Goal: Task Accomplishment & Management: Complete application form

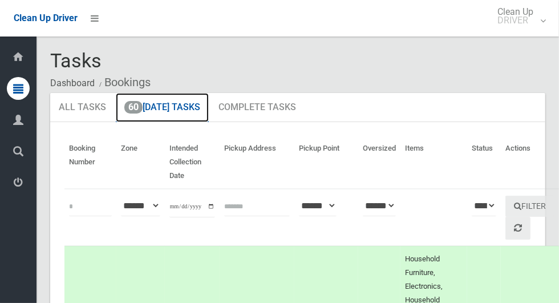
click at [152, 113] on link "60 Today's Tasks" at bounding box center [162, 108] width 93 height 30
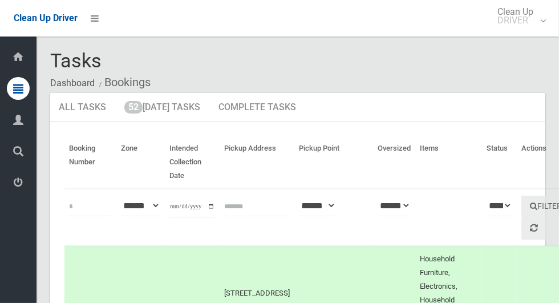
scroll to position [38, 0]
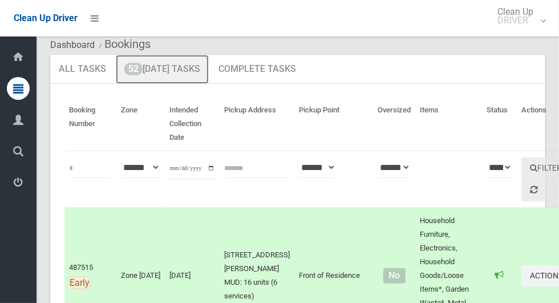
click at [144, 70] on link "52 Today's Tasks" at bounding box center [162, 70] width 93 height 30
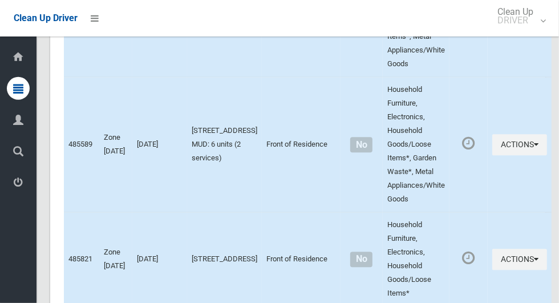
scroll to position [6243, 0]
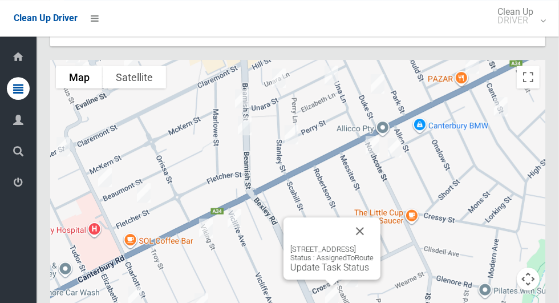
click at [374, 217] on button "Close" at bounding box center [359, 230] width 27 height 27
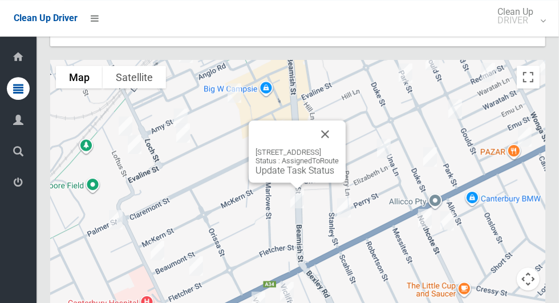
click at [339, 120] on button "Close" at bounding box center [324, 133] width 27 height 27
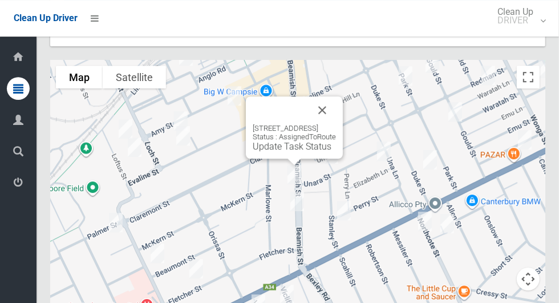
click at [336, 96] on button "Close" at bounding box center [322, 109] width 27 height 27
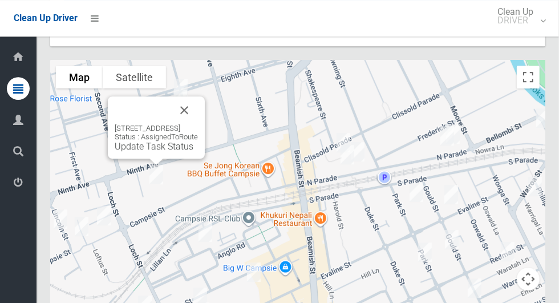
click at [198, 96] on button "Close" at bounding box center [184, 109] width 27 height 27
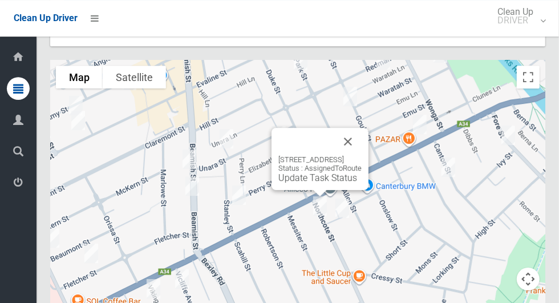
click at [362, 128] on button "Close" at bounding box center [347, 141] width 27 height 27
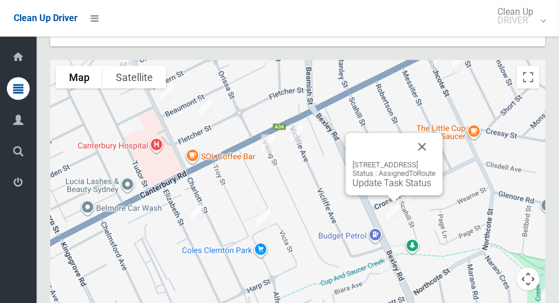
click at [436, 133] on button "Close" at bounding box center [421, 146] width 27 height 27
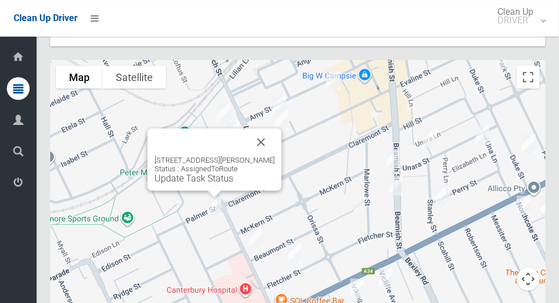
click at [261, 128] on button "Close" at bounding box center [261, 141] width 27 height 27
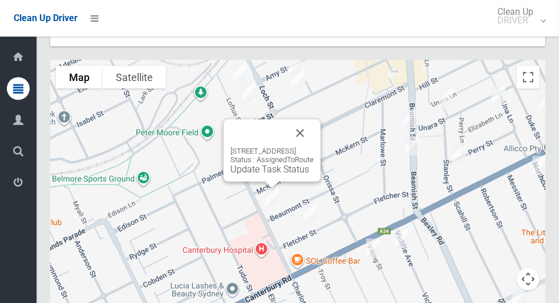
click at [314, 119] on button "Close" at bounding box center [299, 132] width 27 height 27
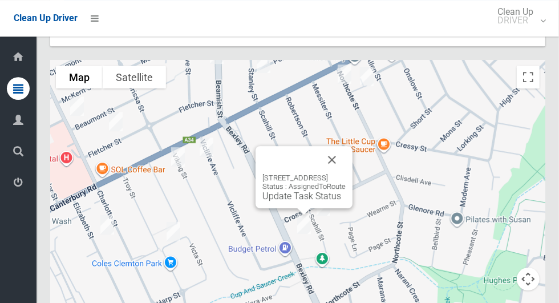
click at [346, 146] on button "Close" at bounding box center [331, 159] width 27 height 27
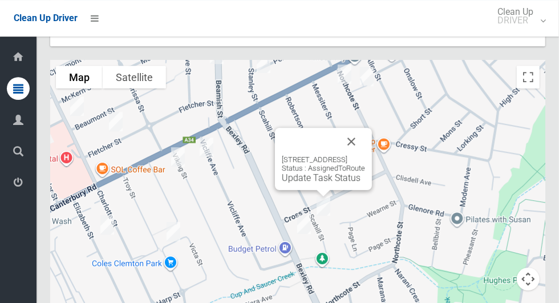
click at [365, 128] on button "Close" at bounding box center [351, 141] width 27 height 27
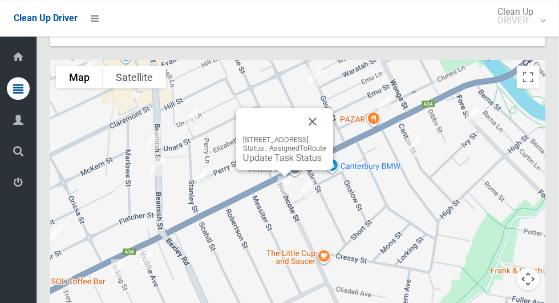
click at [326, 108] on button "Close" at bounding box center [312, 121] width 27 height 27
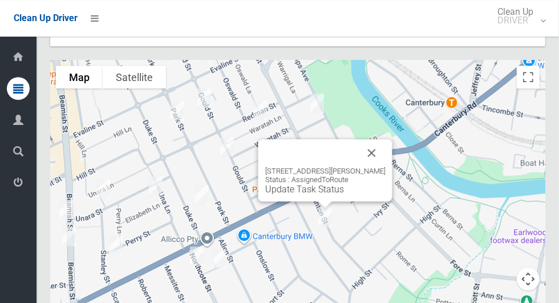
click at [378, 139] on button "Close" at bounding box center [371, 152] width 27 height 27
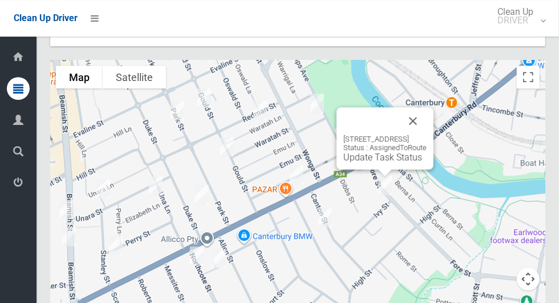
click at [427, 107] on button "Close" at bounding box center [412, 120] width 27 height 27
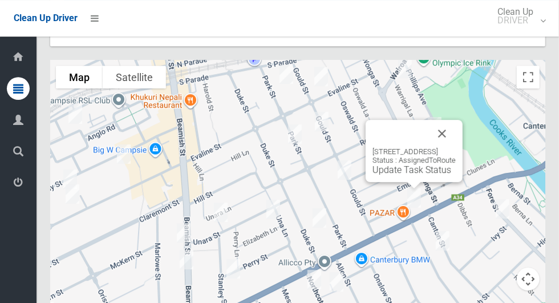
click at [456, 120] on button "Close" at bounding box center [441, 133] width 27 height 27
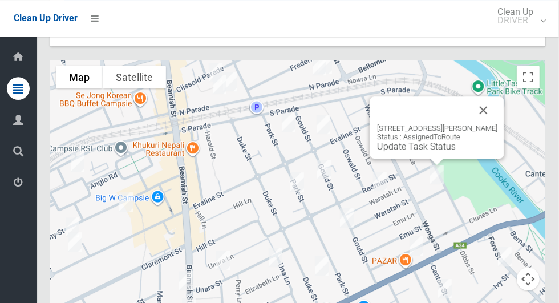
click at [495, 96] on button "Close" at bounding box center [483, 109] width 27 height 27
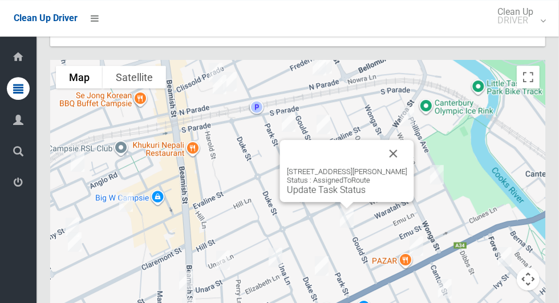
click at [395, 140] on button "Close" at bounding box center [393, 153] width 27 height 27
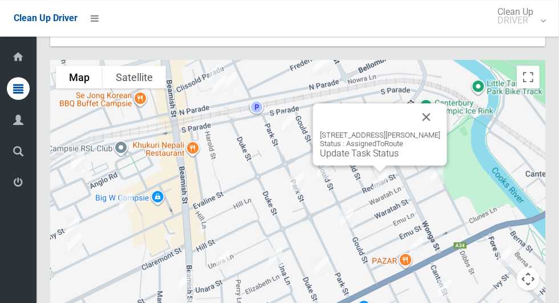
click at [440, 103] on button "Close" at bounding box center [426, 116] width 27 height 27
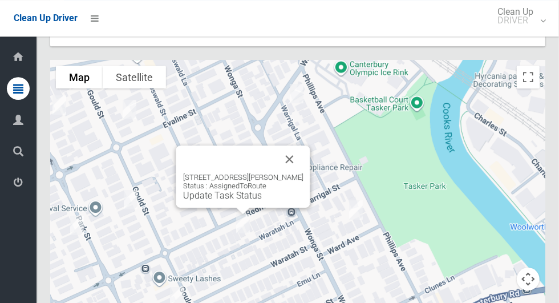
click at [310, 145] on div "18 Redman Street, CANTERBURY NSW 2193 Status : AssignedToRoute Update Task Stat…" at bounding box center [243, 176] width 134 height 62
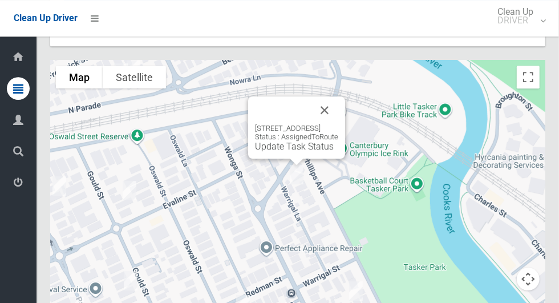
click at [338, 96] on button "Close" at bounding box center [324, 109] width 27 height 27
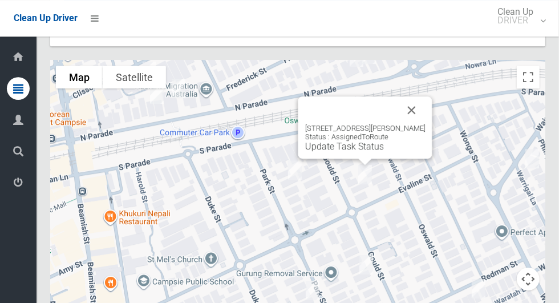
click at [414, 96] on button "Close" at bounding box center [411, 109] width 27 height 27
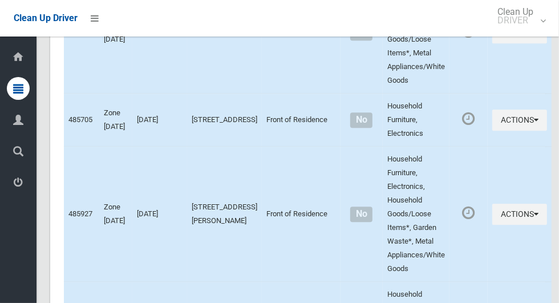
scroll to position [1636, 0]
click at [509, 110] on button "Actions" at bounding box center [519, 120] width 55 height 21
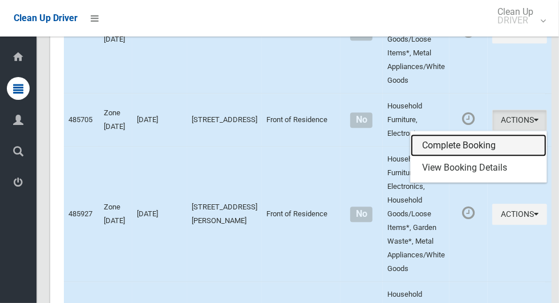
click at [467, 134] on link "Complete Booking" at bounding box center [479, 145] width 136 height 23
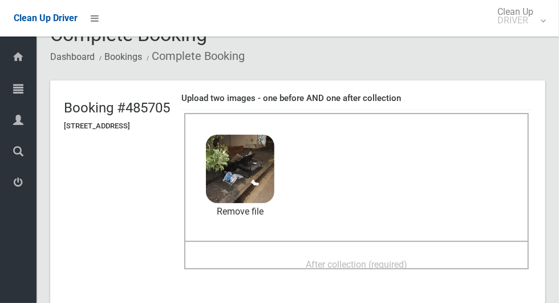
scroll to position [28, 0]
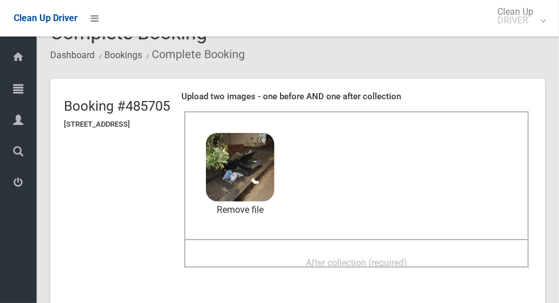
click at [391, 257] on span "After collection (required)" at bounding box center [357, 262] width 102 height 11
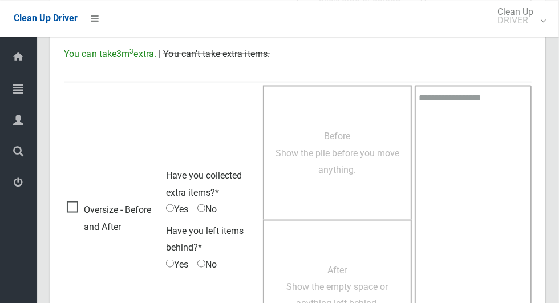
scroll to position [933, 0]
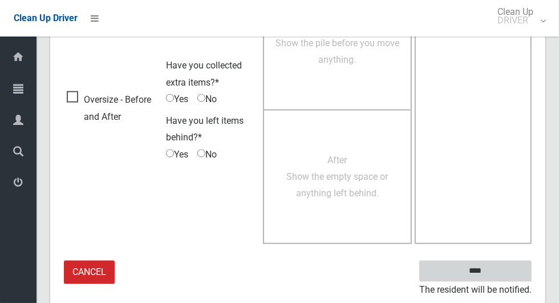
click at [509, 266] on input "****" at bounding box center [475, 271] width 112 height 21
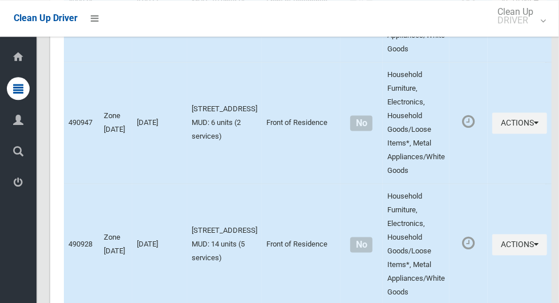
scroll to position [6243, 0]
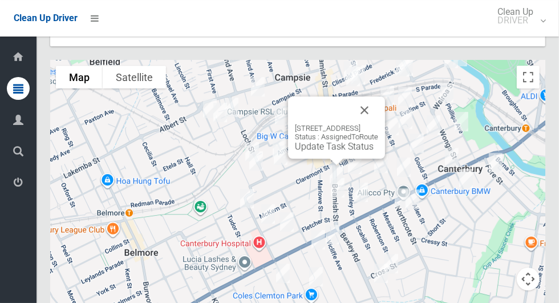
click at [326, 141] on link "Update Task Status" at bounding box center [334, 146] width 79 height 11
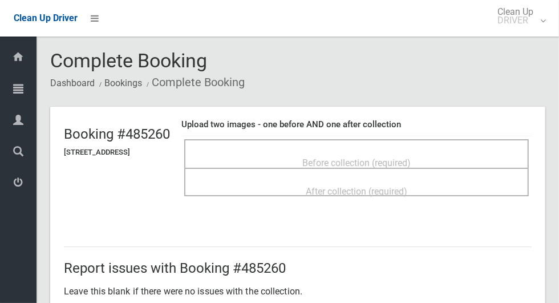
click at [485, 152] on div "Before collection (required)" at bounding box center [356, 162] width 319 height 21
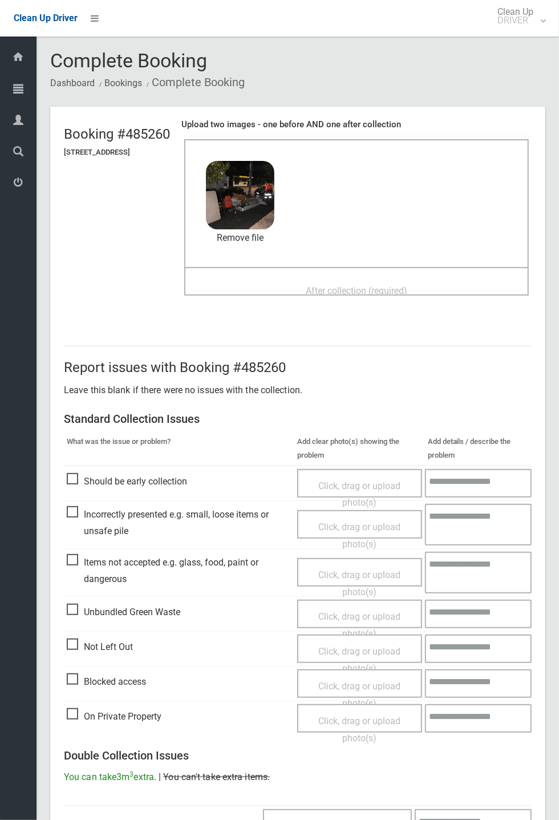
click at [407, 292] on span "After collection (required)" at bounding box center [357, 290] width 102 height 11
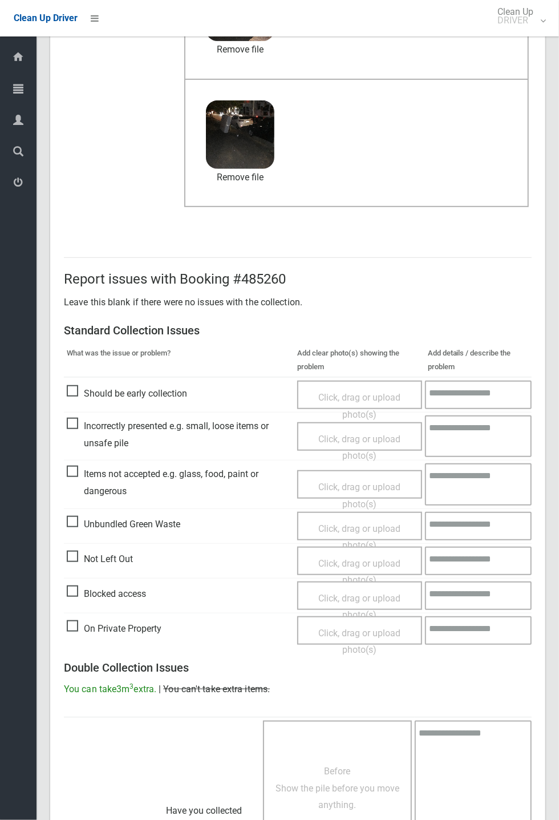
scroll to position [396, 0]
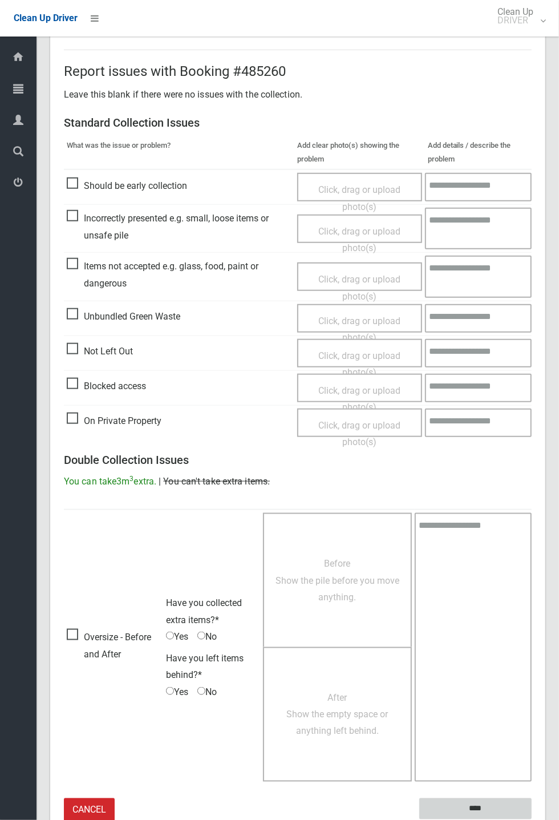
click at [532, 302] on input "****" at bounding box center [475, 808] width 112 height 21
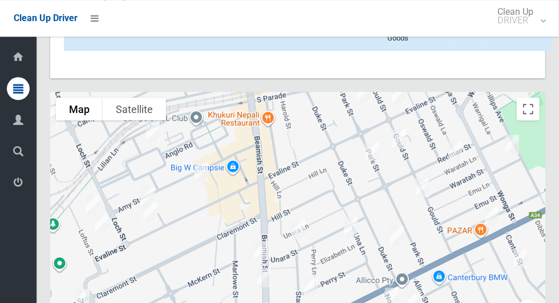
scroll to position [6243, 0]
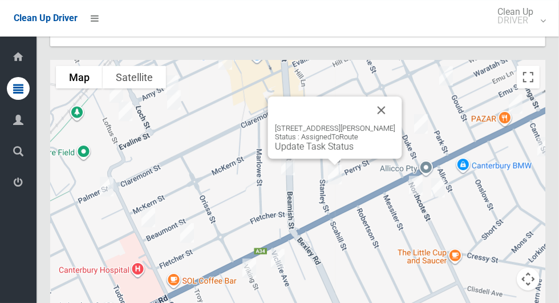
click at [386, 96] on button "Close" at bounding box center [381, 109] width 27 height 27
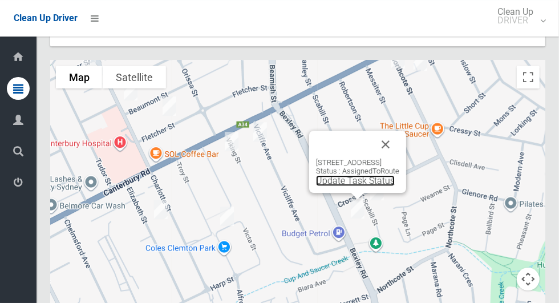
click at [367, 175] on link "Update Task Status" at bounding box center [355, 180] width 79 height 11
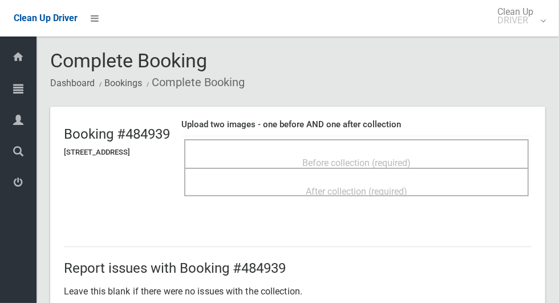
click at [372, 158] on span "Before collection (required)" at bounding box center [356, 162] width 108 height 11
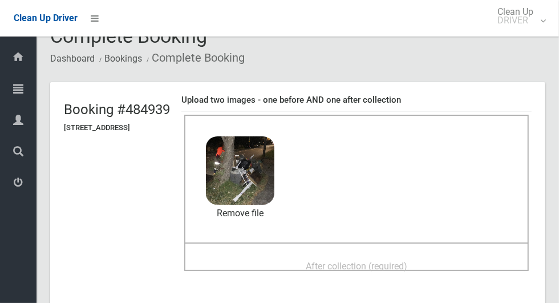
scroll to position [26, 0]
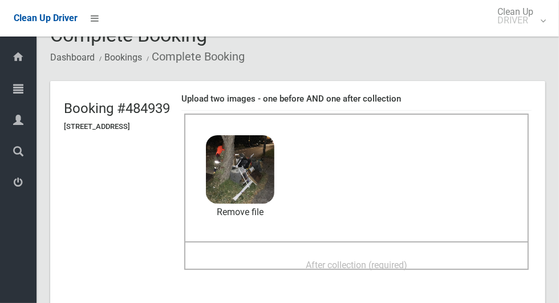
click at [395, 260] on span "After collection (required)" at bounding box center [357, 265] width 102 height 11
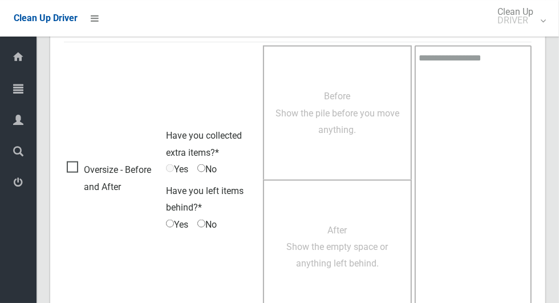
scroll to position [933, 0]
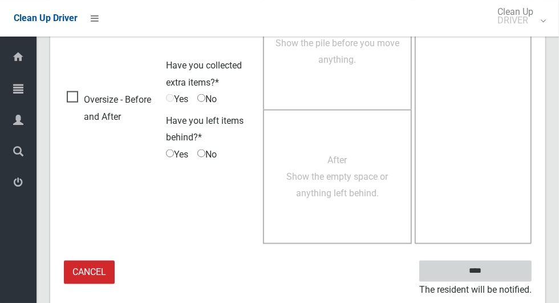
click at [500, 267] on input "****" at bounding box center [475, 271] width 112 height 21
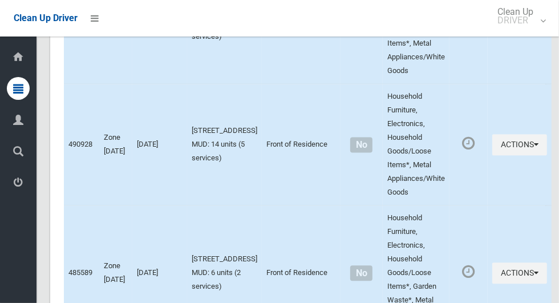
scroll to position [6243, 0]
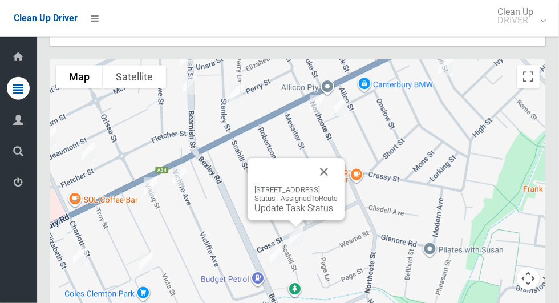
click at [288, 191] on div "48A Scahill Street, CAMPSIE NSW 2194 Status : AssignedToRoute Update Task Status" at bounding box center [296, 190] width 97 height 62
click at [290, 203] on link "Update Task Status" at bounding box center [293, 208] width 79 height 11
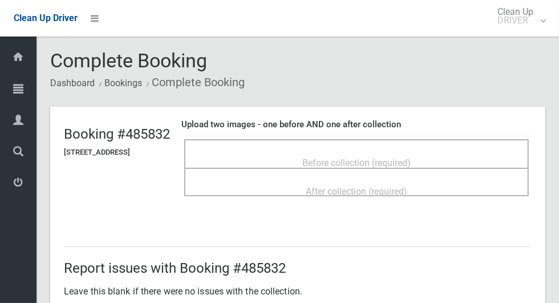
click at [398, 161] on span "Before collection (required)" at bounding box center [356, 162] width 108 height 11
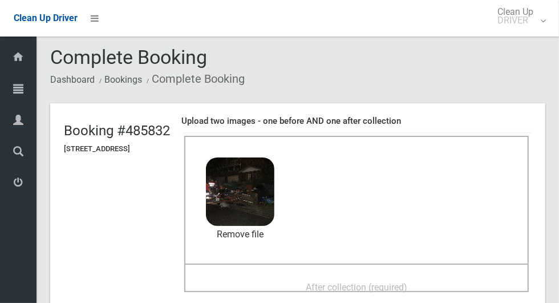
scroll to position [15, 0]
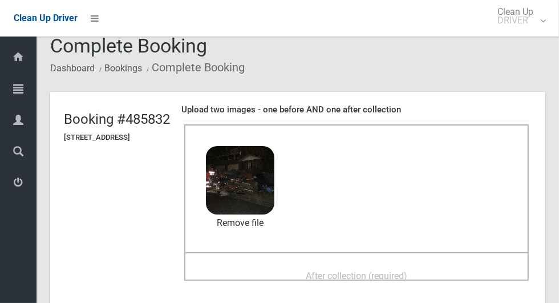
click at [447, 265] on div "After collection (required)" at bounding box center [356, 275] width 319 height 21
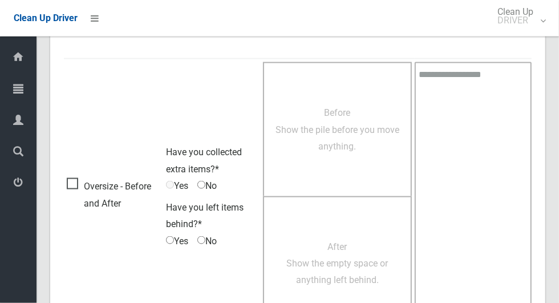
scroll to position [933, 0]
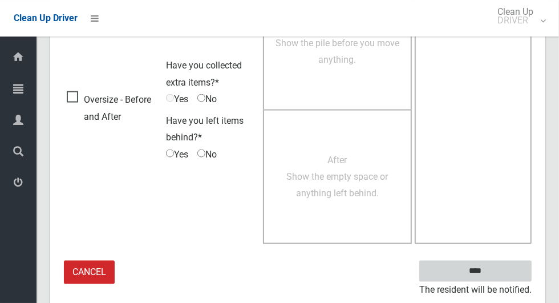
click at [521, 267] on input "****" at bounding box center [475, 271] width 112 height 21
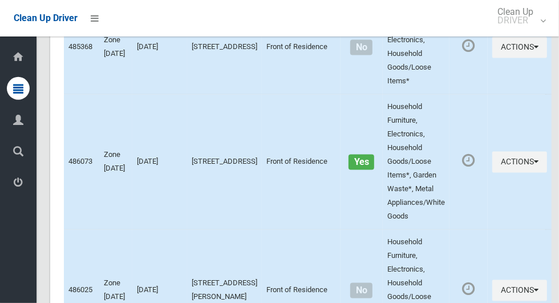
scroll to position [6243, 0]
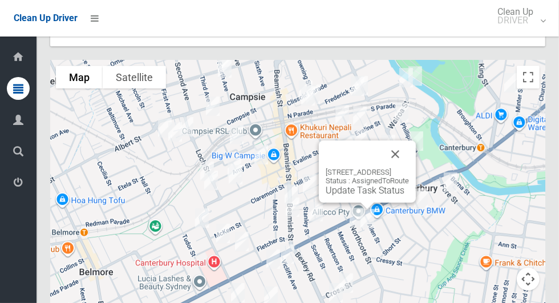
click at [409, 140] on button "Close" at bounding box center [395, 153] width 27 height 27
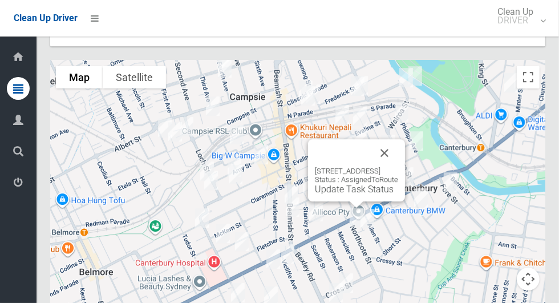
click at [398, 140] on button "Close" at bounding box center [384, 152] width 27 height 27
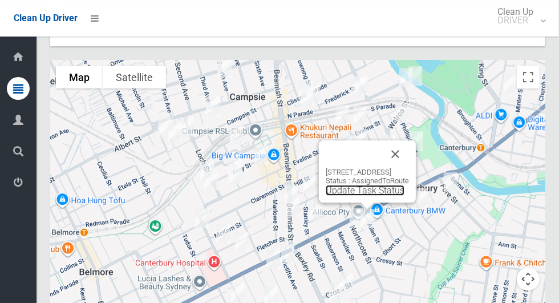
click at [347, 185] on link "Update Task Status" at bounding box center [365, 190] width 79 height 11
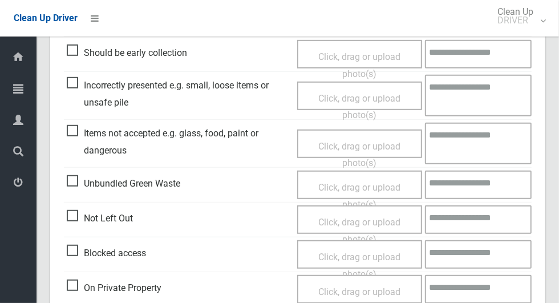
scroll to position [330, 0]
click at [76, 213] on span "Not Left Out" at bounding box center [100, 218] width 66 height 17
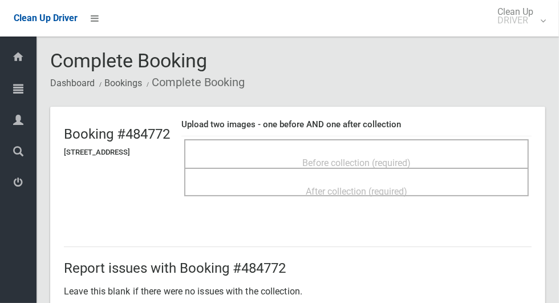
scroll to position [0, 0]
click at [476, 152] on div "Before collection (required)" at bounding box center [356, 162] width 319 height 21
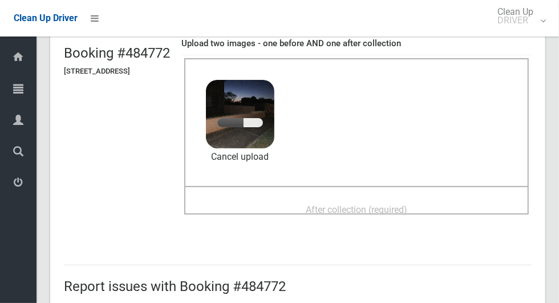
scroll to position [94, 0]
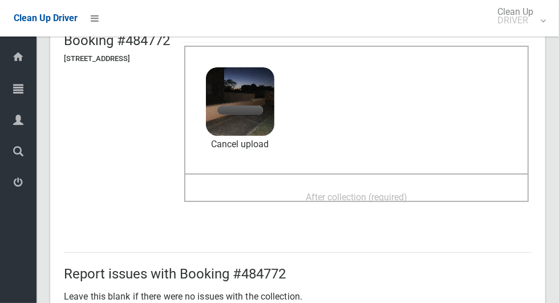
click at [448, 195] on div "After collection (required)" at bounding box center [356, 196] width 319 height 21
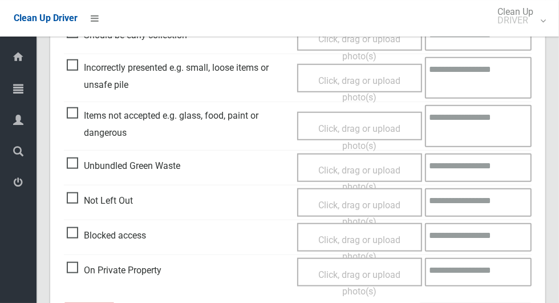
scroll to position [558, 0]
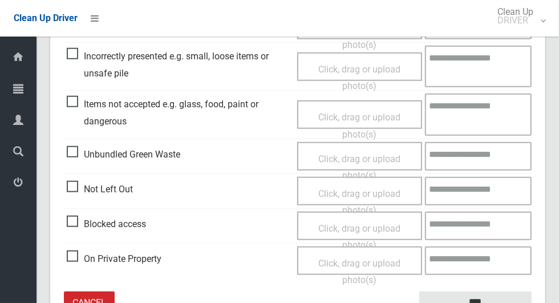
click at [72, 190] on span "Not Left Out" at bounding box center [100, 189] width 66 height 17
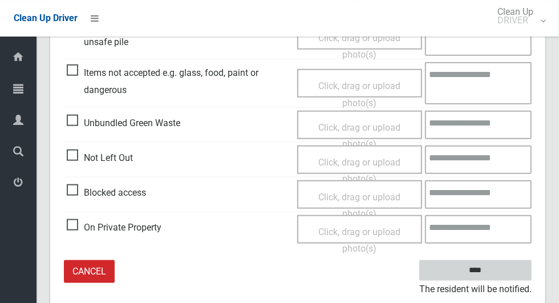
click at [495, 275] on input "****" at bounding box center [475, 270] width 112 height 21
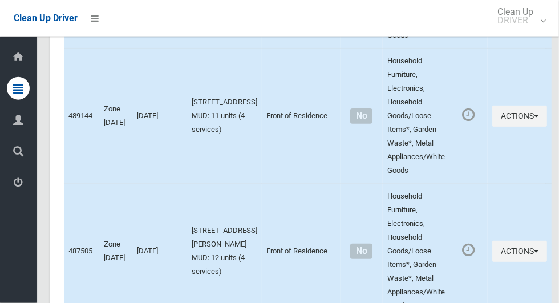
scroll to position [6243, 0]
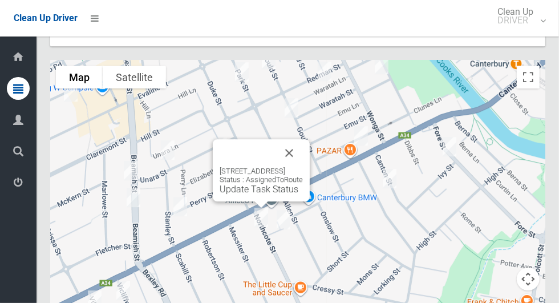
click at [245, 184] on link "Update Task Status" at bounding box center [259, 189] width 79 height 11
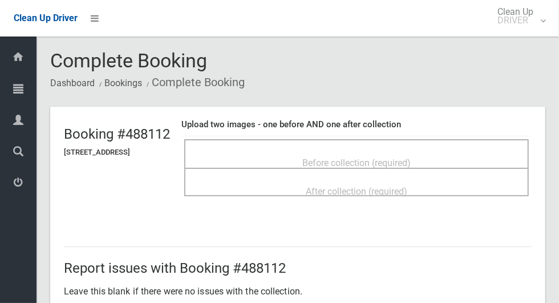
click at [411, 157] on span "Before collection (required)" at bounding box center [356, 162] width 108 height 11
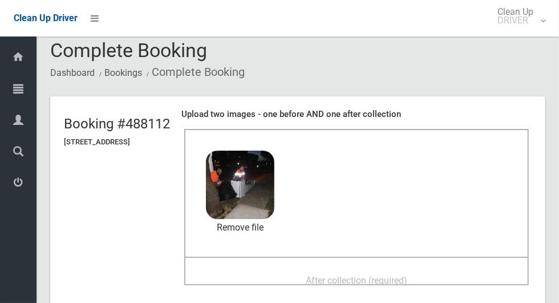
scroll to position [18, 0]
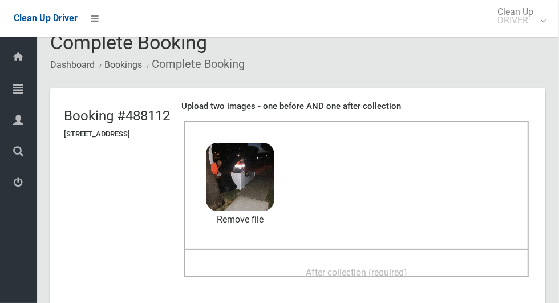
click at [459, 261] on div "After collection (required)" at bounding box center [356, 271] width 319 height 21
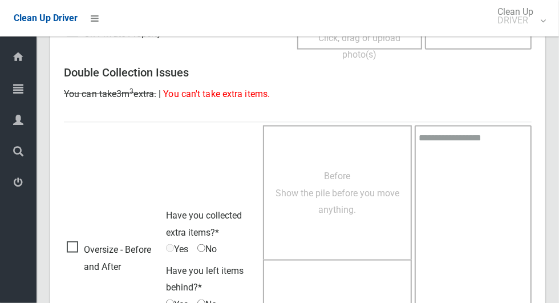
scroll to position [933, 0]
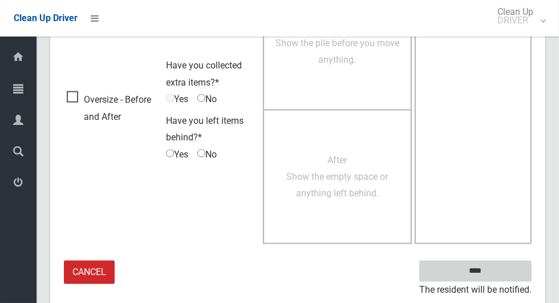
click at [505, 267] on input "****" at bounding box center [475, 271] width 112 height 21
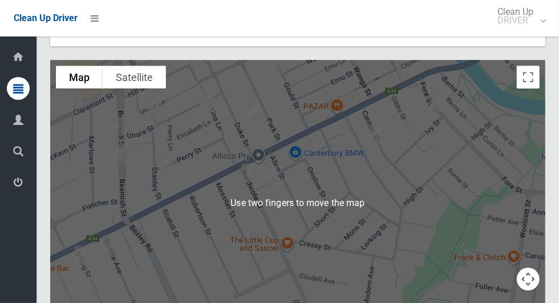
scroll to position [6235, 0]
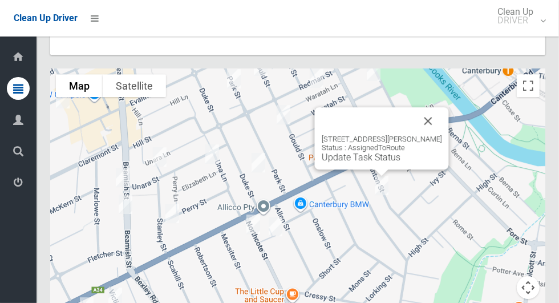
click at [441, 107] on button "Close" at bounding box center [428, 120] width 27 height 27
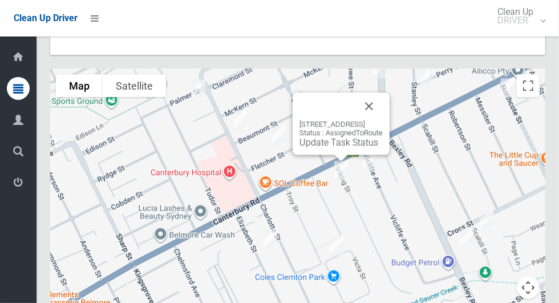
click at [380, 92] on button "Close" at bounding box center [368, 105] width 27 height 27
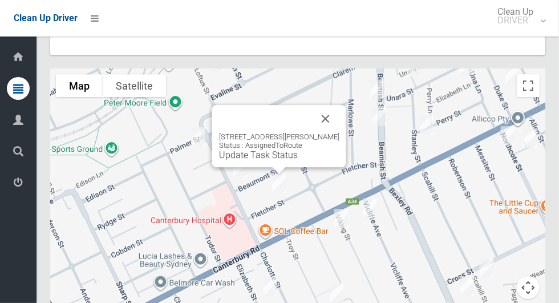
click at [327, 105] on button "Close" at bounding box center [325, 118] width 27 height 27
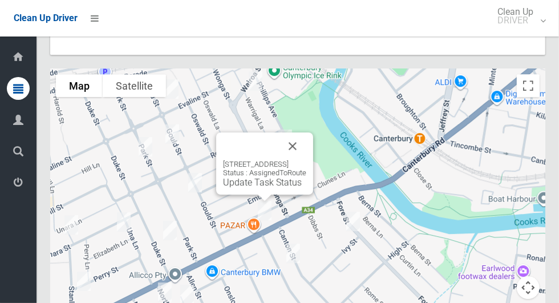
click at [251, 160] on div "319 Canterbury Road, CANTERBURY NSW 2193 Status : AssignedToRoute Update Task S…" at bounding box center [264, 174] width 83 height 28
click at [248, 177] on link "Update Task Status" at bounding box center [262, 182] width 79 height 11
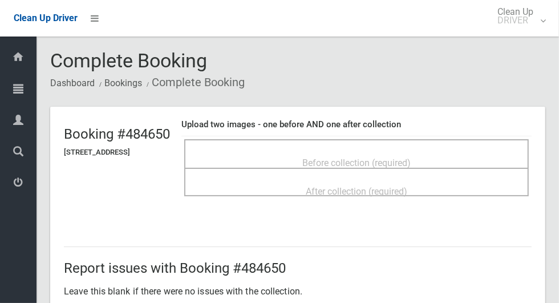
click at [406, 159] on span "Before collection (required)" at bounding box center [356, 162] width 108 height 11
click at [386, 157] on span "Before collection (required)" at bounding box center [356, 162] width 108 height 11
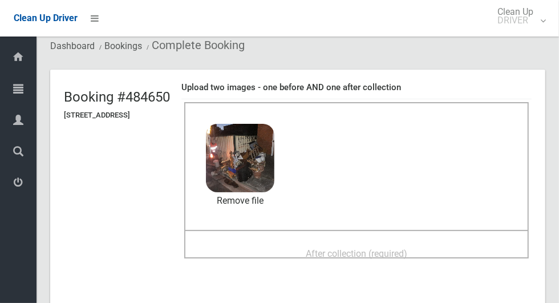
scroll to position [48, 0]
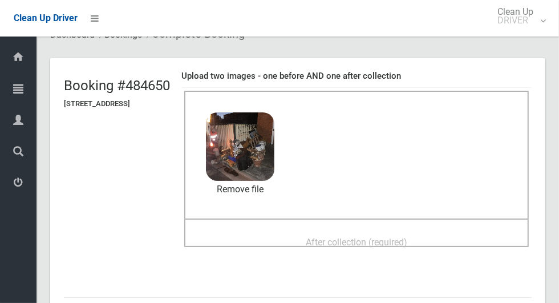
click at [407, 237] on span "After collection (required)" at bounding box center [357, 242] width 102 height 11
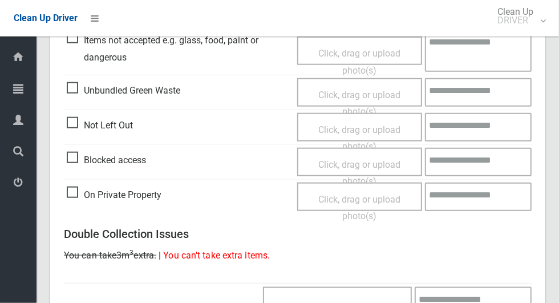
scroll to position [933, 0]
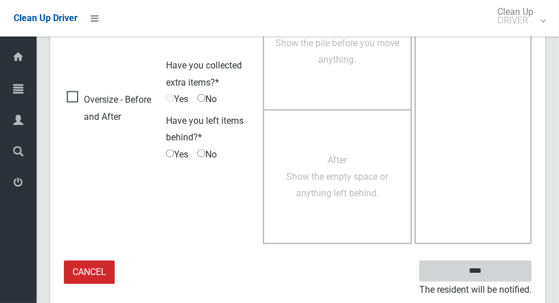
click at [512, 275] on input "****" at bounding box center [475, 271] width 112 height 21
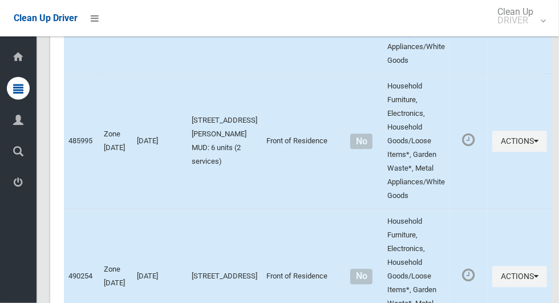
scroll to position [6243, 0]
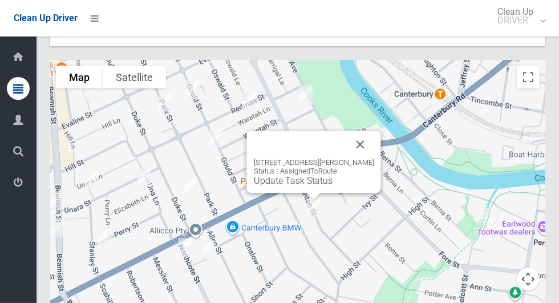
click at [298, 175] on link "Update Task Status" at bounding box center [293, 180] width 79 height 11
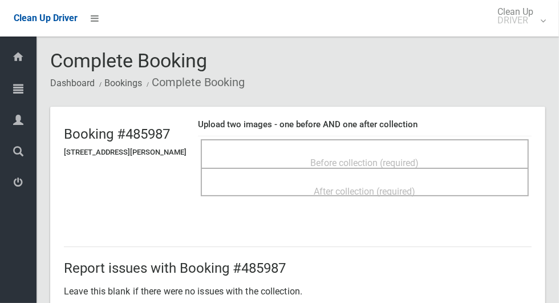
click at [383, 157] on span "Before collection (required)" at bounding box center [365, 162] width 108 height 11
click at [359, 160] on span "Before collection (required)" at bounding box center [365, 162] width 108 height 11
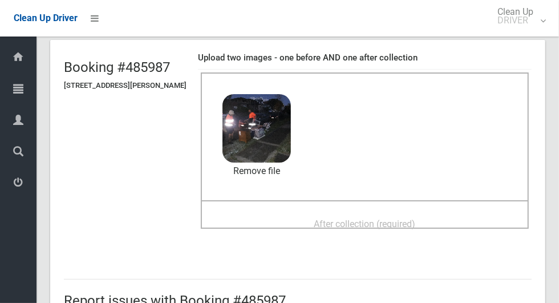
scroll to position [75, 0]
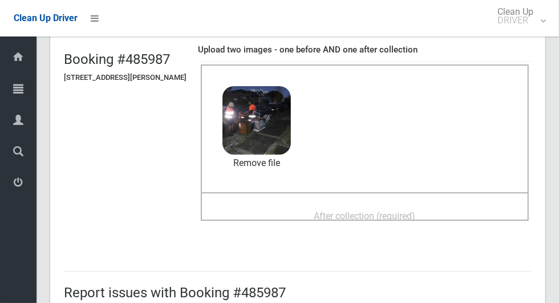
click at [416, 220] on span "After collection (required)" at bounding box center [365, 215] width 102 height 11
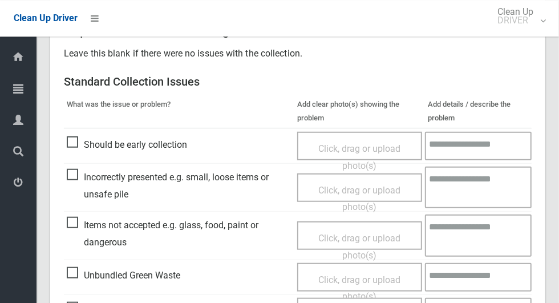
scroll to position [933, 0]
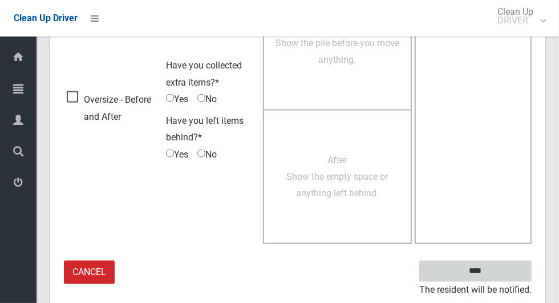
click at [505, 271] on input "****" at bounding box center [475, 271] width 112 height 21
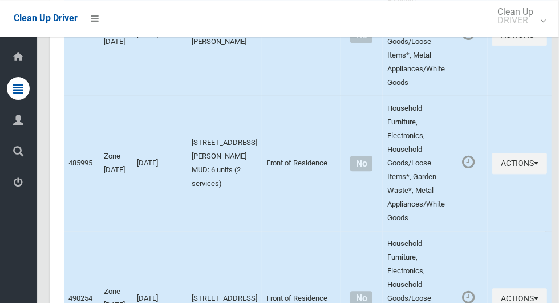
scroll to position [6243, 0]
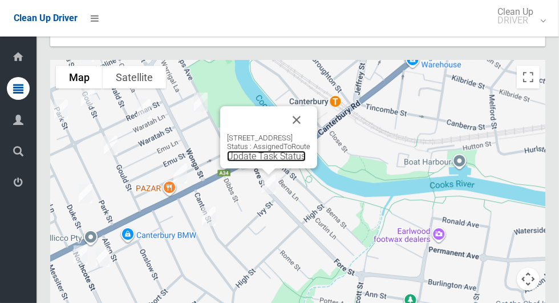
click at [264, 151] on link "Update Task Status" at bounding box center [266, 156] width 79 height 11
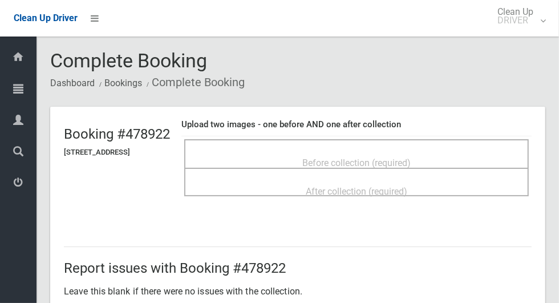
click at [411, 161] on span "Before collection (required)" at bounding box center [356, 162] width 108 height 11
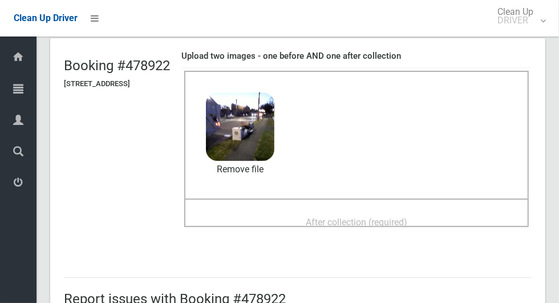
scroll to position [70, 0]
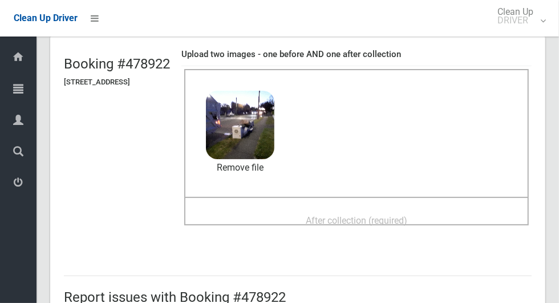
click at [399, 209] on div "After collection (required)" at bounding box center [356, 219] width 319 height 21
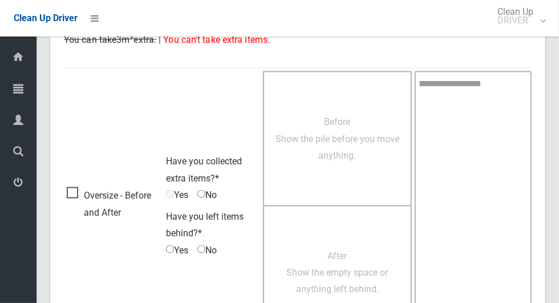
scroll to position [933, 0]
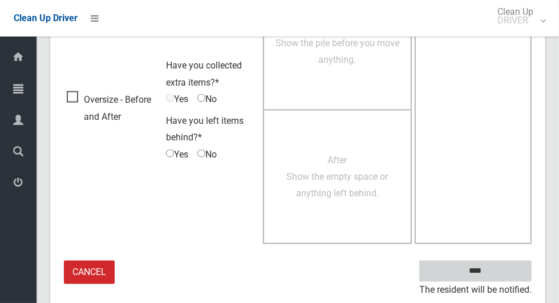
click at [506, 268] on input "****" at bounding box center [475, 271] width 112 height 21
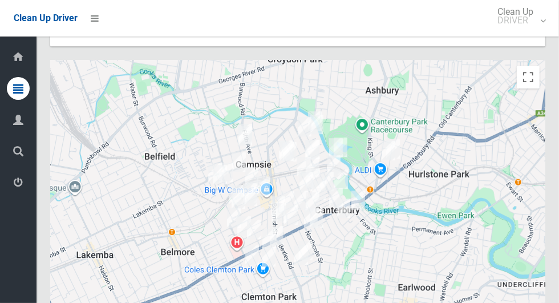
scroll to position [6243, 0]
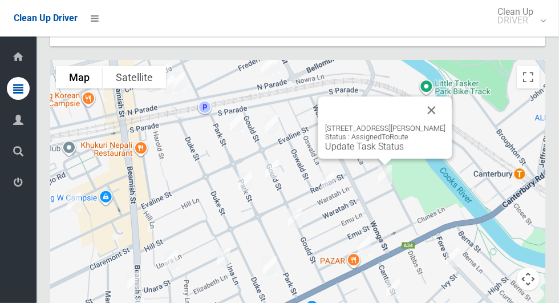
click at [445, 96] on button "Close" at bounding box center [431, 109] width 27 height 27
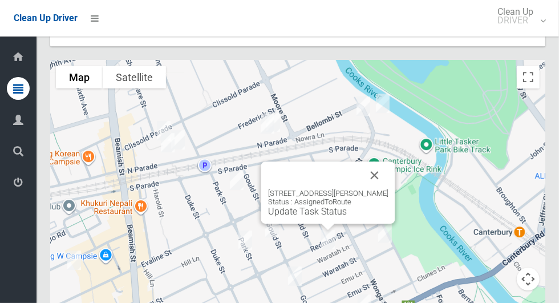
click at [380, 161] on button "Close" at bounding box center [374, 174] width 27 height 27
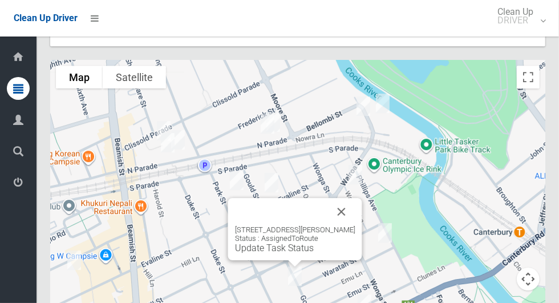
click at [345, 198] on button "Close" at bounding box center [341, 211] width 27 height 27
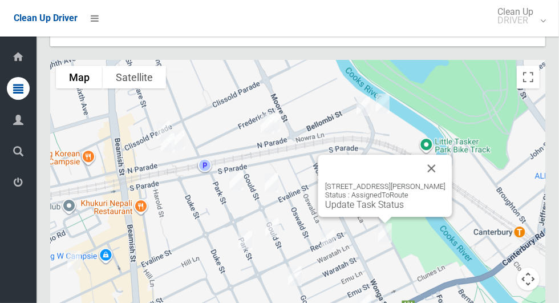
click at [375, 199] on link "Update Task Status" at bounding box center [364, 204] width 79 height 11
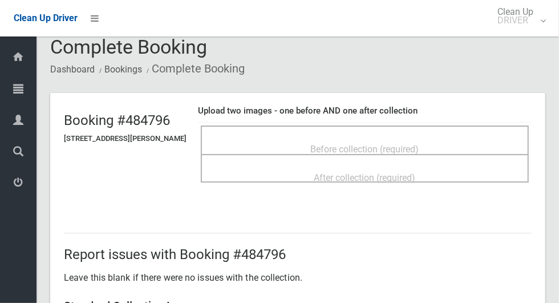
scroll to position [9, 0]
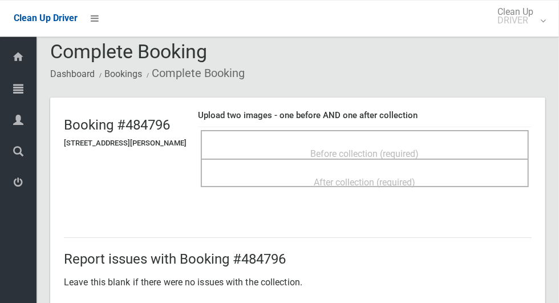
click at [445, 144] on div "Before collection (required)" at bounding box center [364, 153] width 303 height 21
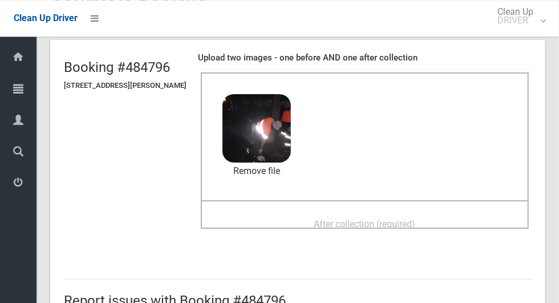
scroll to position [68, 0]
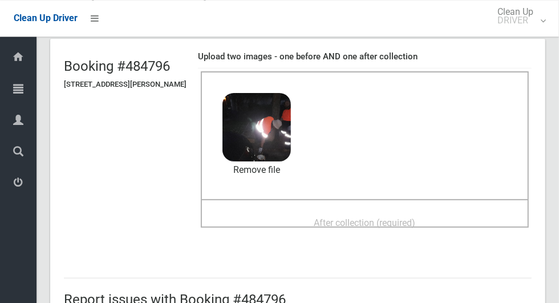
click at [416, 227] on span "After collection (required)" at bounding box center [365, 222] width 102 height 11
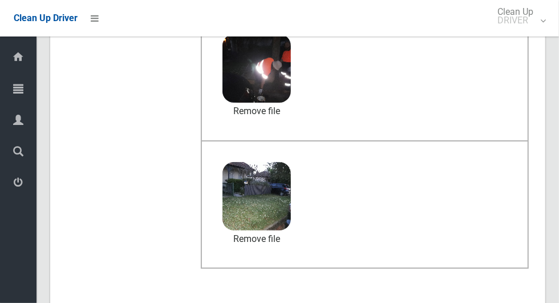
scroll to position [124, 0]
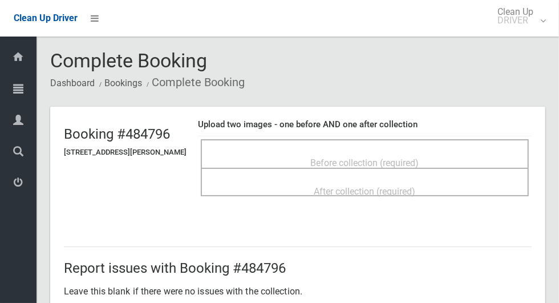
click at [464, 154] on div "Before collection (required)" at bounding box center [364, 162] width 303 height 21
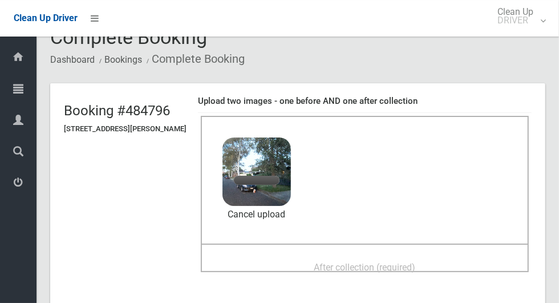
scroll to position [25, 0]
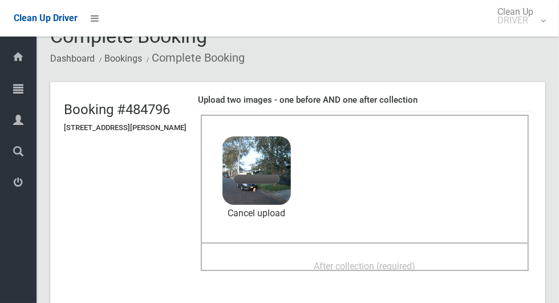
click at [448, 271] on div "After collection (required)" at bounding box center [364, 265] width 303 height 21
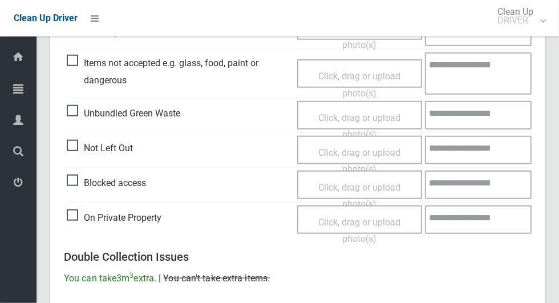
scroll to position [933, 0]
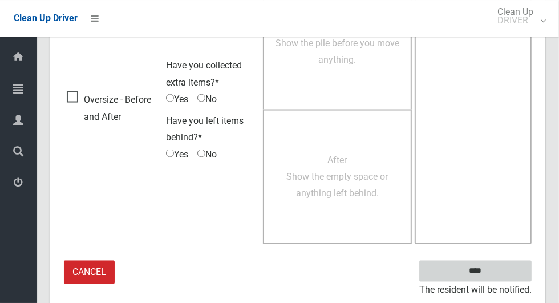
click at [508, 273] on input "****" at bounding box center [475, 271] width 112 height 21
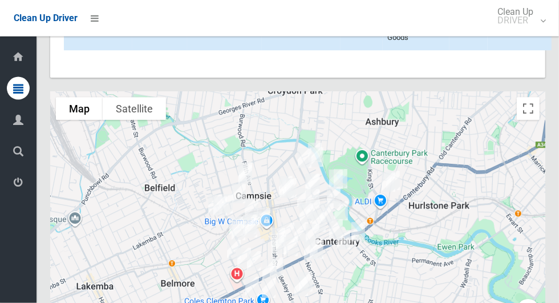
scroll to position [6243, 0]
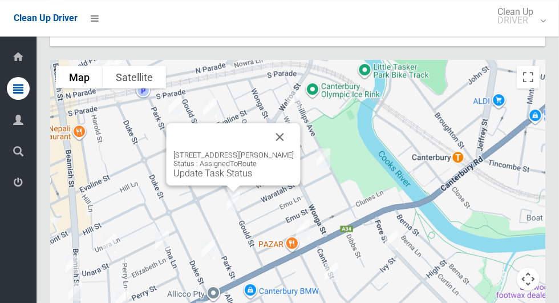
click at [277, 123] on button "Close" at bounding box center [279, 136] width 27 height 27
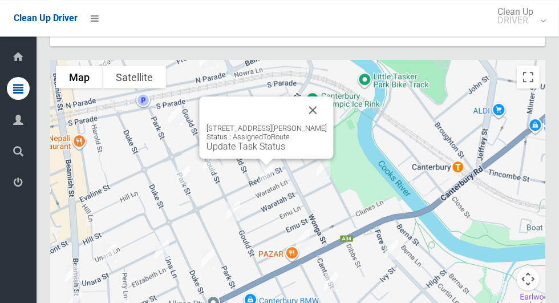
click at [315, 96] on button "Close" at bounding box center [312, 109] width 27 height 27
click at [243, 141] on link "Update Task Status" at bounding box center [245, 146] width 79 height 11
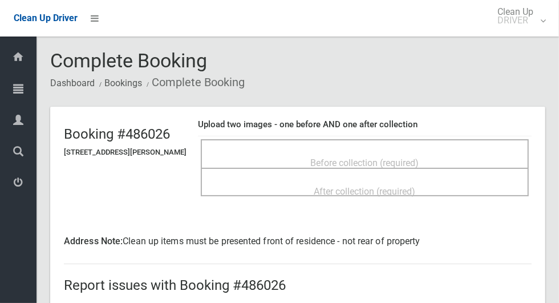
click at [396, 152] on div "Before collection (required)" at bounding box center [364, 162] width 303 height 21
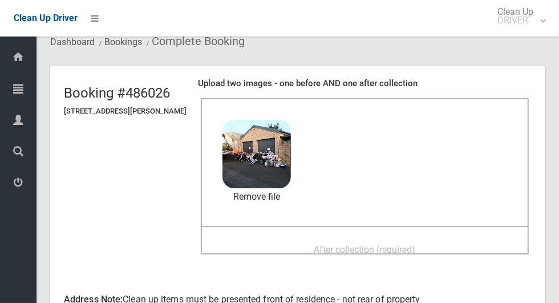
scroll to position [51, 0]
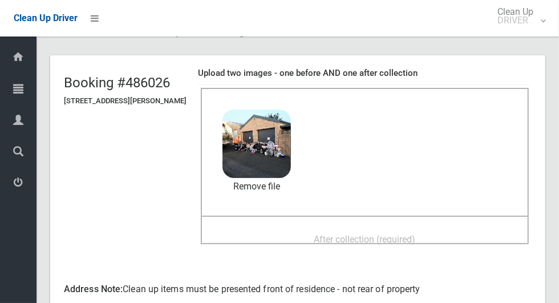
click at [416, 238] on span "After collection (required)" at bounding box center [365, 239] width 102 height 11
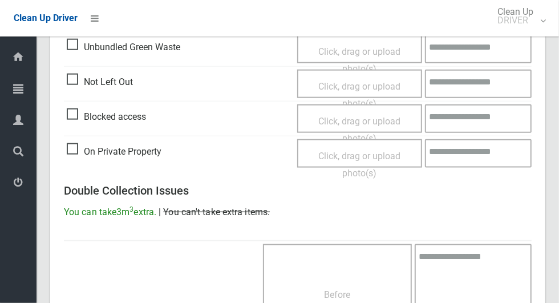
scroll to position [950, 0]
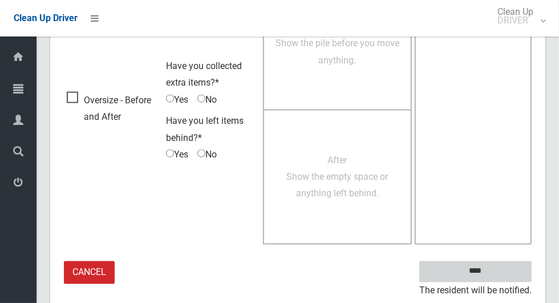
click at [505, 267] on input "****" at bounding box center [475, 271] width 112 height 21
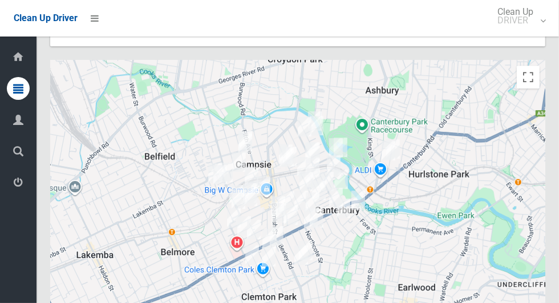
scroll to position [6243, 0]
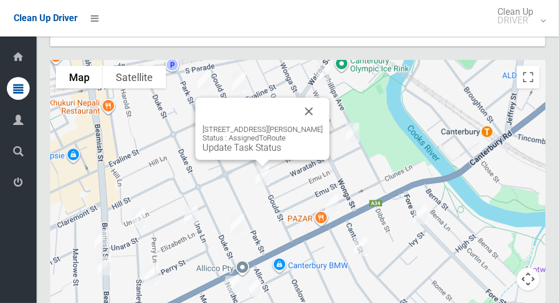
click at [254, 142] on link "Update Task Status" at bounding box center [241, 147] width 79 height 11
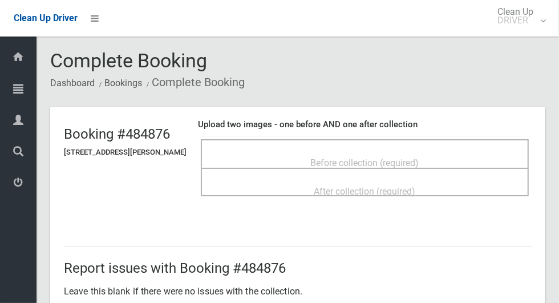
click at [413, 157] on span "Before collection (required)" at bounding box center [365, 162] width 108 height 11
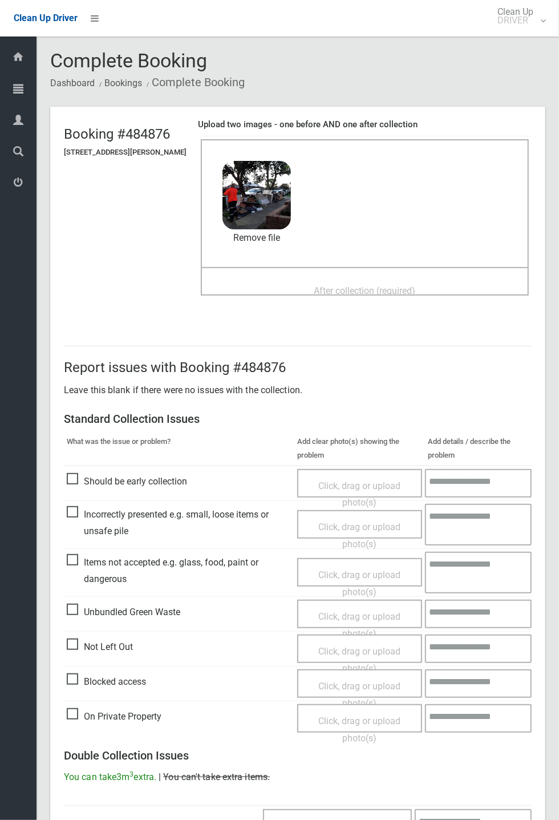
click at [415, 285] on span "After collection (required)" at bounding box center [365, 290] width 102 height 11
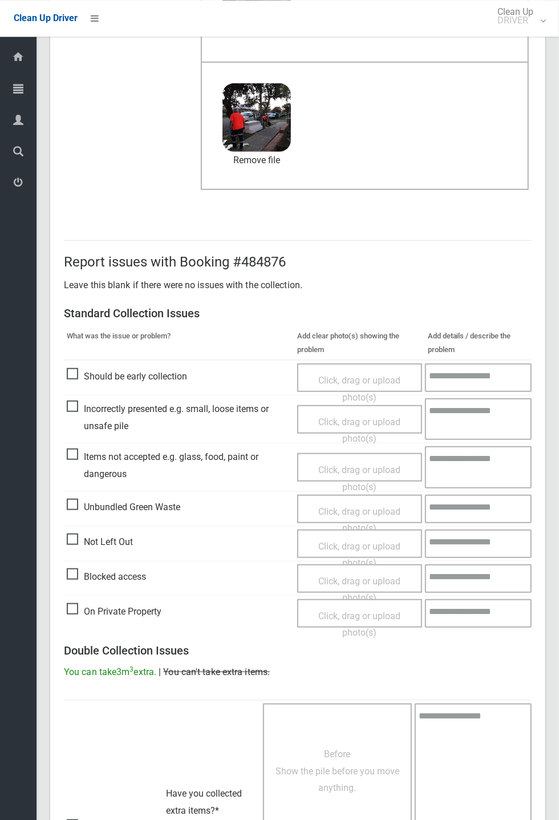
scroll to position [396, 0]
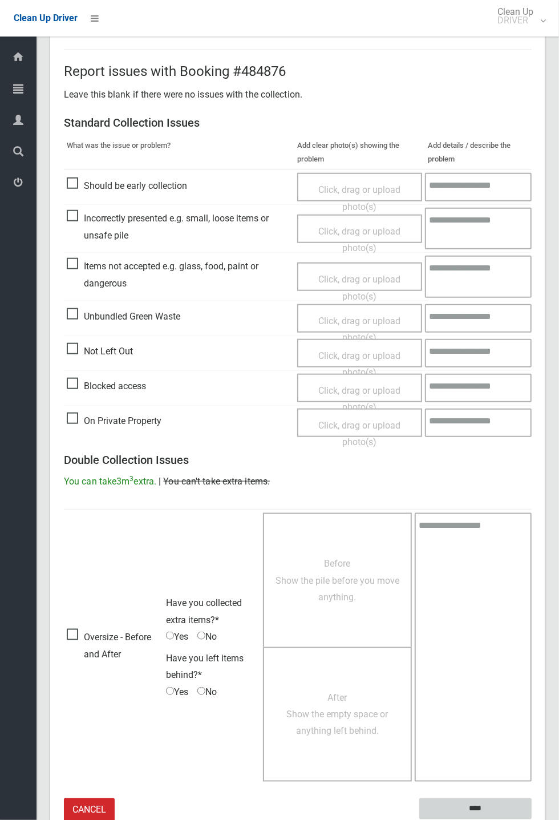
click at [532, 302] on input "****" at bounding box center [475, 808] width 112 height 21
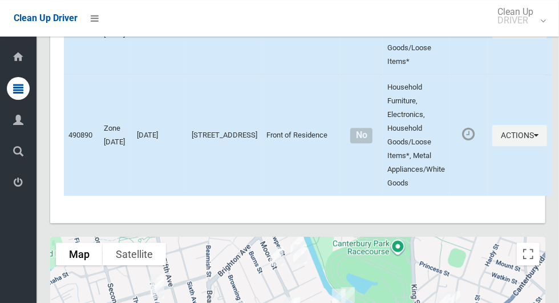
scroll to position [6243, 0]
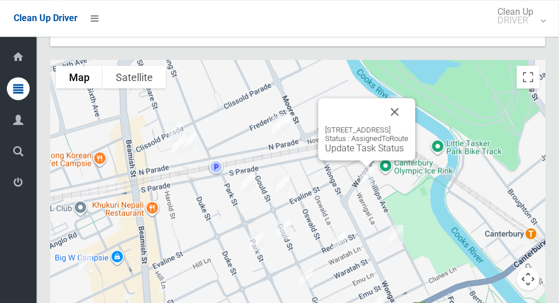
click at [408, 98] on button "Close" at bounding box center [394, 111] width 27 height 27
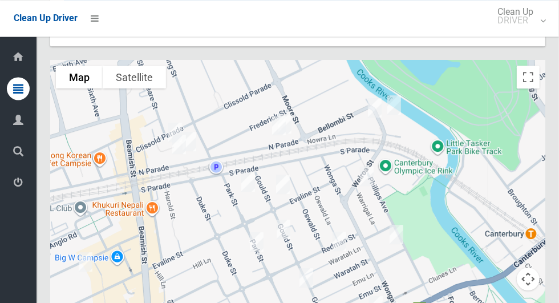
click at [427, 96] on div at bounding box center [297, 202] width 495 height 285
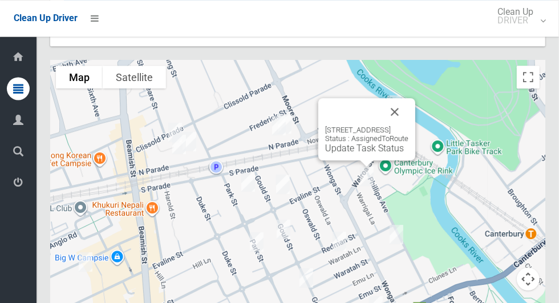
click at [361, 143] on link "Update Task Status" at bounding box center [364, 148] width 79 height 11
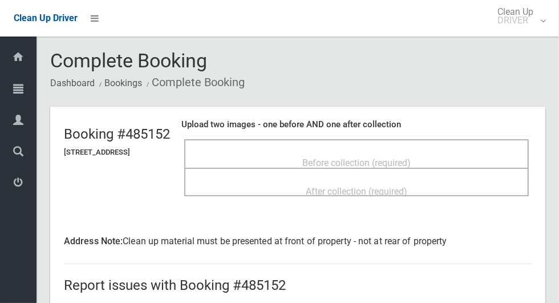
click at [381, 152] on div "Before collection (required)" at bounding box center [356, 162] width 319 height 21
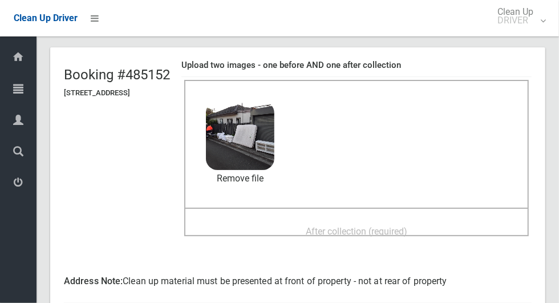
scroll to position [60, 0]
click at [407, 228] on span "After collection (required)" at bounding box center [357, 230] width 102 height 11
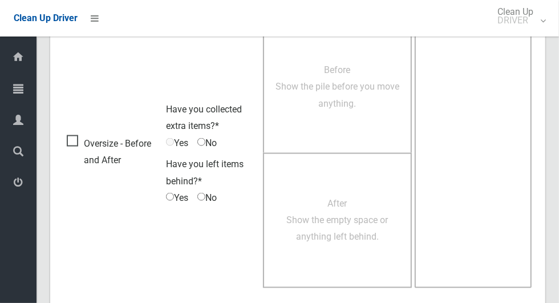
scroll to position [950, 0]
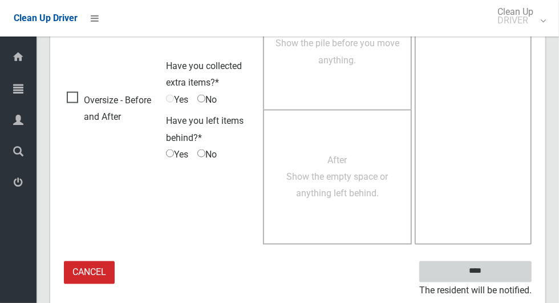
click at [495, 269] on input "****" at bounding box center [475, 271] width 112 height 21
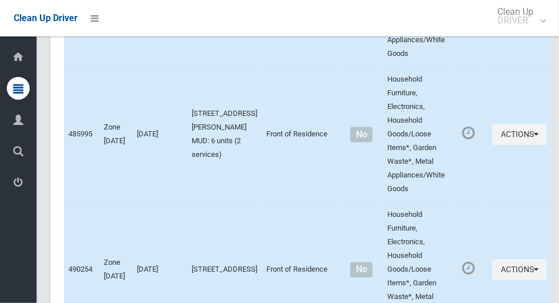
scroll to position [6243, 0]
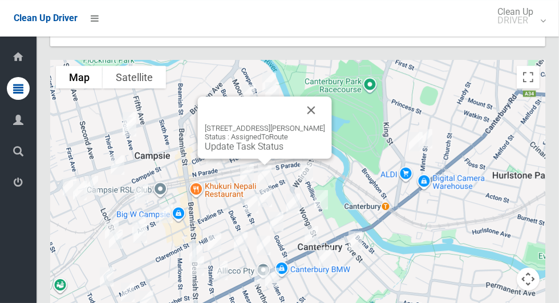
click at [259, 141] on link "Update Task Status" at bounding box center [244, 146] width 79 height 11
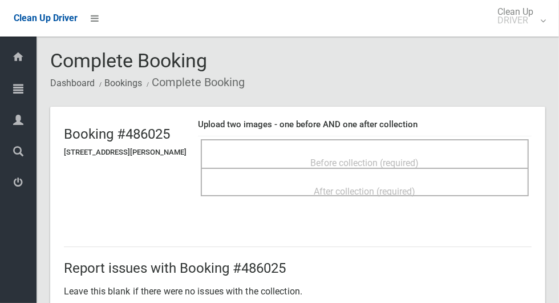
scroll to position [7, 0]
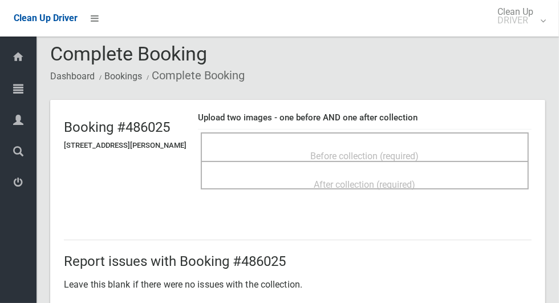
click at [445, 145] on div "Before collection (required)" at bounding box center [364, 155] width 303 height 21
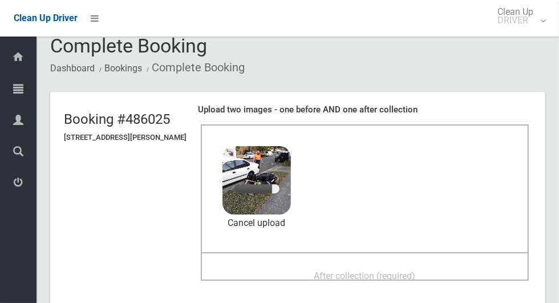
scroll to position [15, 0]
click at [394, 270] on span "After collection (required)" at bounding box center [365, 275] width 102 height 11
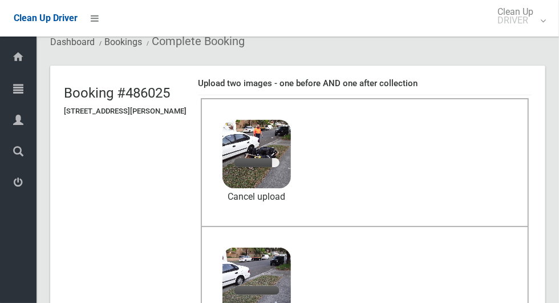
scroll to position [42, 0]
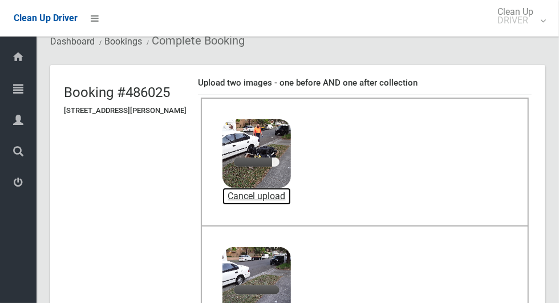
click at [274, 193] on link "Cancel upload" at bounding box center [256, 196] width 68 height 17
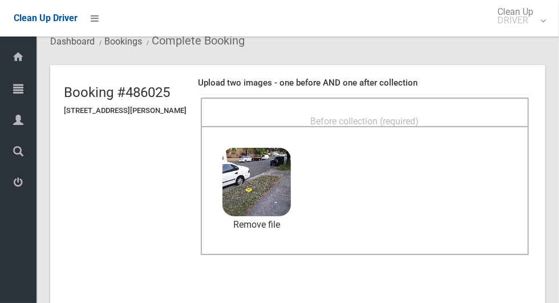
click at [372, 116] on span "Before collection (required)" at bounding box center [365, 121] width 108 height 11
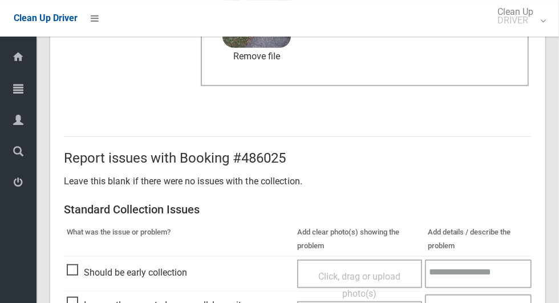
scroll to position [933, 0]
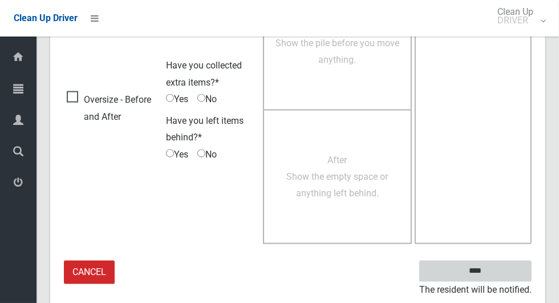
click at [505, 262] on input "****" at bounding box center [475, 271] width 112 height 21
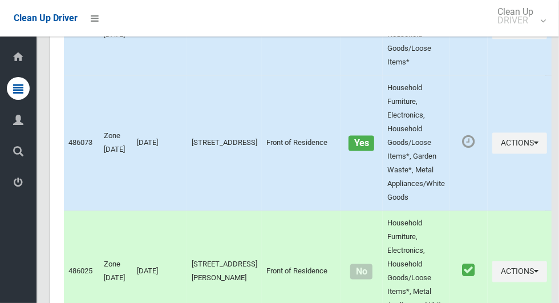
scroll to position [6243, 0]
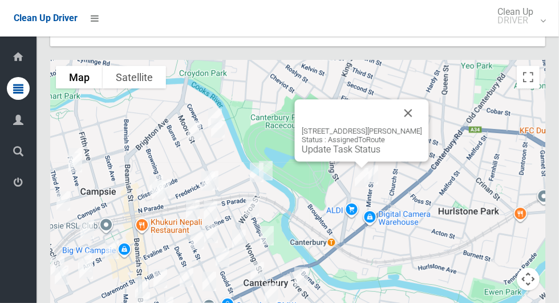
click at [408, 99] on button "Close" at bounding box center [408, 112] width 27 height 27
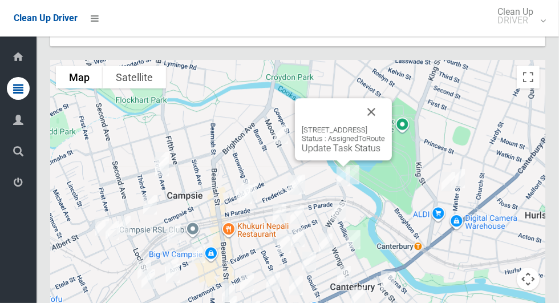
click at [385, 98] on button "Close" at bounding box center [371, 111] width 27 height 27
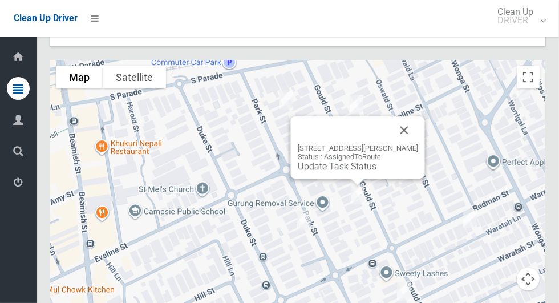
click at [406, 116] on button "Close" at bounding box center [404, 129] width 27 height 27
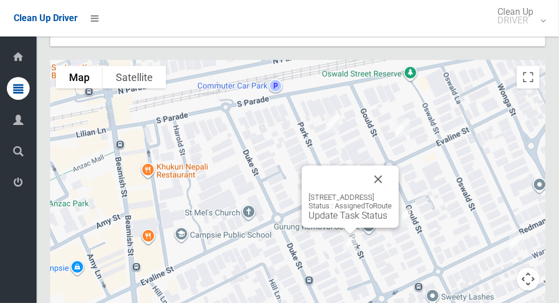
click at [392, 165] on button "Close" at bounding box center [377, 178] width 27 height 27
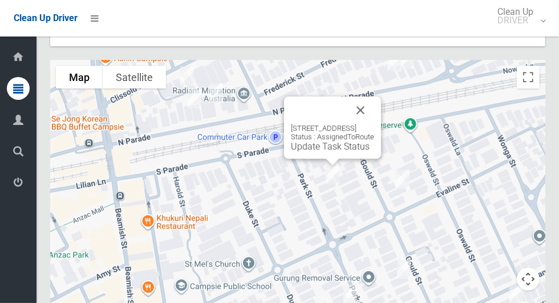
click at [374, 96] on button "Close" at bounding box center [360, 109] width 27 height 27
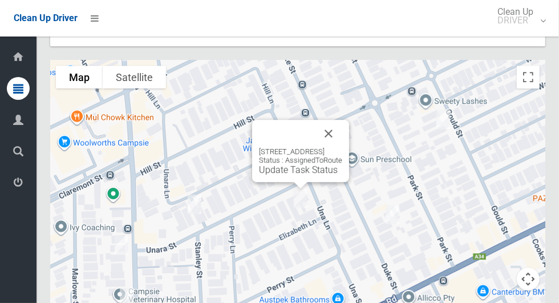
click at [342, 120] on button "Close" at bounding box center [328, 133] width 27 height 27
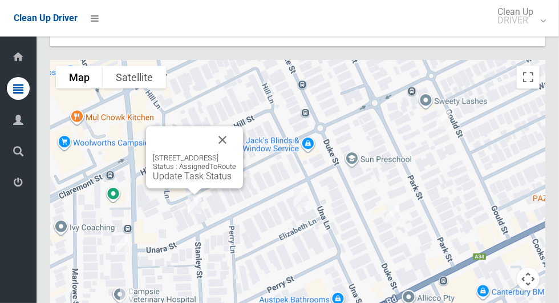
click at [236, 126] on button "Close" at bounding box center [222, 139] width 27 height 27
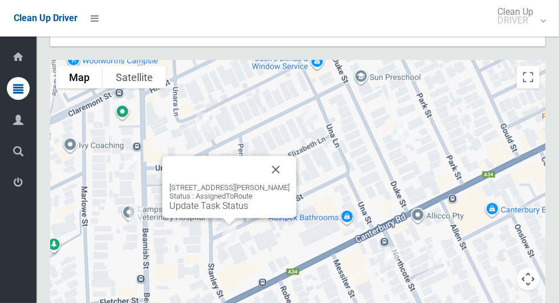
click at [277, 156] on button "Close" at bounding box center [275, 169] width 27 height 27
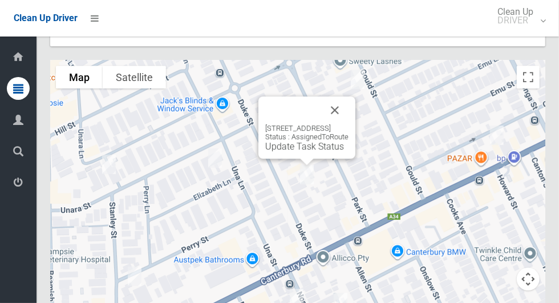
click at [348, 96] on button "Close" at bounding box center [334, 109] width 27 height 27
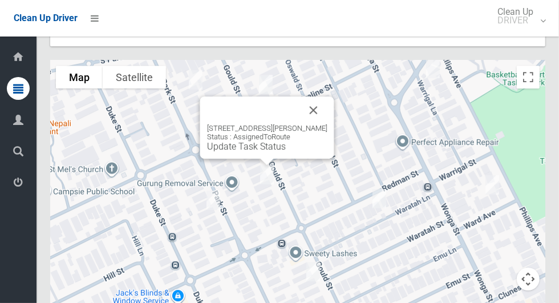
click at [273, 141] on link "Update Task Status" at bounding box center [246, 146] width 79 height 11
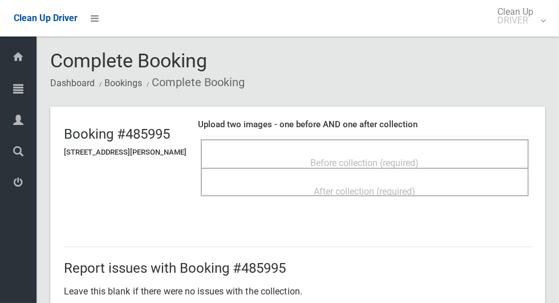
click at [444, 154] on div "Before collection (required)" at bounding box center [364, 162] width 303 height 21
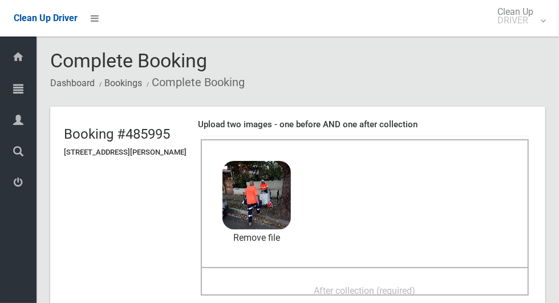
scroll to position [5, 0]
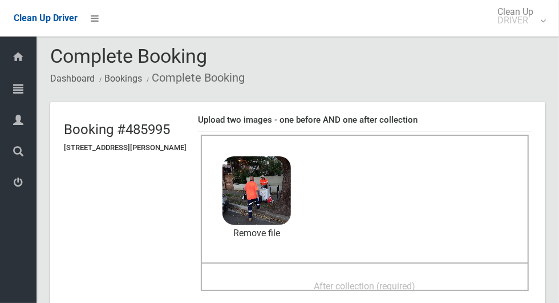
click at [416, 283] on span "After collection (required)" at bounding box center [365, 286] width 102 height 11
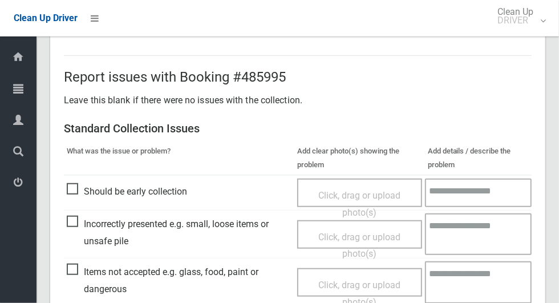
scroll to position [589, 0]
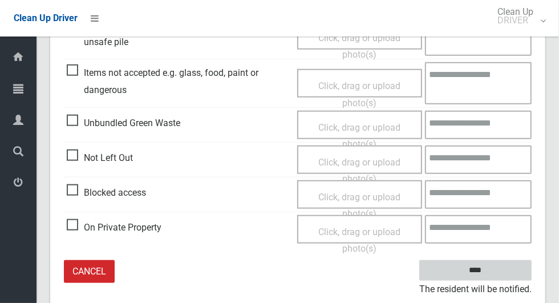
click at [505, 267] on input "****" at bounding box center [475, 270] width 112 height 21
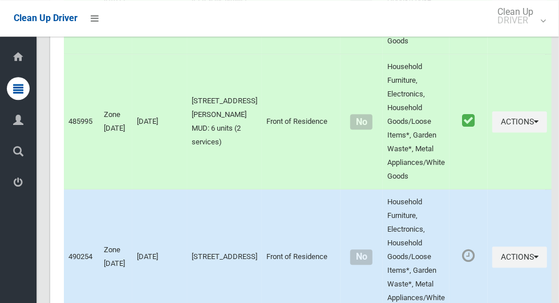
scroll to position [6243, 0]
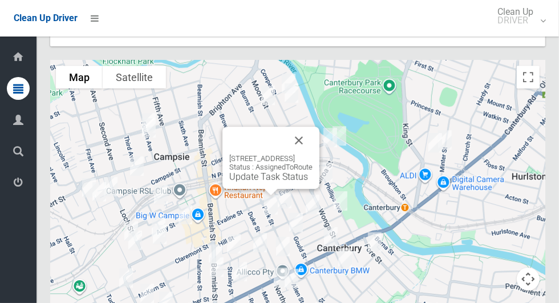
click at [313, 127] on button "Close" at bounding box center [298, 140] width 27 height 27
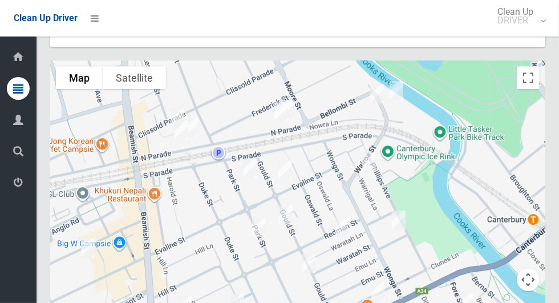
scroll to position [6238, 0]
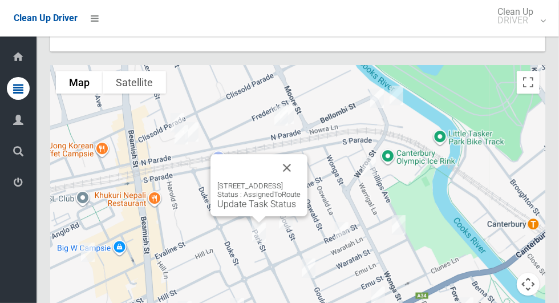
click at [301, 154] on button "Close" at bounding box center [286, 167] width 27 height 27
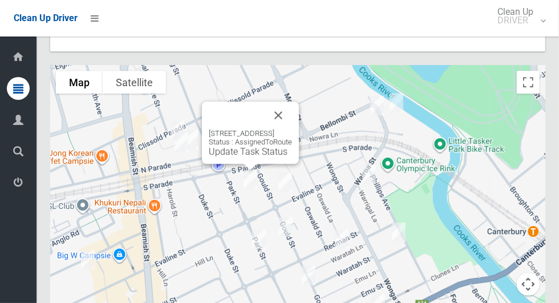
click at [291, 102] on button "Close" at bounding box center [278, 115] width 27 height 27
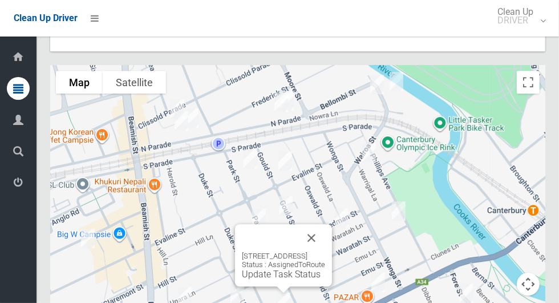
click at [325, 224] on button "Close" at bounding box center [311, 237] width 27 height 27
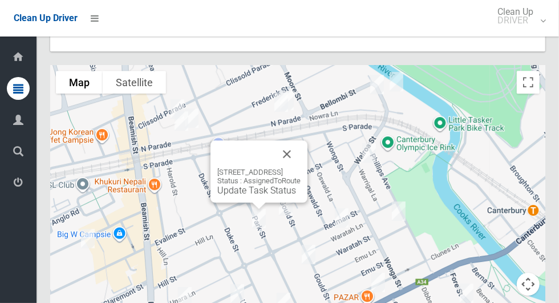
click at [260, 173] on div "3/31 Park Street, CAMPSIE NSW 2194 Status : AssignedToRoute Update Task Status" at bounding box center [258, 171] width 97 height 62
click at [260, 185] on link "Update Task Status" at bounding box center [256, 190] width 79 height 11
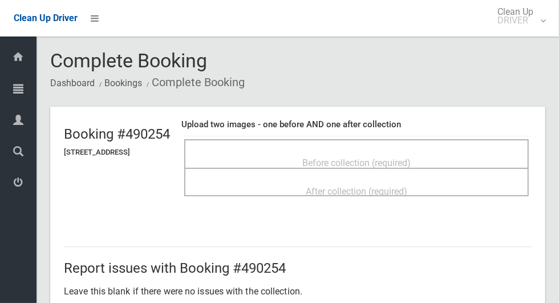
click at [424, 143] on div "Before collection (required)" at bounding box center [356, 153] width 344 height 29
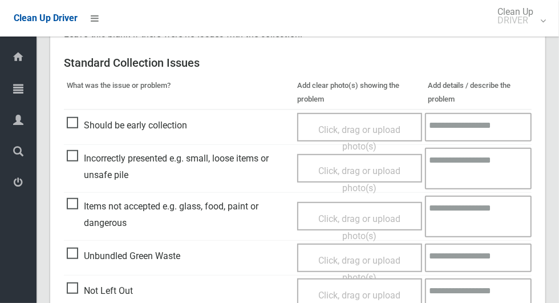
scroll to position [355, 0]
click at [84, 209] on span "Items not accepted e.g. glass, food, paint or dangerous" at bounding box center [179, 215] width 225 height 34
click at [79, 213] on span "Items not accepted e.g. glass, food, paint or dangerous" at bounding box center [179, 215] width 225 height 34
click at [354, 219] on span "Click, drag or upload photo(s)" at bounding box center [359, 228] width 82 height 28
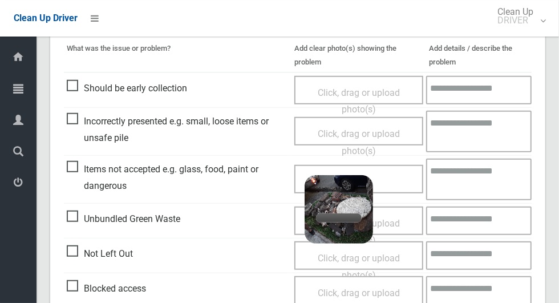
scroll to position [394, 0]
click at [486, 172] on textarea at bounding box center [479, 179] width 106 height 42
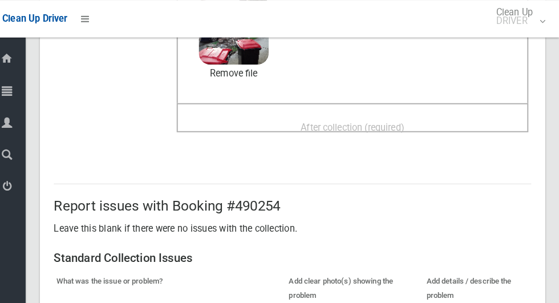
scroll to position [161, 0]
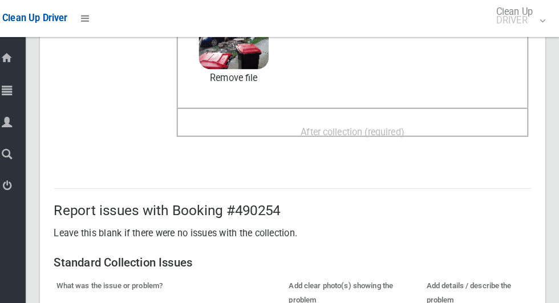
type textarea "**********"
click at [391, 118] on div "After collection (required)" at bounding box center [356, 128] width 319 height 21
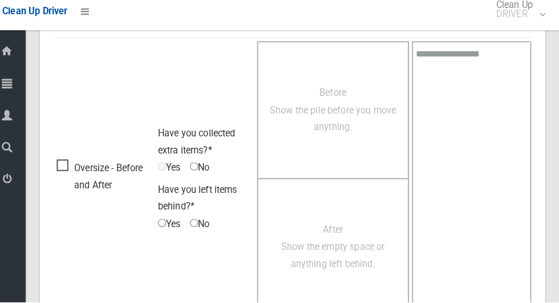
scroll to position [933, 0]
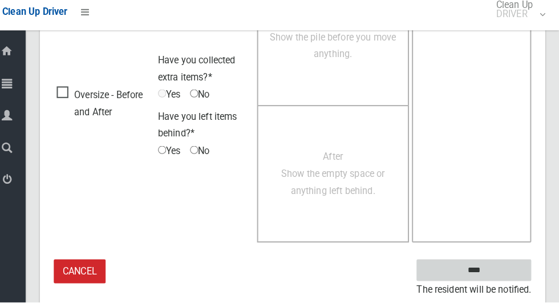
click at [509, 267] on input "****" at bounding box center [475, 271] width 112 height 21
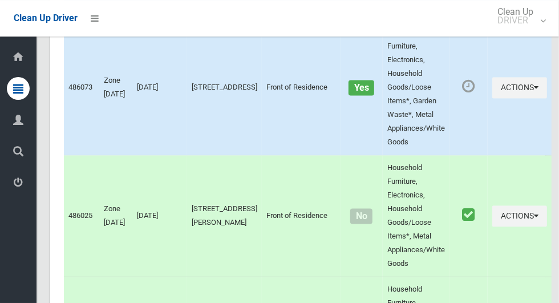
scroll to position [6243, 0]
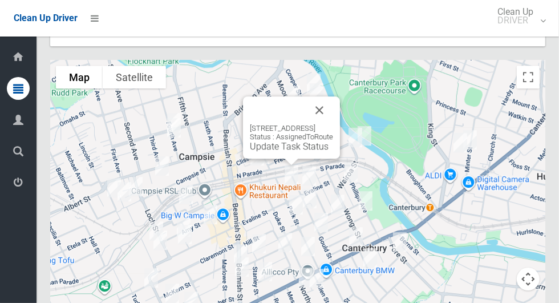
click at [287, 141] on link "Update Task Status" at bounding box center [289, 146] width 79 height 11
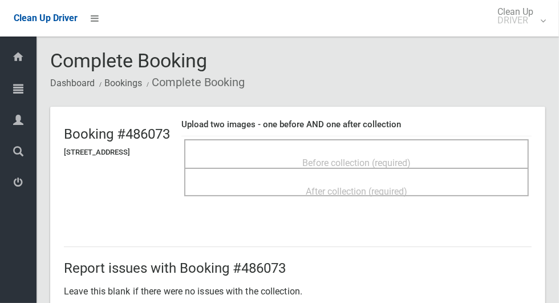
click at [432, 162] on div "Before collection (required)" at bounding box center [356, 162] width 319 height 21
click at [442, 152] on div "Before collection (required)" at bounding box center [356, 162] width 319 height 21
click at [429, 152] on div "Before collection (required)" at bounding box center [356, 162] width 319 height 21
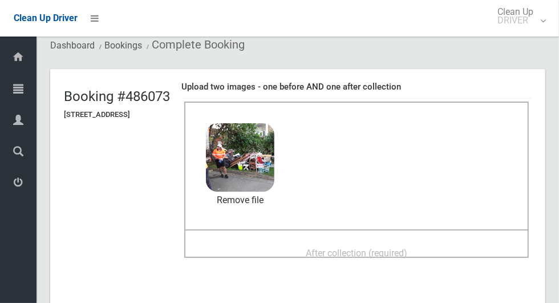
scroll to position [66, 0]
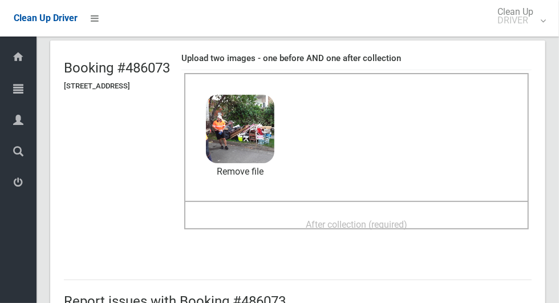
click at [424, 216] on div "After collection (required)" at bounding box center [356, 223] width 319 height 21
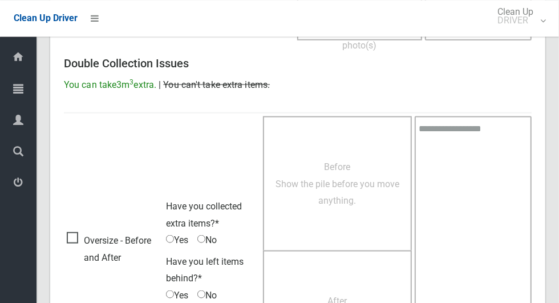
scroll to position [933, 0]
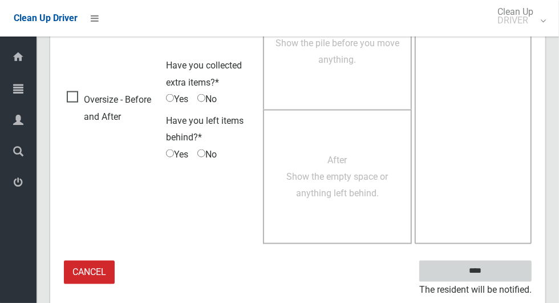
click at [509, 267] on input "****" at bounding box center [475, 271] width 112 height 21
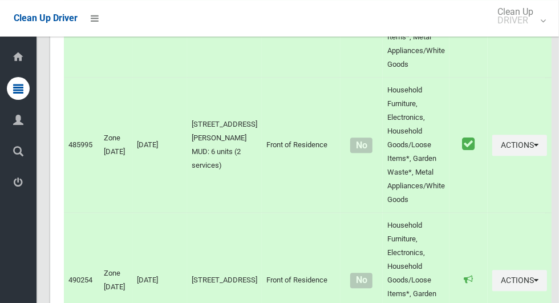
scroll to position [6243, 0]
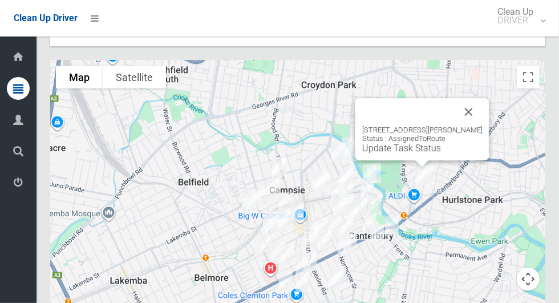
click at [483, 98] on button "Close" at bounding box center [468, 111] width 27 height 27
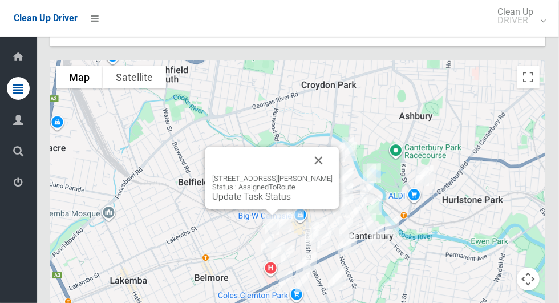
click at [332, 147] on button "Close" at bounding box center [318, 160] width 27 height 27
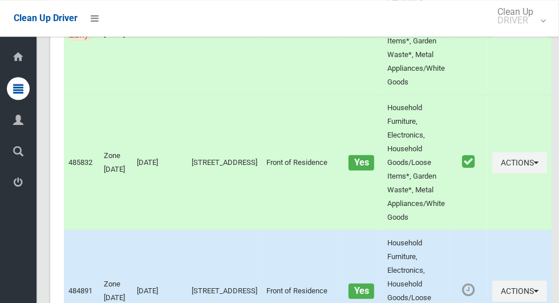
scroll to position [0, 0]
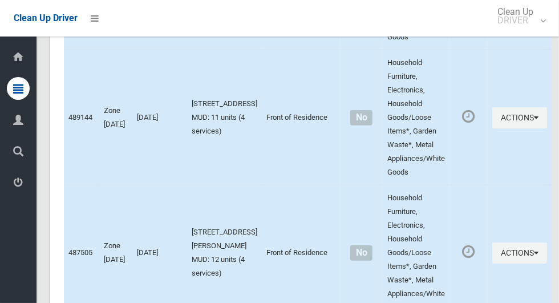
scroll to position [6243, 0]
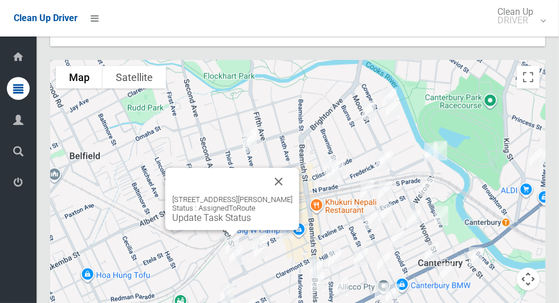
click at [298, 168] on div "[STREET_ADDRESS][PERSON_NAME] Status : AssignedToRoute Update Task Status" at bounding box center [232, 199] width 134 height 62
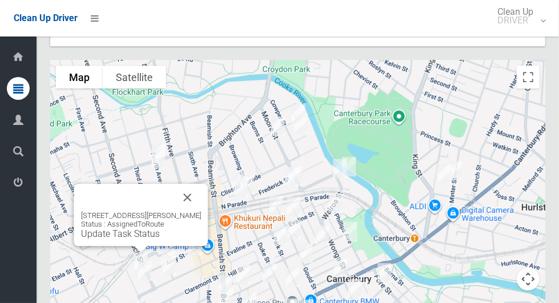
click at [201, 184] on button "Close" at bounding box center [187, 197] width 27 height 27
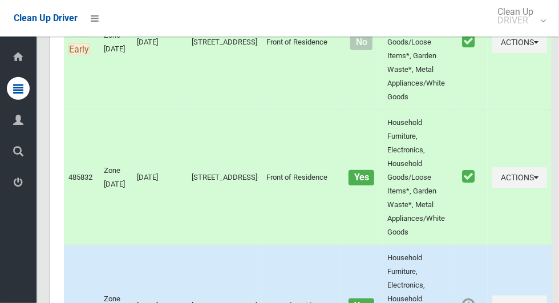
scroll to position [0, 0]
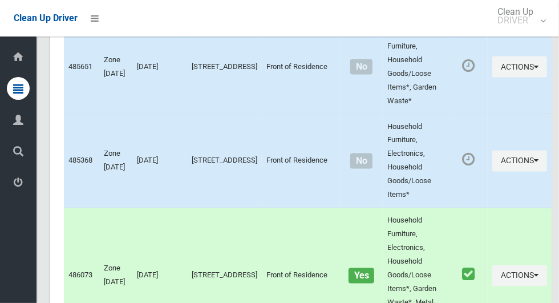
scroll to position [6243, 0]
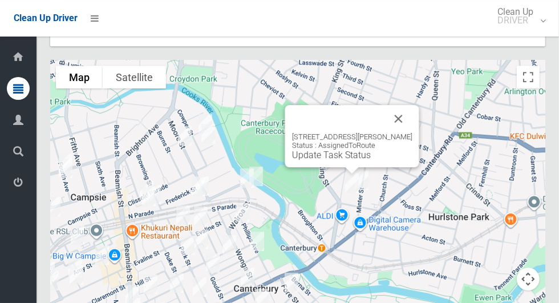
click at [400, 105] on button "Close" at bounding box center [398, 118] width 27 height 27
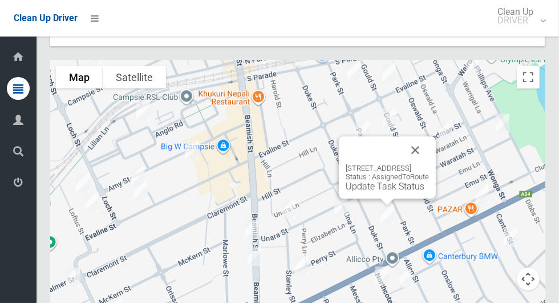
click at [420, 136] on button "Close" at bounding box center [415, 149] width 27 height 27
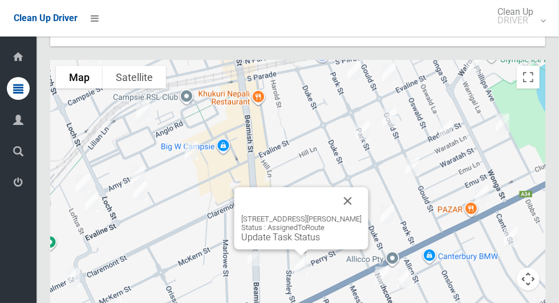
click at [341, 187] on button "Close" at bounding box center [347, 200] width 27 height 27
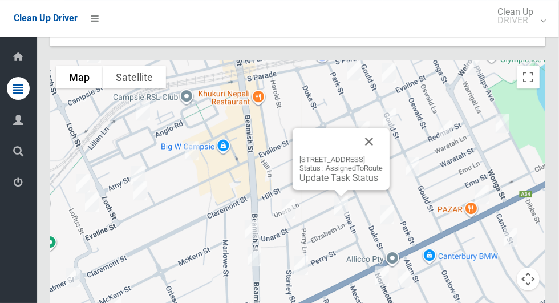
click at [383, 128] on button "Close" at bounding box center [368, 141] width 27 height 27
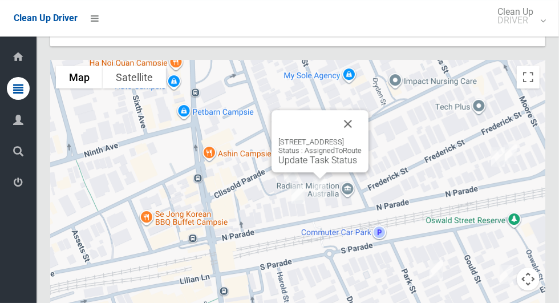
click at [362, 110] on button "Close" at bounding box center [347, 123] width 27 height 27
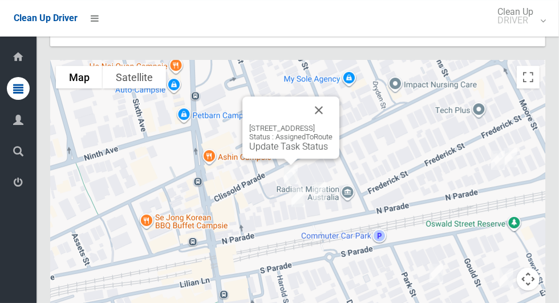
click at [333, 96] on button "Close" at bounding box center [318, 109] width 27 height 27
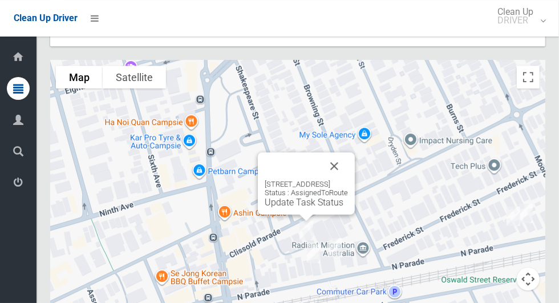
click at [348, 152] on button "Close" at bounding box center [334, 165] width 27 height 27
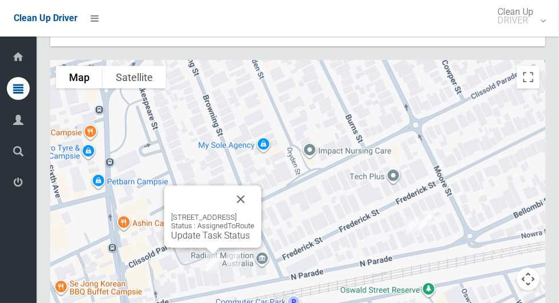
click at [254, 185] on button "Close" at bounding box center [240, 198] width 27 height 27
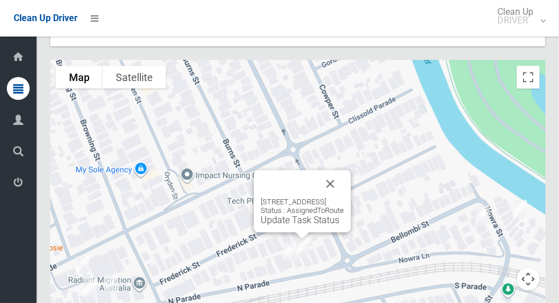
click at [344, 170] on button "Close" at bounding box center [330, 183] width 27 height 27
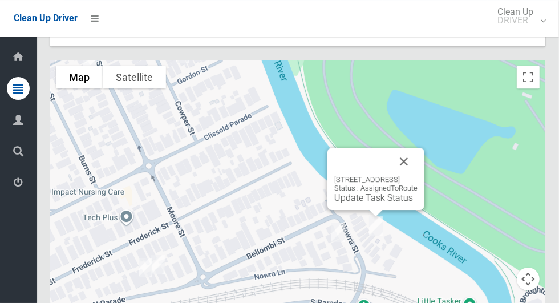
click at [412, 148] on button "Close" at bounding box center [403, 161] width 27 height 27
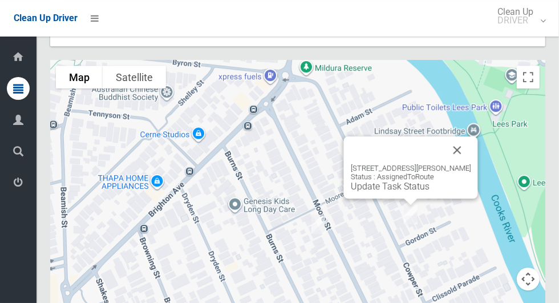
click at [465, 136] on button "Close" at bounding box center [457, 149] width 27 height 27
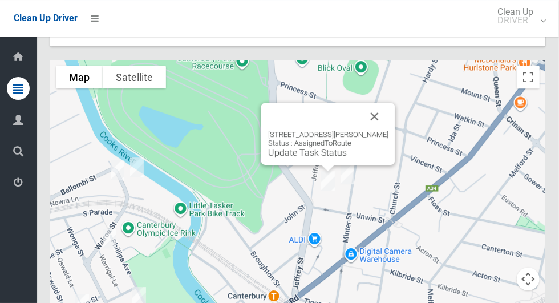
click at [384, 103] on button "Close" at bounding box center [374, 116] width 27 height 27
click at [387, 103] on button "Close" at bounding box center [374, 116] width 27 height 27
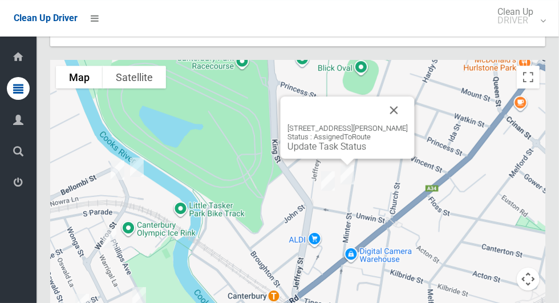
click at [408, 96] on button "Close" at bounding box center [393, 109] width 27 height 27
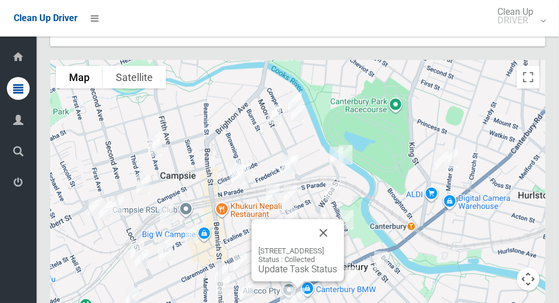
click at [337, 219] on button "Close" at bounding box center [323, 232] width 27 height 27
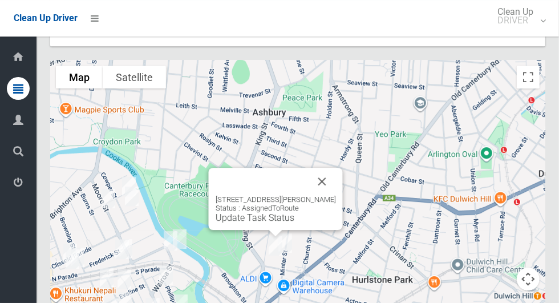
click at [329, 168] on button "Close" at bounding box center [322, 181] width 27 height 27
click at [267, 212] on link "Update Task Status" at bounding box center [255, 217] width 79 height 11
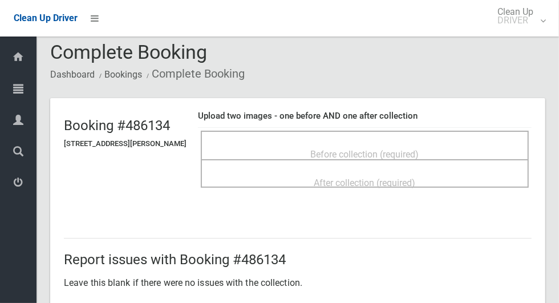
scroll to position [10, 0]
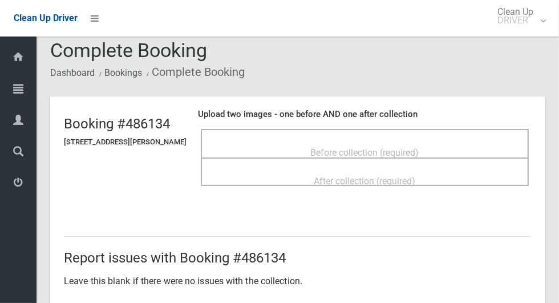
click at [415, 147] on span "Before collection (required)" at bounding box center [365, 152] width 108 height 11
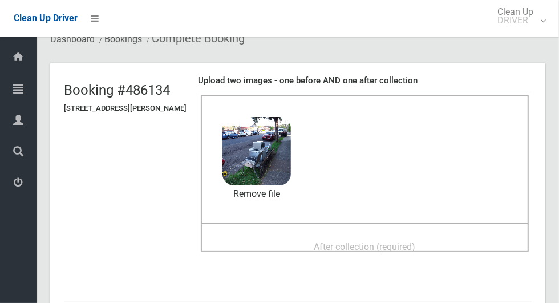
scroll to position [47, 0]
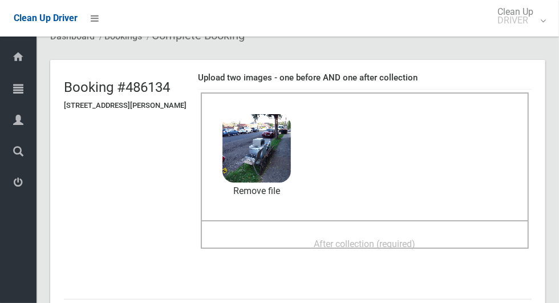
click at [452, 233] on div "After collection (required)" at bounding box center [364, 243] width 303 height 21
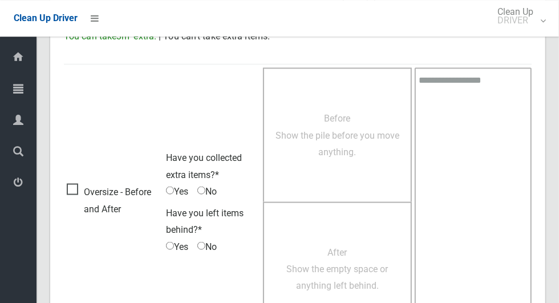
scroll to position [933, 0]
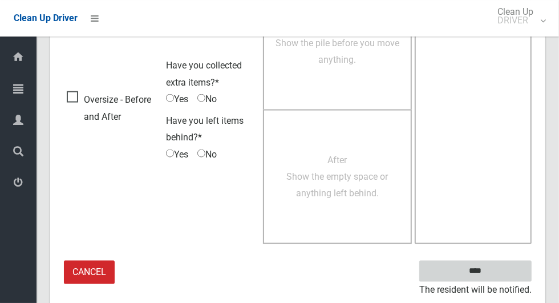
click at [514, 270] on input "****" at bounding box center [475, 271] width 112 height 21
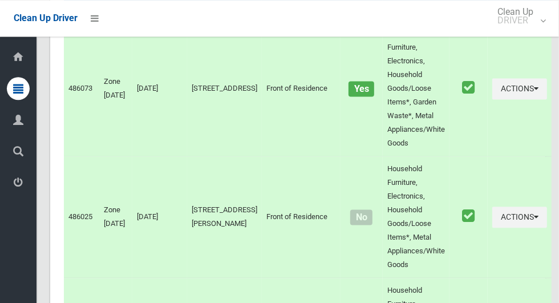
scroll to position [6243, 0]
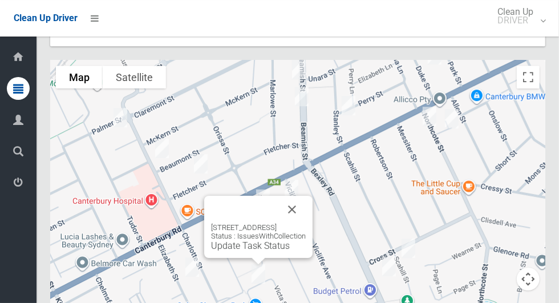
click at [306, 196] on button "Close" at bounding box center [291, 209] width 27 height 27
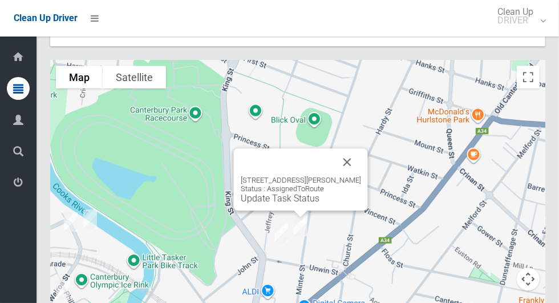
click at [287, 193] on link "Update Task Status" at bounding box center [280, 198] width 79 height 11
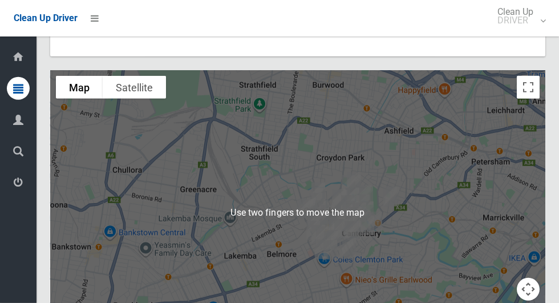
scroll to position [6232, 0]
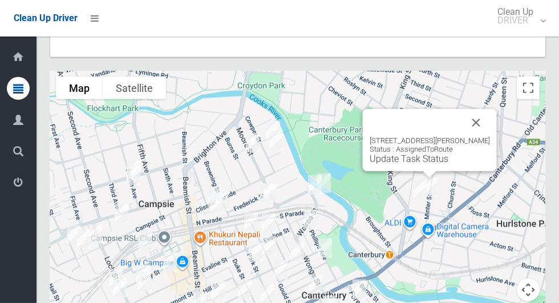
click at [419, 153] on link "Update Task Status" at bounding box center [409, 158] width 79 height 11
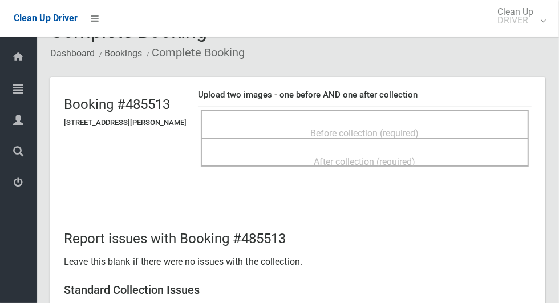
scroll to position [30, 0]
click at [461, 126] on div "Before collection (required)" at bounding box center [364, 132] width 303 height 21
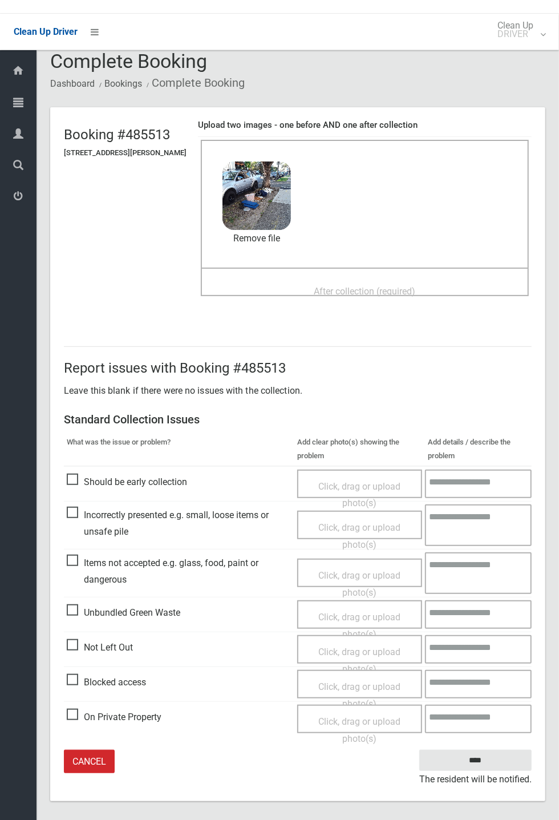
scroll to position [0, 0]
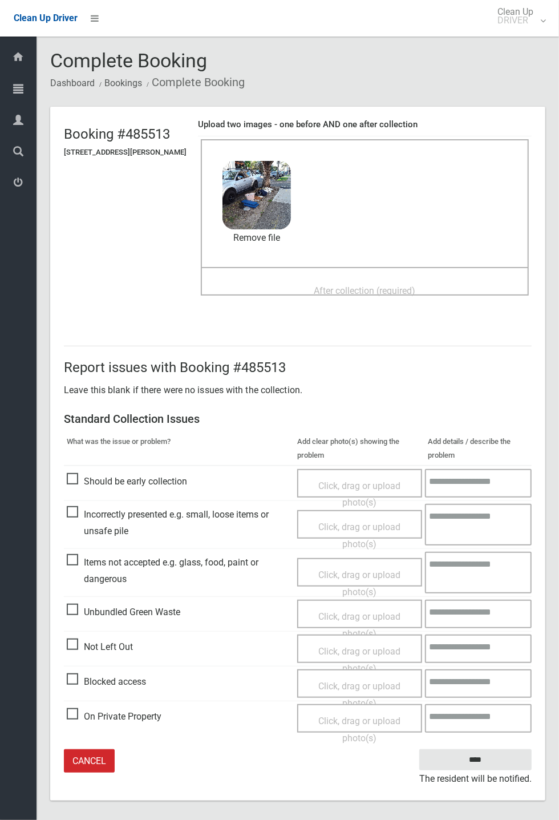
click at [416, 291] on span "After collection (required)" at bounding box center [365, 290] width 102 height 11
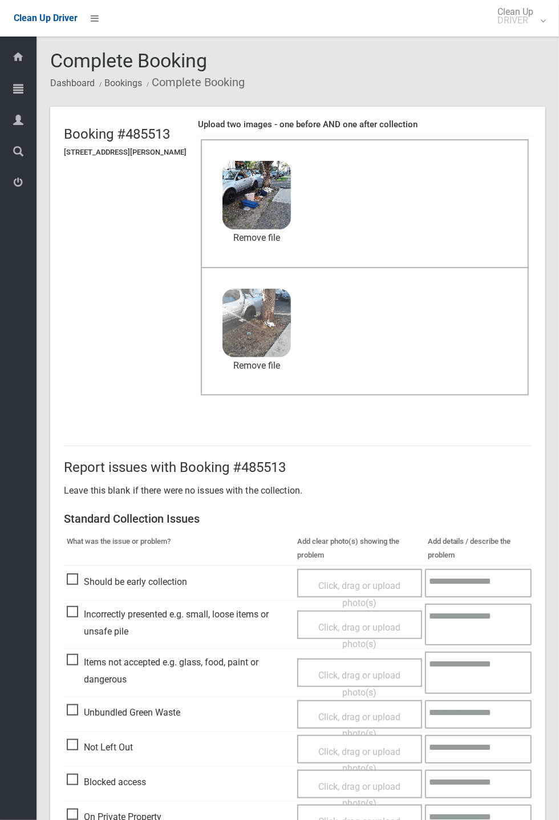
scroll to position [53, 0]
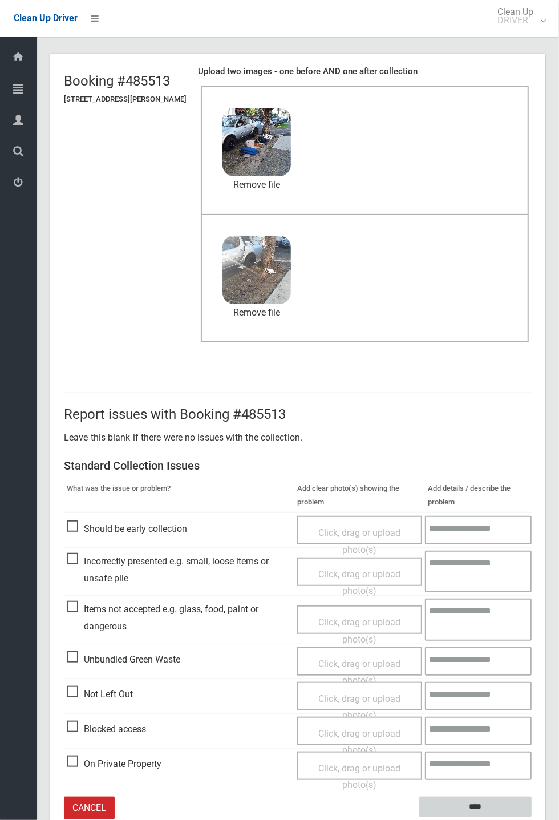
click at [532, 302] on input "****" at bounding box center [475, 806] width 112 height 21
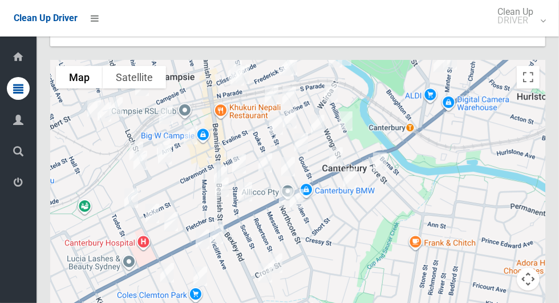
scroll to position [6243, 0]
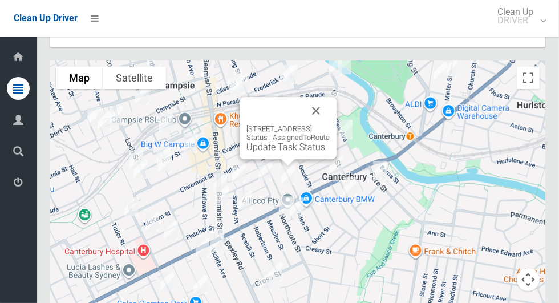
click at [330, 97] on button "Close" at bounding box center [315, 110] width 27 height 27
click at [286, 141] on link "Update Task Status" at bounding box center [285, 146] width 79 height 11
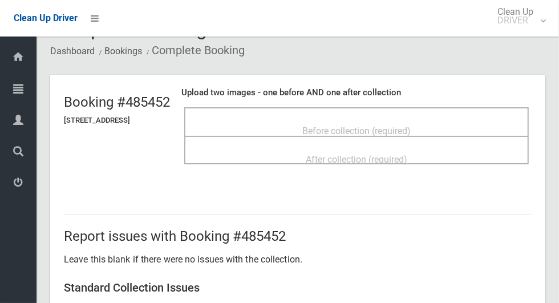
scroll to position [28, 0]
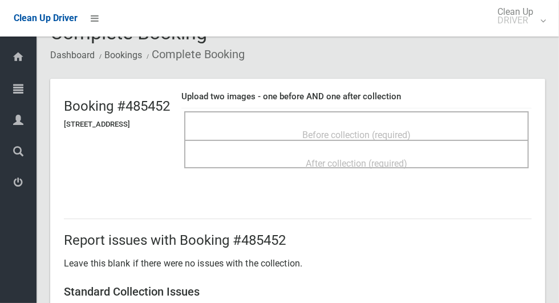
click at [309, 129] on span "Before collection (required)" at bounding box center [356, 134] width 108 height 11
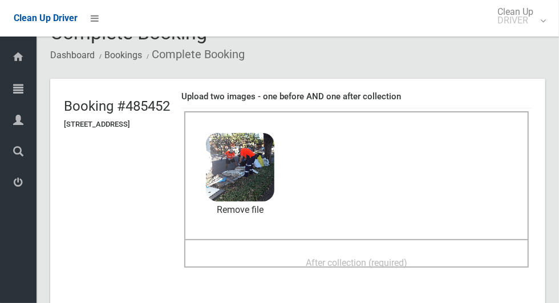
click at [406, 252] on div "After collection (required)" at bounding box center [356, 262] width 319 height 21
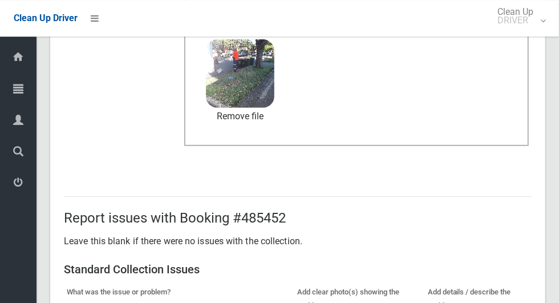
scroll to position [589, 0]
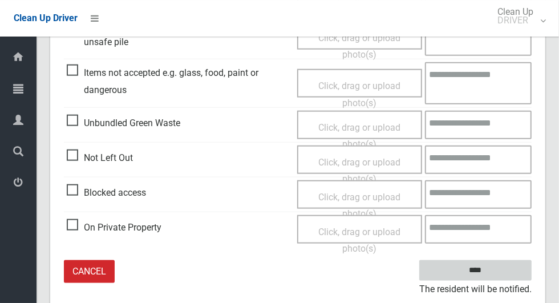
click at [514, 261] on input "****" at bounding box center [475, 270] width 112 height 21
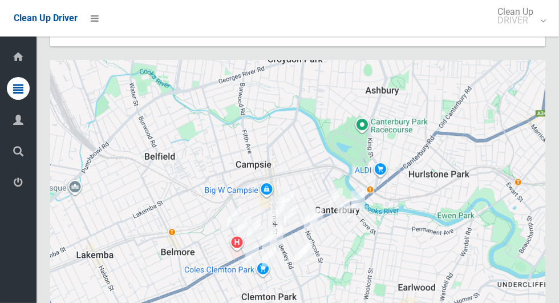
scroll to position [6243, 0]
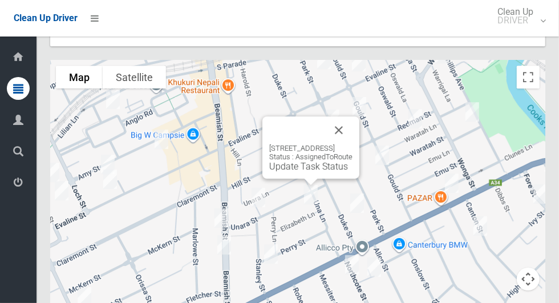
click at [352, 116] on button "Close" at bounding box center [338, 129] width 27 height 27
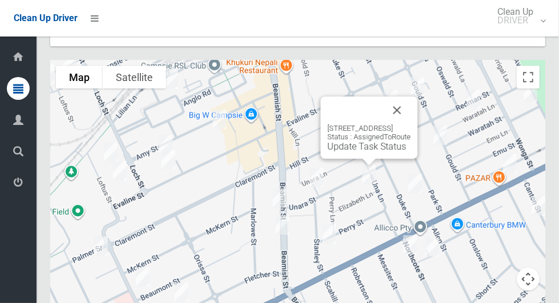
click at [364, 141] on link "Update Task Status" at bounding box center [366, 146] width 79 height 11
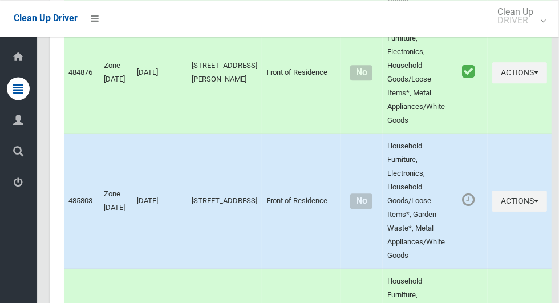
scroll to position [3943, 0]
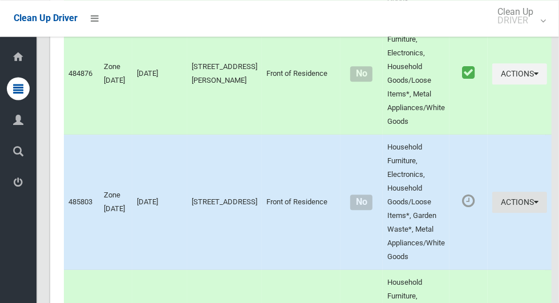
click at [502, 192] on button "Actions" at bounding box center [519, 202] width 55 height 21
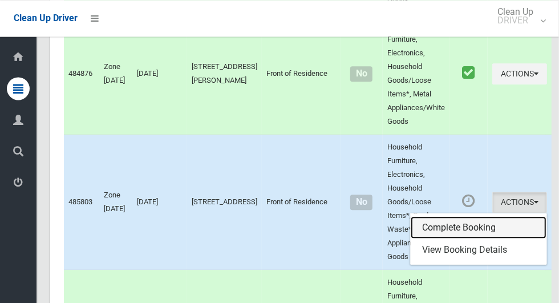
click at [492, 216] on link "Complete Booking" at bounding box center [479, 227] width 136 height 23
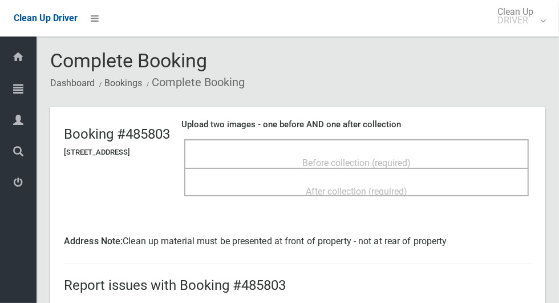
click at [441, 157] on div "Before collection (required)" at bounding box center [356, 162] width 319 height 21
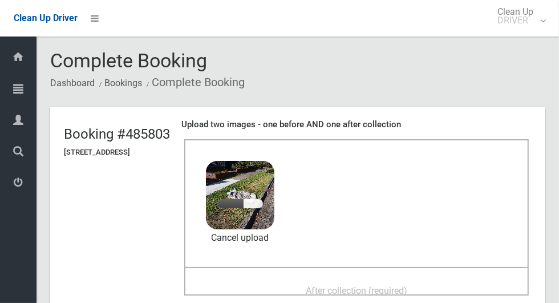
scroll to position [22, 0]
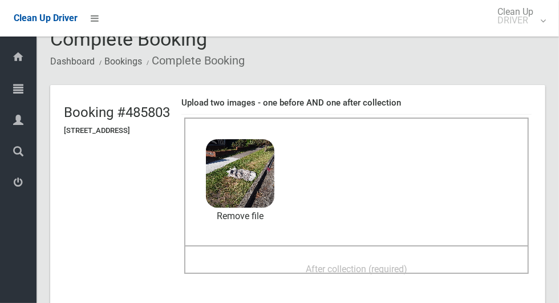
click at [397, 258] on div "After collection (required)" at bounding box center [356, 268] width 319 height 21
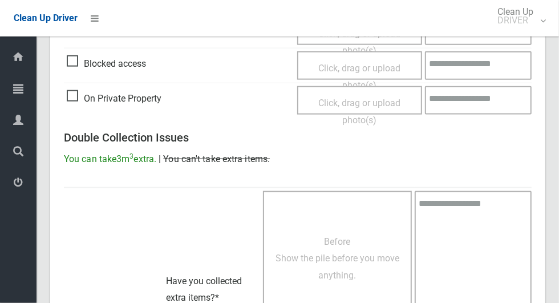
scroll to position [950, 0]
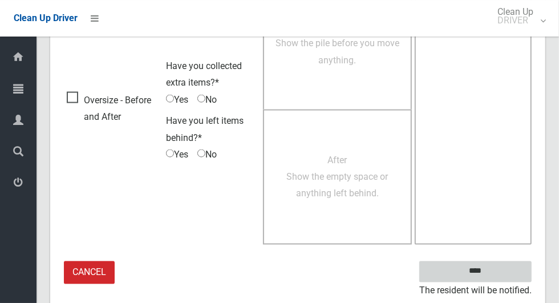
click at [505, 269] on input "****" at bounding box center [475, 271] width 112 height 21
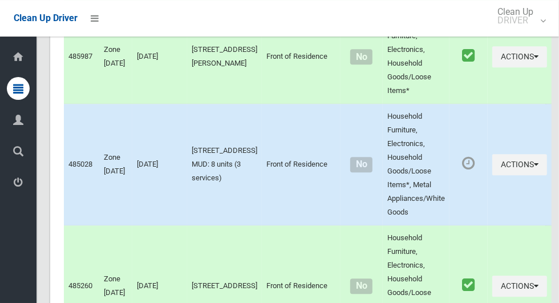
scroll to position [1372, 0]
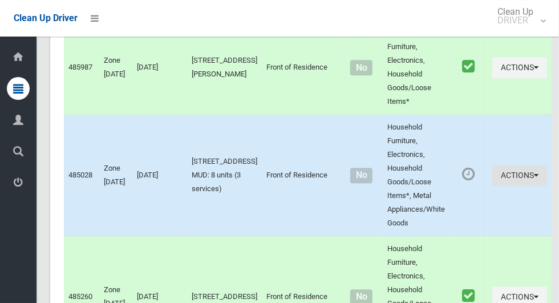
click at [534, 171] on icon "button" at bounding box center [536, 175] width 5 height 8
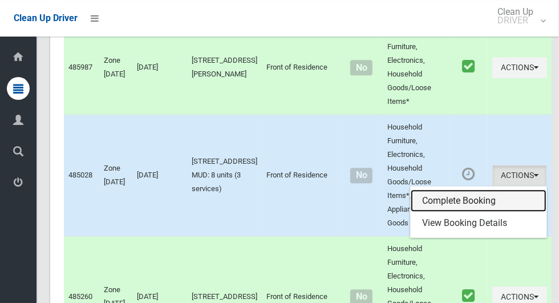
click at [494, 189] on link "Complete Booking" at bounding box center [479, 200] width 136 height 23
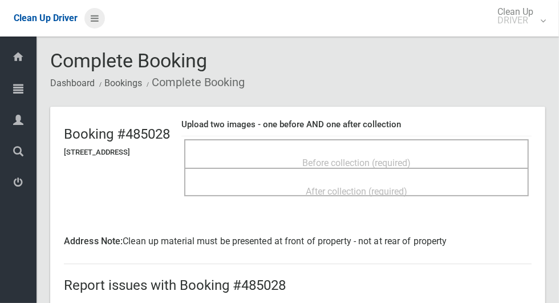
click at [92, 21] on icon at bounding box center [95, 18] width 8 height 19
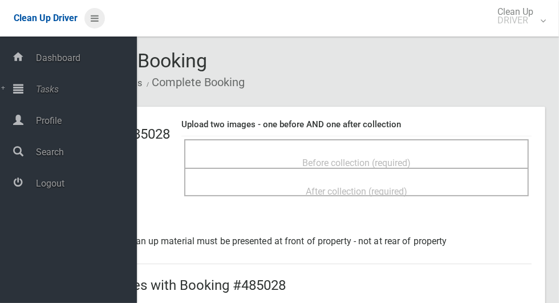
click at [96, 23] on icon at bounding box center [95, 18] width 8 height 19
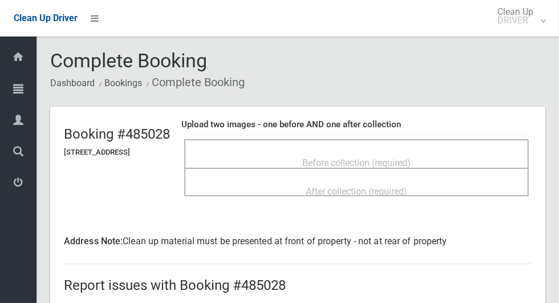
click at [441, 160] on div "Before collection (required)" at bounding box center [356, 162] width 319 height 21
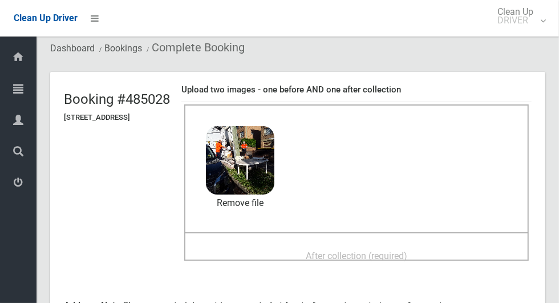
scroll to position [35, 0]
click at [400, 250] on span "After collection (required)" at bounding box center [357, 255] width 102 height 11
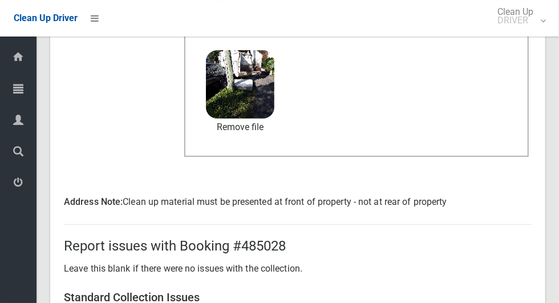
scroll to position [606, 0]
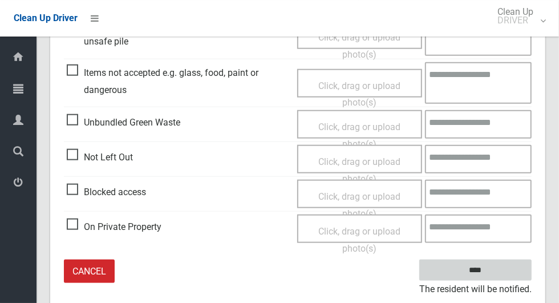
click at [508, 270] on input "****" at bounding box center [475, 270] width 112 height 21
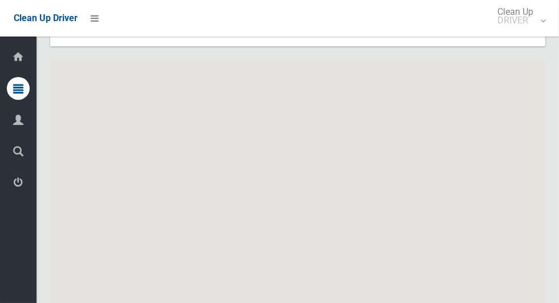
scroll to position [6243, 0]
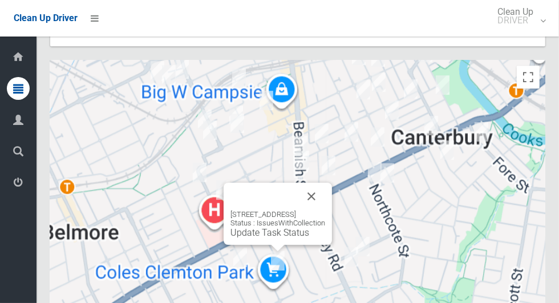
click at [316, 165] on div "3 Sunbeam Street, CAMPSIE NSW 2194 Status : IssuesWithCollection Update Task St…" at bounding box center [297, 202] width 495 height 285
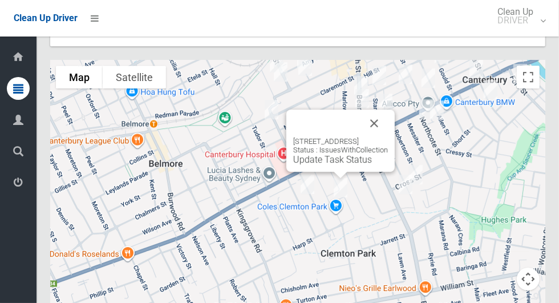
click at [388, 110] on button "Close" at bounding box center [373, 123] width 27 height 27
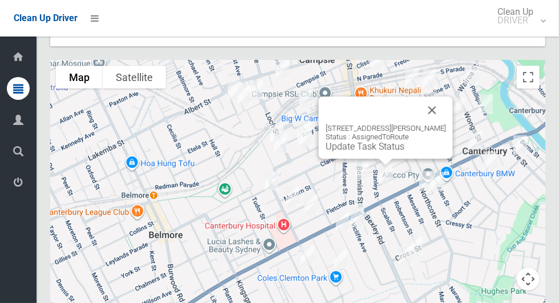
click at [384, 141] on link "Update Task Status" at bounding box center [365, 146] width 79 height 11
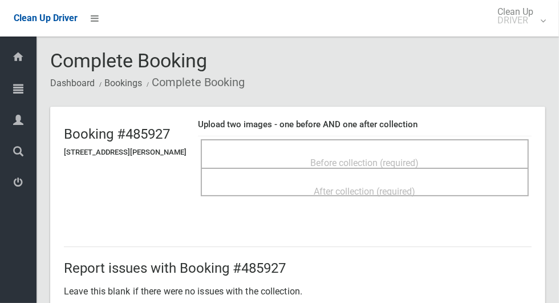
click at [436, 156] on div "Before collection (required)" at bounding box center [364, 162] width 303 height 21
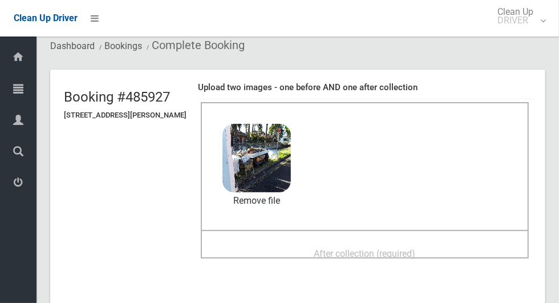
scroll to position [38, 0]
click at [400, 242] on div "After collection (required)" at bounding box center [364, 252] width 303 height 21
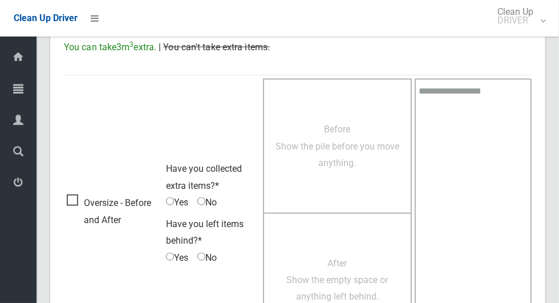
scroll to position [933, 0]
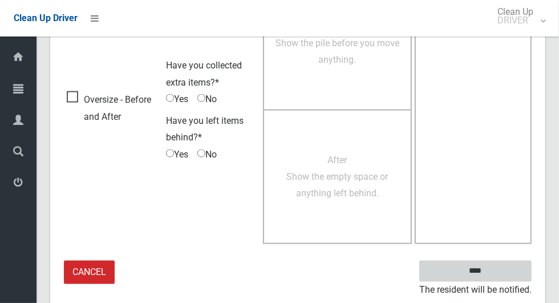
click at [508, 267] on input "****" at bounding box center [475, 271] width 112 height 21
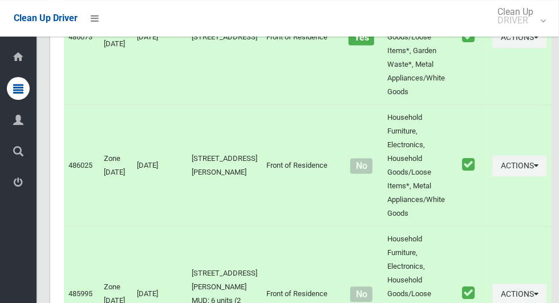
scroll to position [6243, 0]
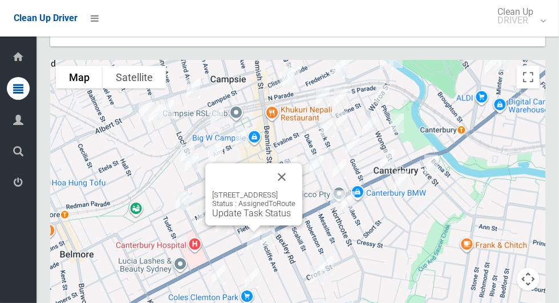
click at [295, 163] on button "Close" at bounding box center [281, 176] width 27 height 27
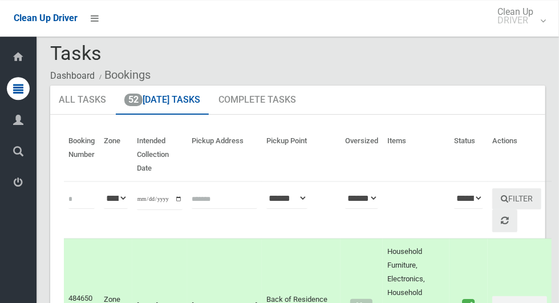
scroll to position [0, 0]
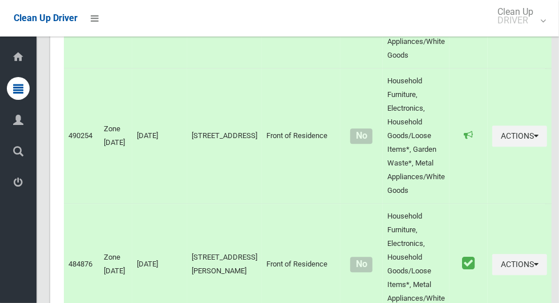
scroll to position [6243, 0]
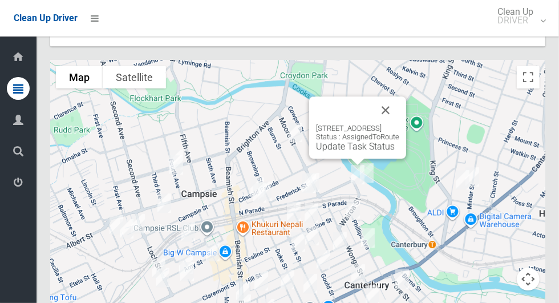
click at [399, 96] on button "Close" at bounding box center [385, 109] width 27 height 27
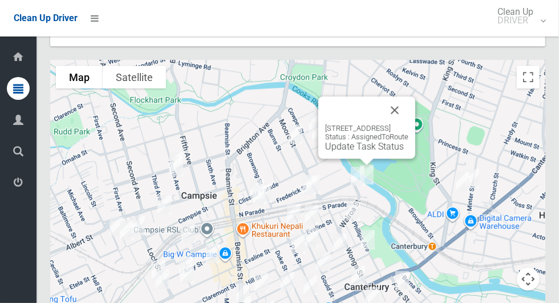
click at [408, 96] on button "Close" at bounding box center [394, 109] width 27 height 27
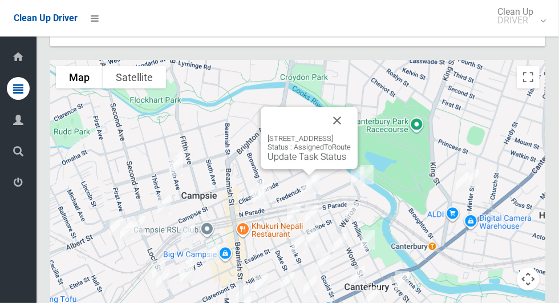
click at [351, 107] on button "Close" at bounding box center [336, 120] width 27 height 27
click at [354, 106] on button "Close" at bounding box center [340, 119] width 27 height 27
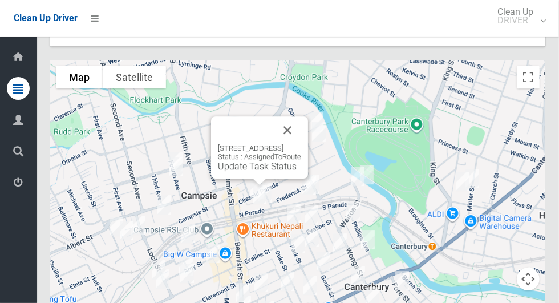
click at [301, 116] on button "Close" at bounding box center [287, 129] width 27 height 27
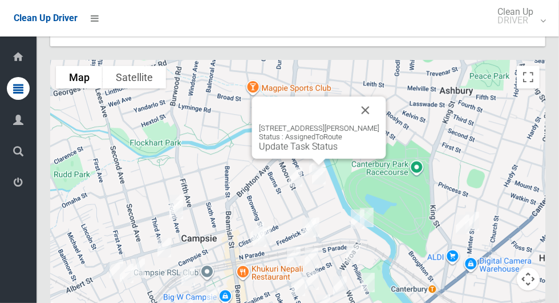
click at [372, 96] on button "Close" at bounding box center [365, 109] width 27 height 27
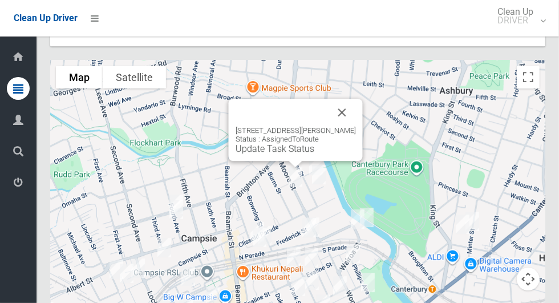
click at [344, 99] on button "Close" at bounding box center [342, 112] width 27 height 27
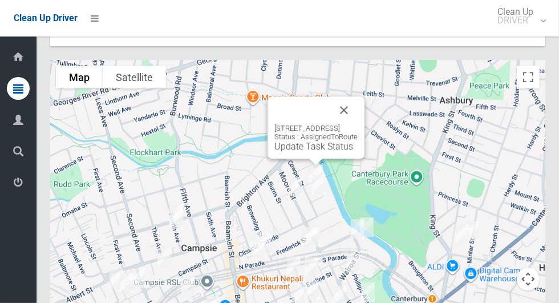
click at [358, 96] on button "Close" at bounding box center [343, 109] width 27 height 27
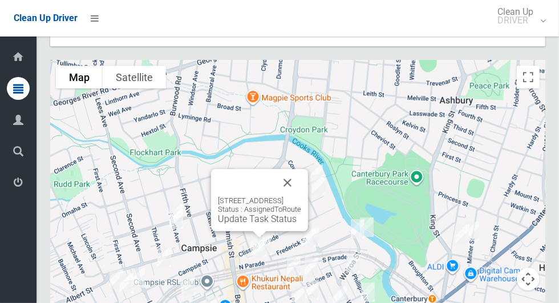
click at [301, 169] on button "Close" at bounding box center [287, 182] width 27 height 27
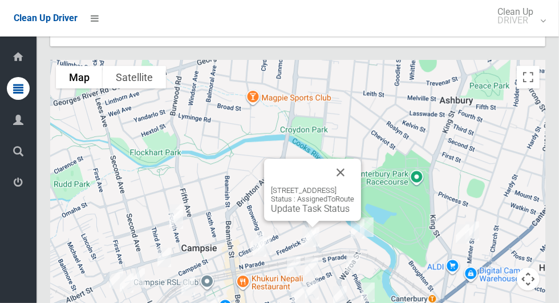
click at [354, 159] on button "Close" at bounding box center [340, 172] width 27 height 27
click at [351, 159] on button "Close" at bounding box center [336, 172] width 27 height 27
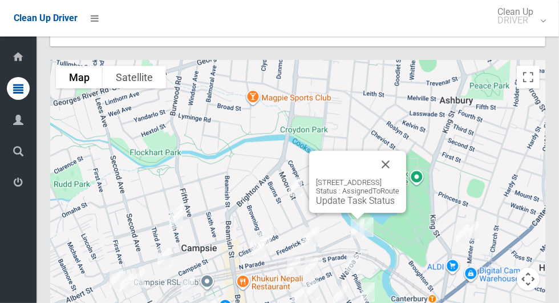
click at [399, 151] on button "Close" at bounding box center [385, 164] width 27 height 27
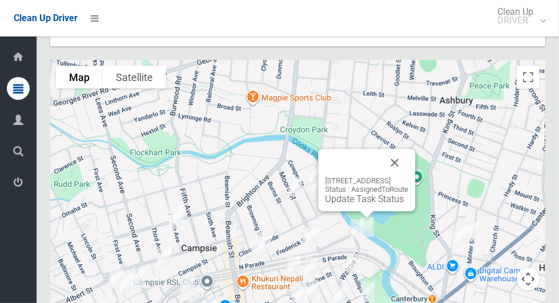
click at [408, 149] on button "Close" at bounding box center [394, 162] width 27 height 27
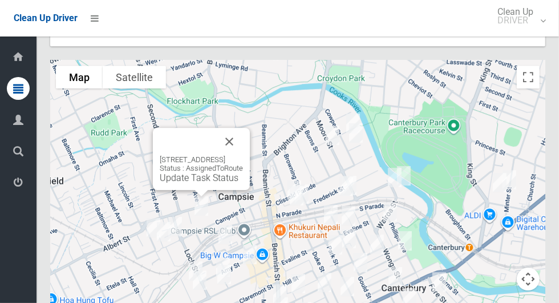
click at [243, 128] on button "Close" at bounding box center [229, 141] width 27 height 27
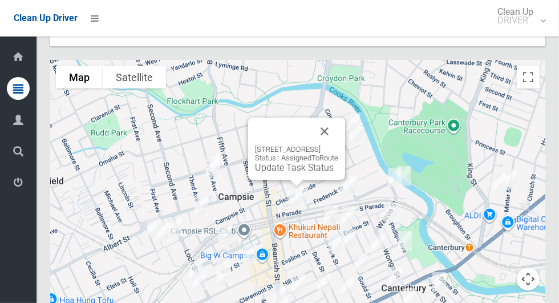
click at [338, 117] on button "Close" at bounding box center [324, 130] width 27 height 27
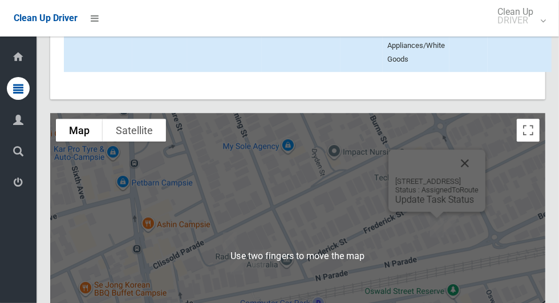
scroll to position [6172, 0]
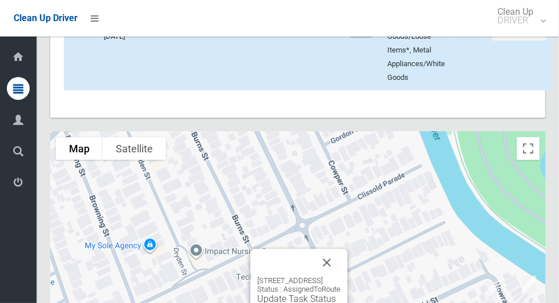
click at [341, 249] on button "Close" at bounding box center [326, 262] width 27 height 27
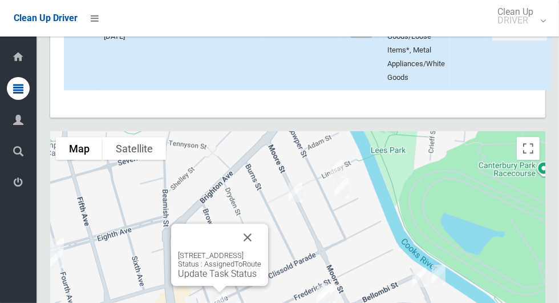
click at [218, 256] on div "98 Clissold Parade, CAMPSIE NSW 2194 Status : AssignedToRoute Update Task Status" at bounding box center [219, 255] width 97 height 62
click at [222, 268] on link "Update Task Status" at bounding box center [217, 273] width 79 height 11
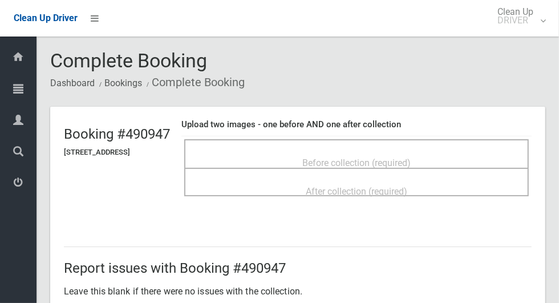
click at [360, 157] on span "Before collection (required)" at bounding box center [356, 162] width 108 height 11
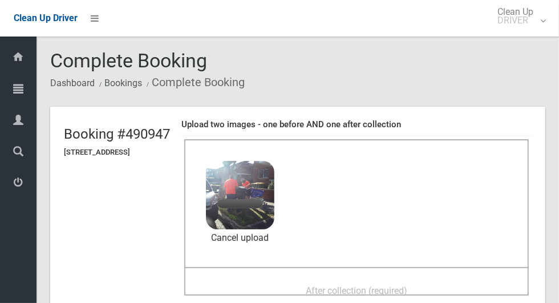
click at [407, 285] on span "After collection (required)" at bounding box center [357, 290] width 102 height 11
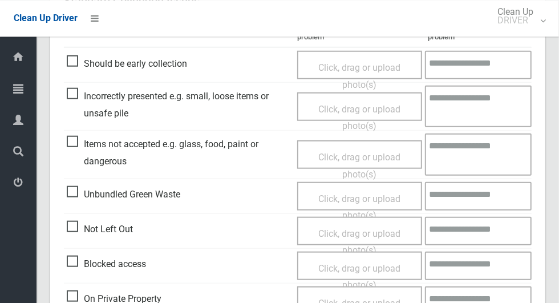
scroll to position [589, 0]
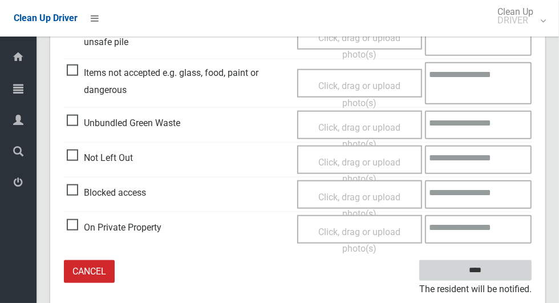
click at [509, 271] on input "****" at bounding box center [475, 270] width 112 height 21
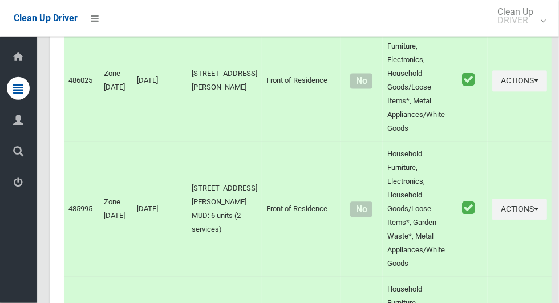
scroll to position [6243, 0]
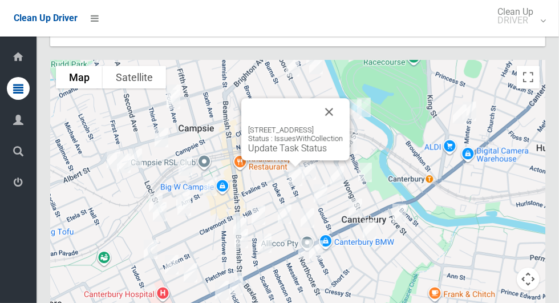
click at [343, 98] on button "Close" at bounding box center [328, 111] width 27 height 27
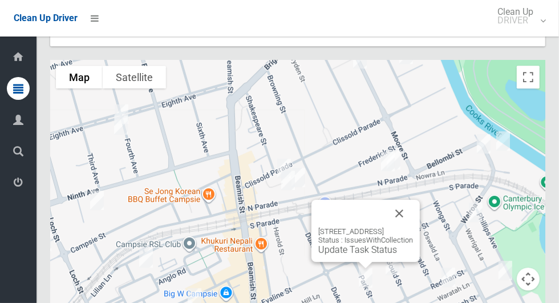
click at [413, 200] on button "Close" at bounding box center [399, 213] width 27 height 27
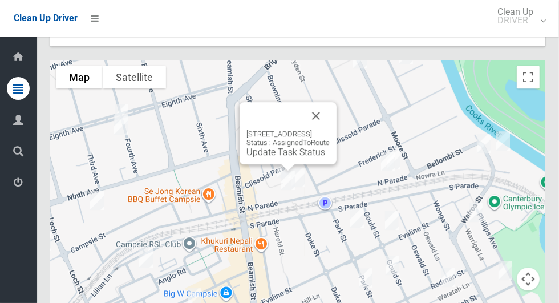
scroll to position [6243, 0]
click at [330, 103] on button "Close" at bounding box center [315, 116] width 27 height 27
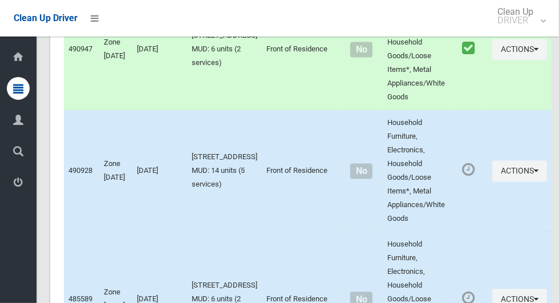
scroll to position [5680, 0]
click at [534, 295] on icon "button" at bounding box center [536, 299] width 5 height 8
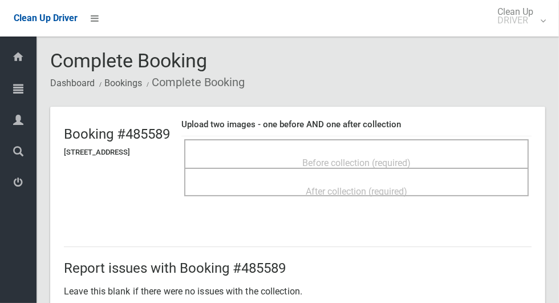
click at [441, 157] on div "Before collection (required)" at bounding box center [356, 162] width 319 height 21
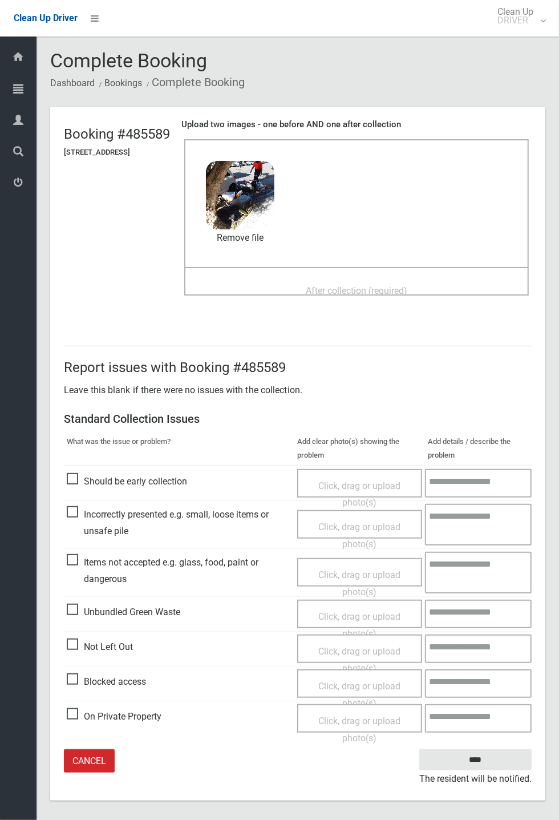
click at [407, 285] on span "After collection (required)" at bounding box center [357, 290] width 102 height 11
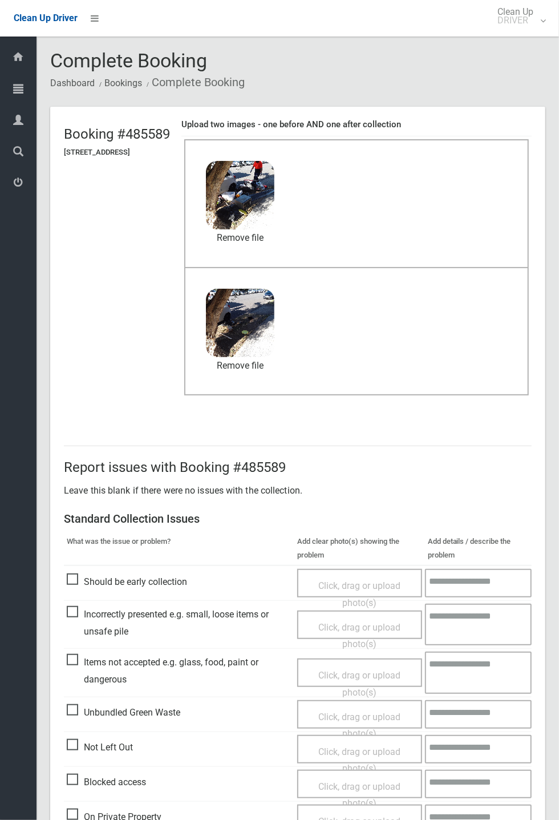
scroll to position [53, 0]
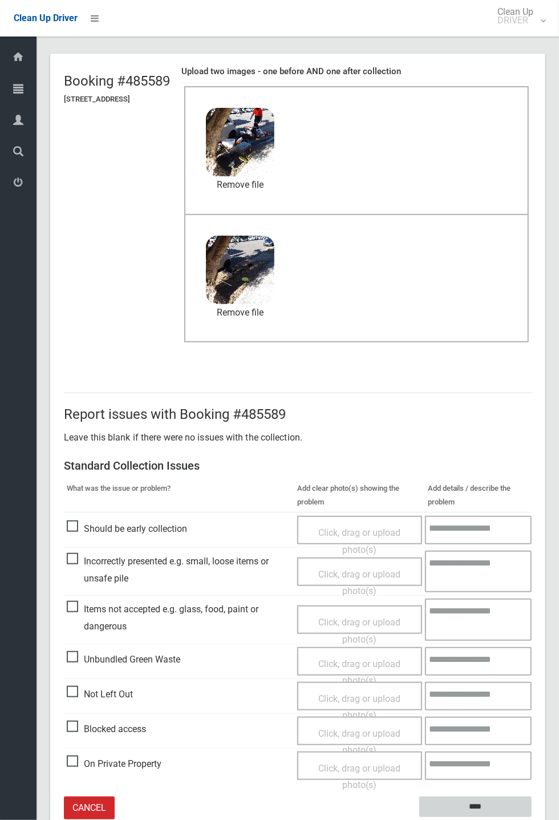
click at [532, 302] on input "****" at bounding box center [475, 806] width 112 height 21
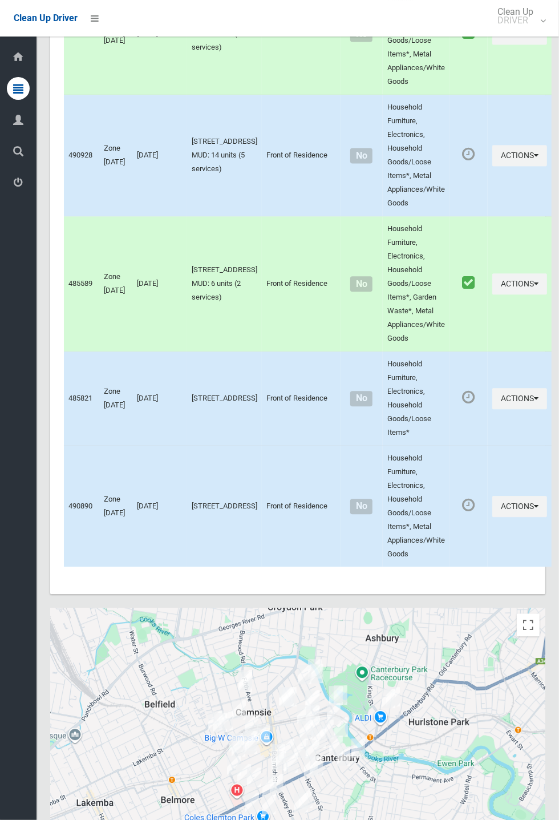
scroll to position [5694, 0]
click at [547, 168] on button "Actions" at bounding box center [519, 157] width 55 height 21
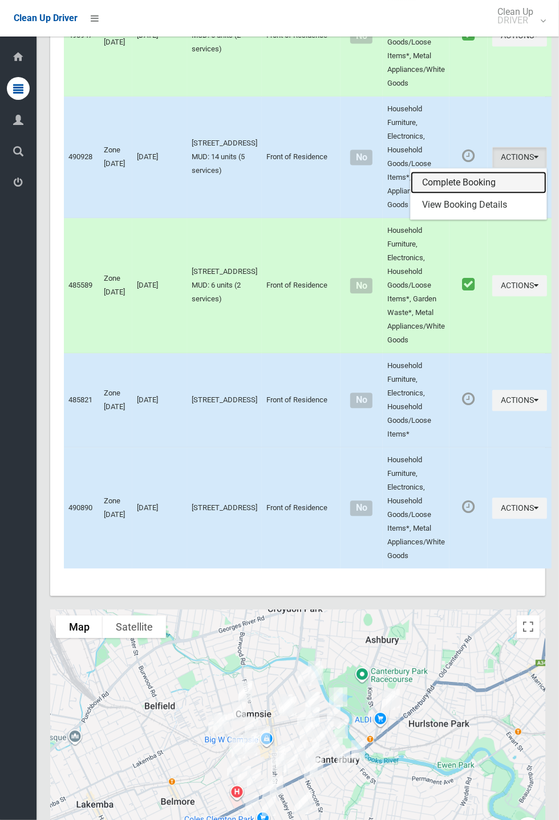
click at [501, 171] on link "Complete Booking" at bounding box center [479, 182] width 136 height 23
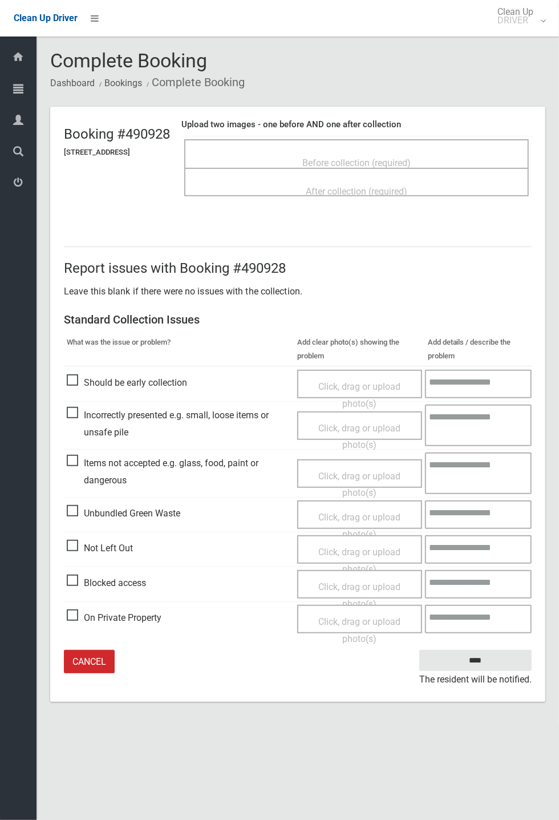
click at [454, 162] on div "Before collection (required)" at bounding box center [356, 162] width 319 height 21
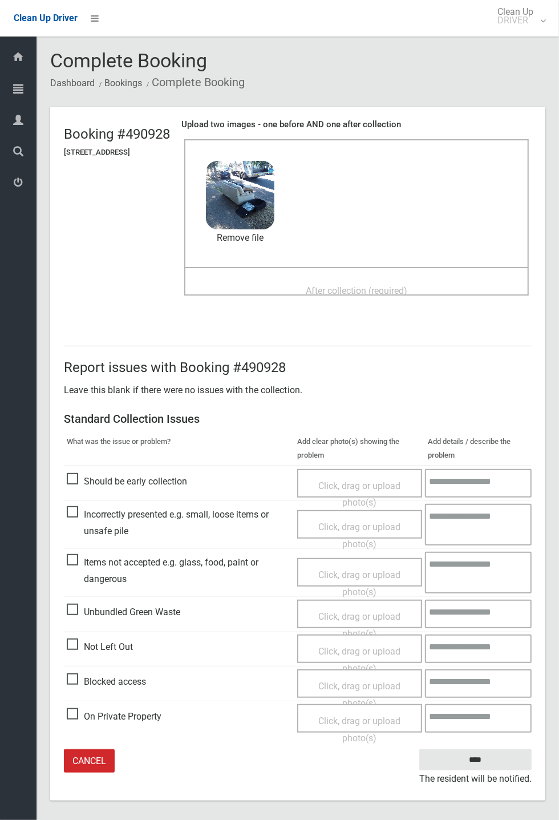
click at [407, 285] on span "After collection (required)" at bounding box center [357, 290] width 102 height 11
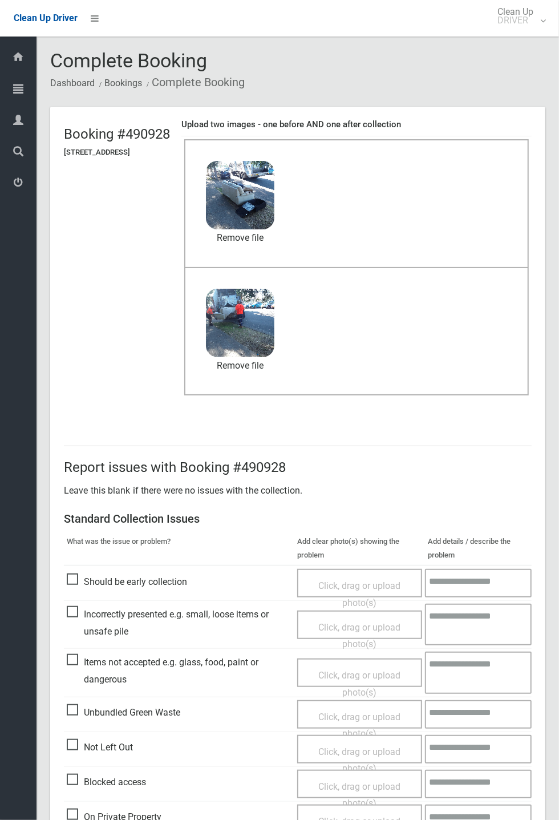
scroll to position [53, 0]
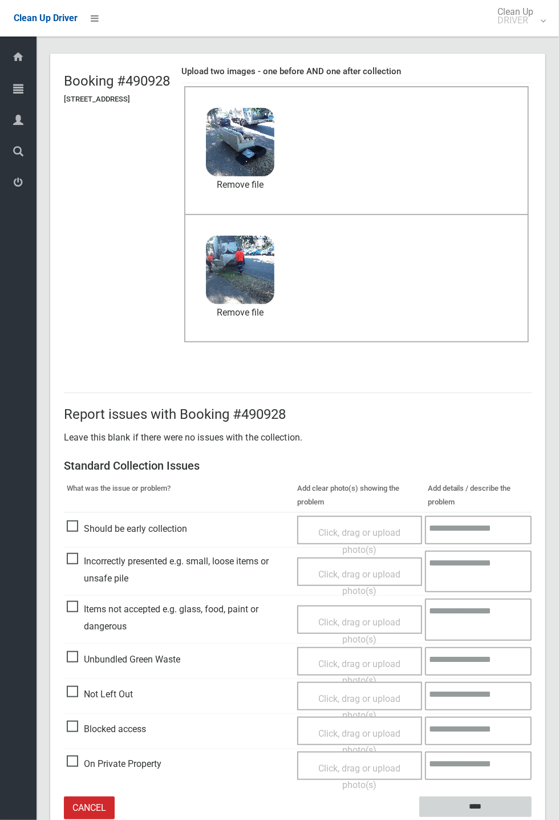
click at [532, 817] on input "****" at bounding box center [475, 806] width 112 height 21
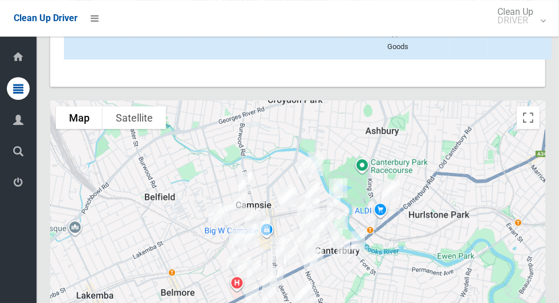
scroll to position [6243, 0]
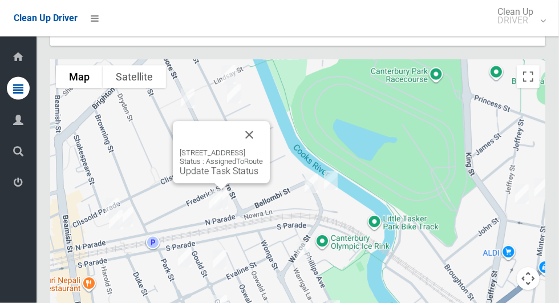
click at [263, 121] on button "Close" at bounding box center [249, 134] width 27 height 27
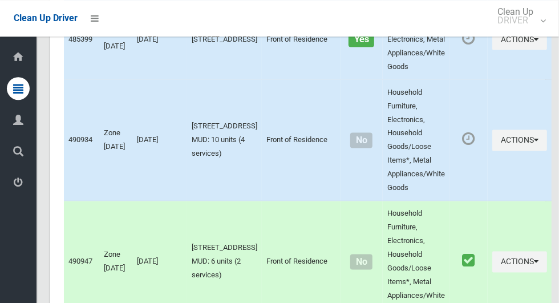
scroll to position [5467, 0]
click at [510, 130] on button "Actions" at bounding box center [519, 140] width 55 height 21
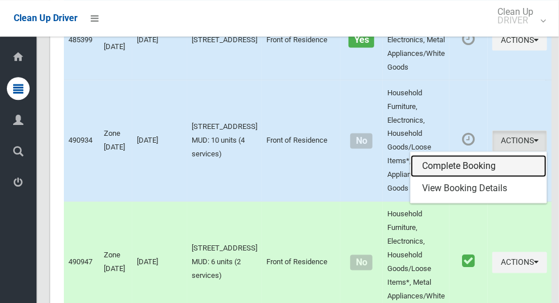
click at [500, 155] on link "Complete Booking" at bounding box center [479, 166] width 136 height 23
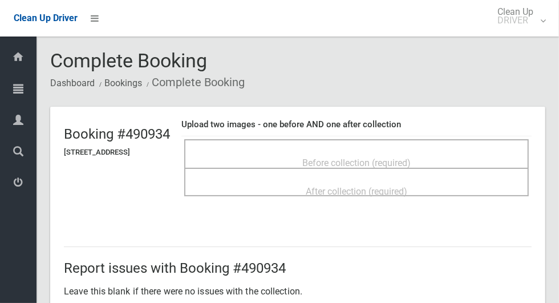
click at [473, 152] on div "Before collection (required)" at bounding box center [356, 162] width 319 height 21
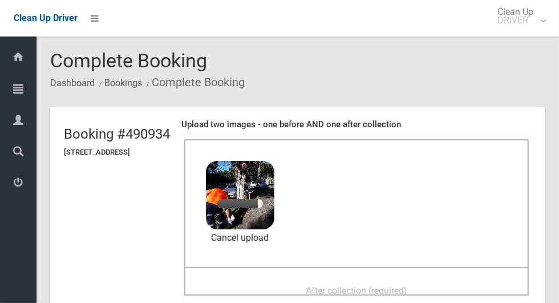
click at [407, 286] on span "After collection (required)" at bounding box center [357, 290] width 102 height 11
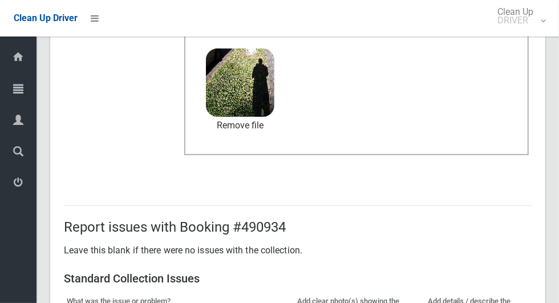
scroll to position [589, 0]
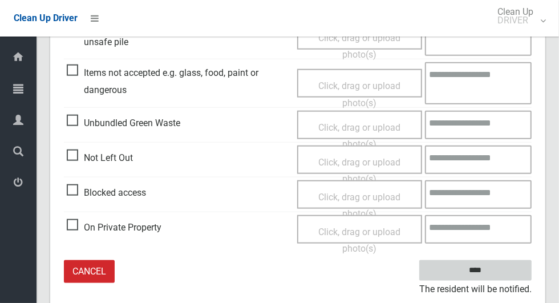
click at [517, 270] on input "****" at bounding box center [475, 270] width 112 height 21
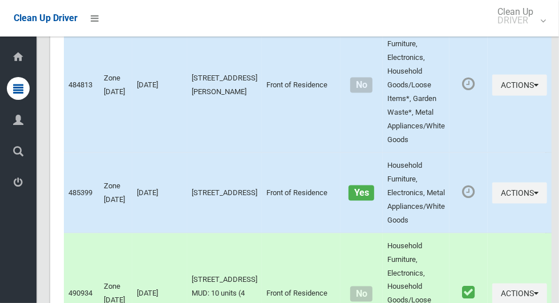
scroll to position [5303, 0]
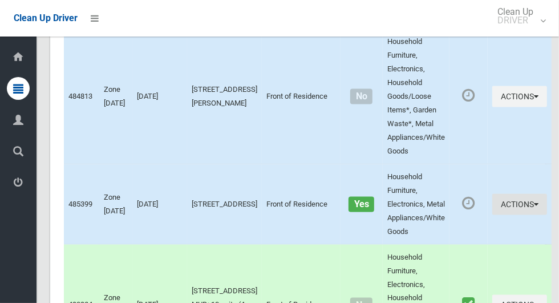
click at [512, 194] on button "Actions" at bounding box center [519, 204] width 55 height 21
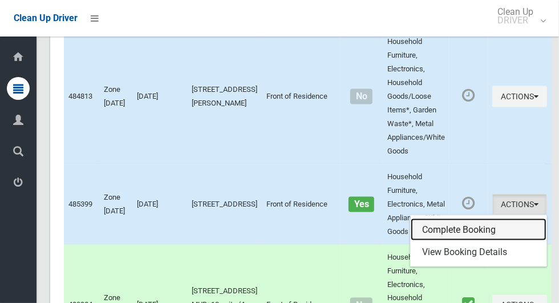
click at [488, 218] on link "Complete Booking" at bounding box center [479, 229] width 136 height 23
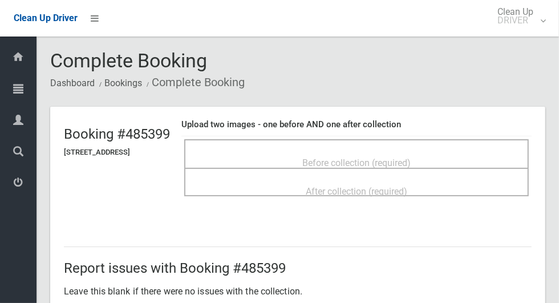
click at [443, 157] on div "Before collection (required)" at bounding box center [356, 162] width 319 height 21
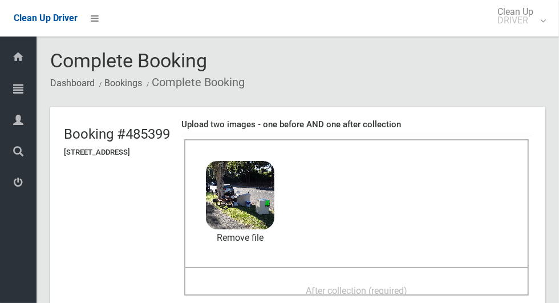
click at [385, 285] on span "After collection (required)" at bounding box center [357, 290] width 102 height 11
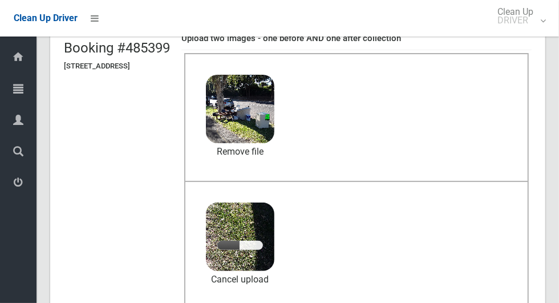
scroll to position [88, 0]
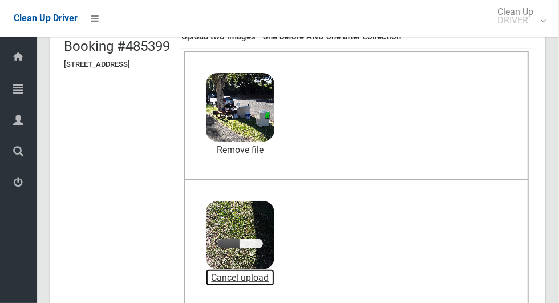
click at [269, 273] on link "Cancel upload" at bounding box center [240, 277] width 68 height 17
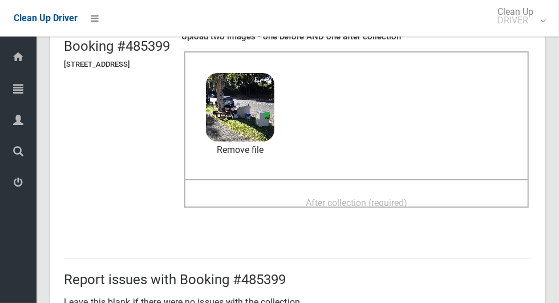
click at [407, 197] on span "After collection (required)" at bounding box center [357, 202] width 102 height 11
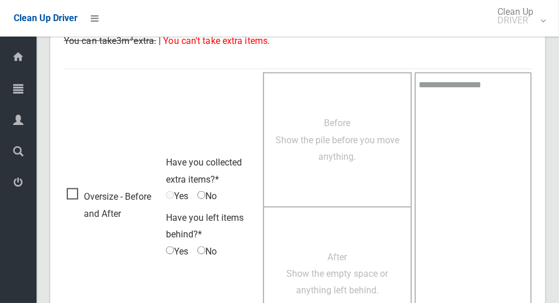
scroll to position [933, 0]
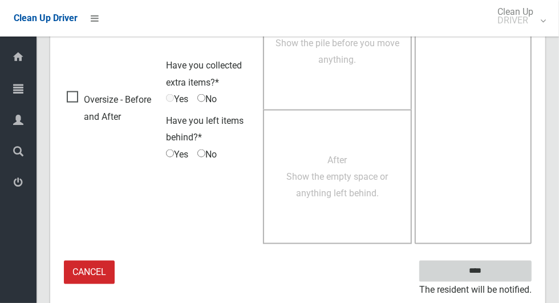
click at [508, 271] on input "****" at bounding box center [475, 271] width 112 height 21
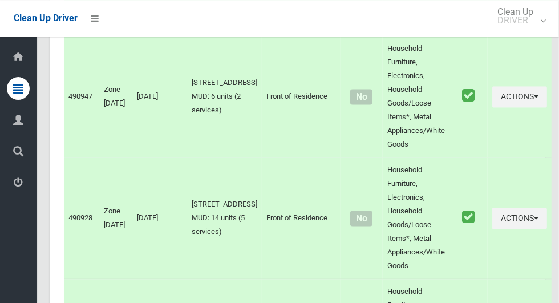
scroll to position [6243, 0]
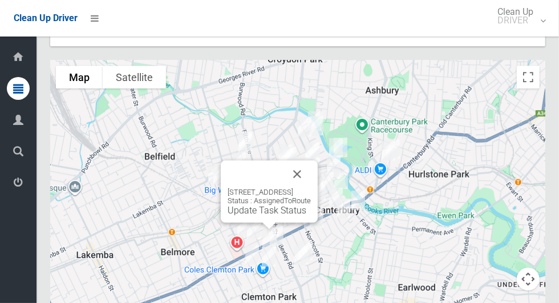
click at [311, 160] on button "Close" at bounding box center [296, 173] width 27 height 27
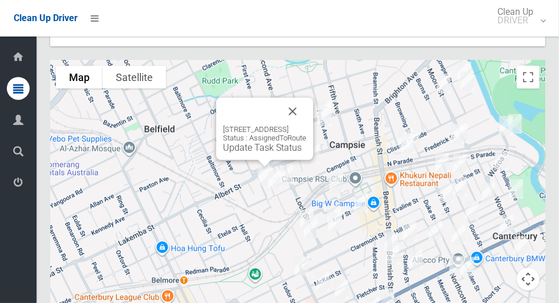
click at [306, 98] on button "Close" at bounding box center [292, 111] width 27 height 27
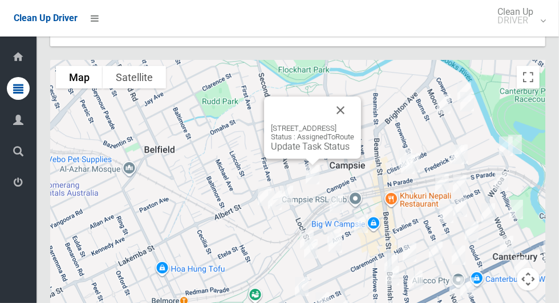
click at [354, 96] on button "Close" at bounding box center [340, 109] width 27 height 27
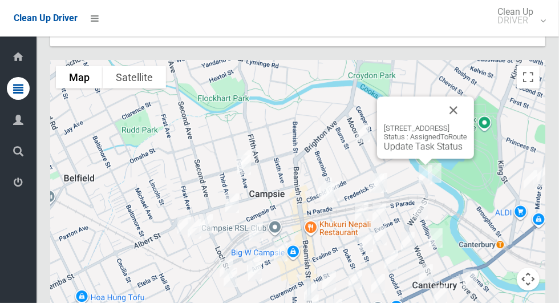
click at [467, 96] on button "Close" at bounding box center [453, 109] width 27 height 27
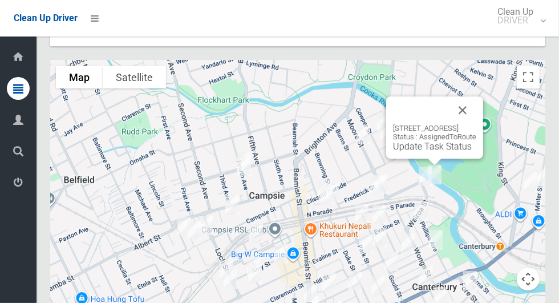
click at [476, 96] on button "Close" at bounding box center [462, 109] width 27 height 27
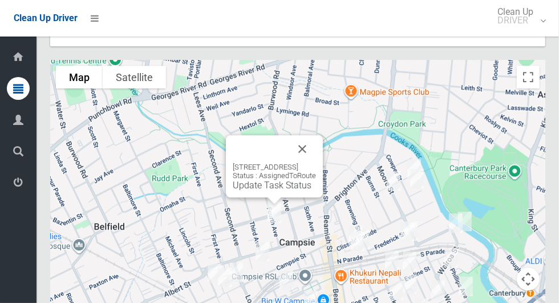
click at [316, 135] on button "Close" at bounding box center [302, 148] width 27 height 27
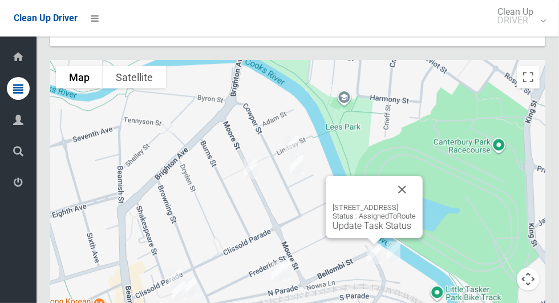
click at [368, 220] on link "Update Task Status" at bounding box center [372, 225] width 79 height 11
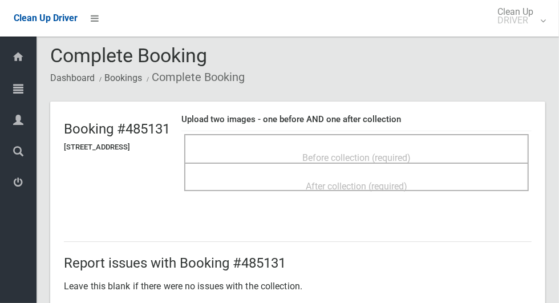
scroll to position [17, 0]
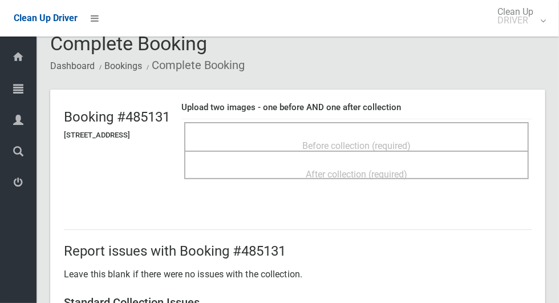
click at [465, 142] on div "Before collection (required)" at bounding box center [356, 145] width 319 height 21
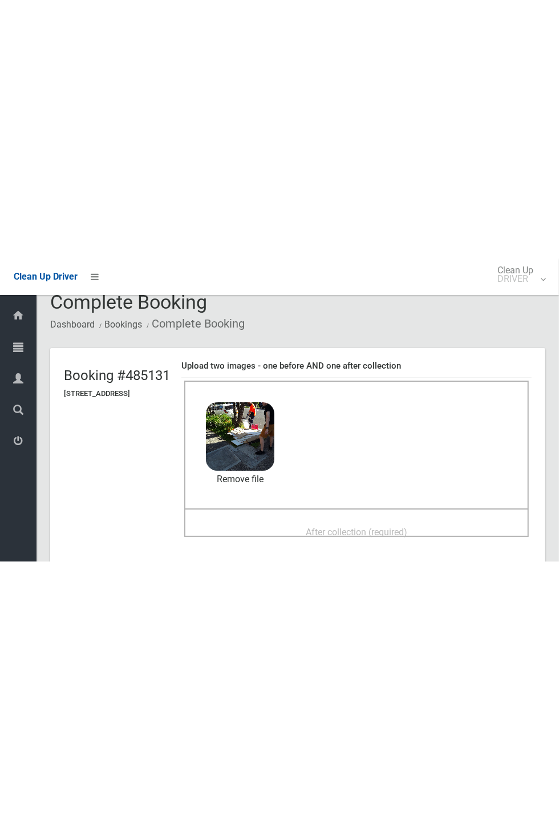
scroll to position [0, 0]
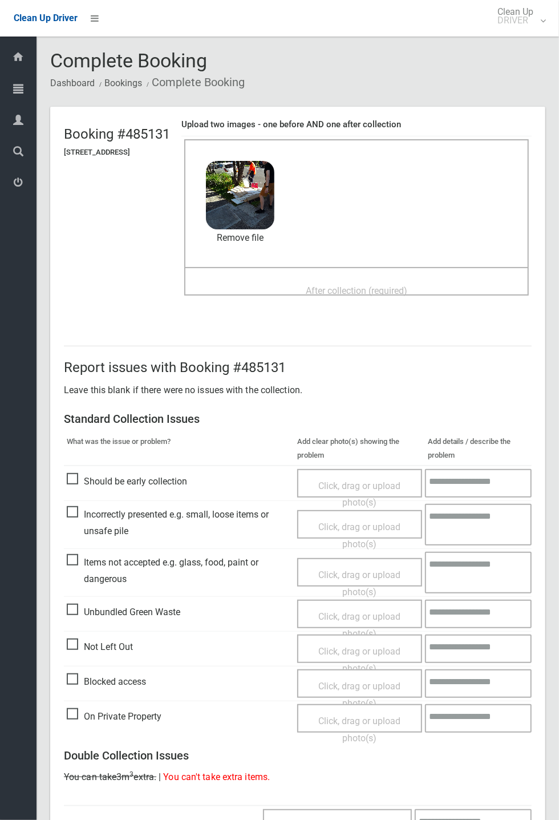
click at [407, 290] on span "After collection (required)" at bounding box center [357, 290] width 102 height 11
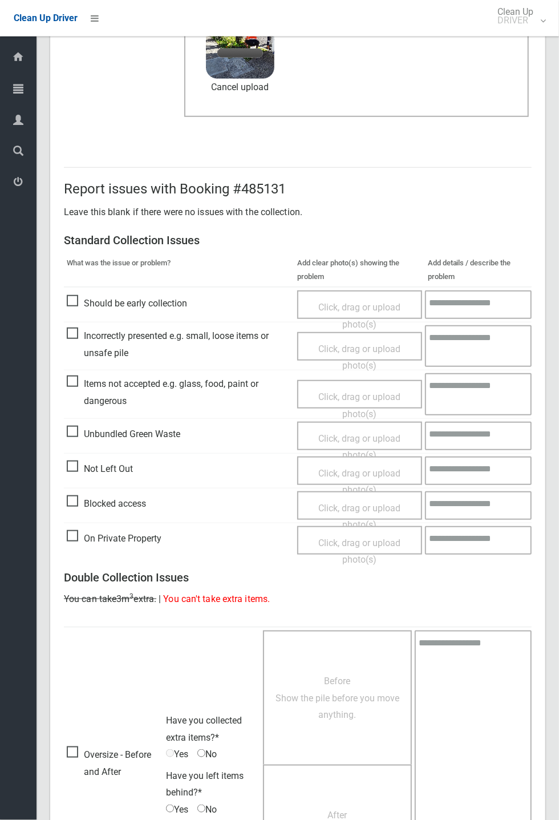
scroll to position [396, 0]
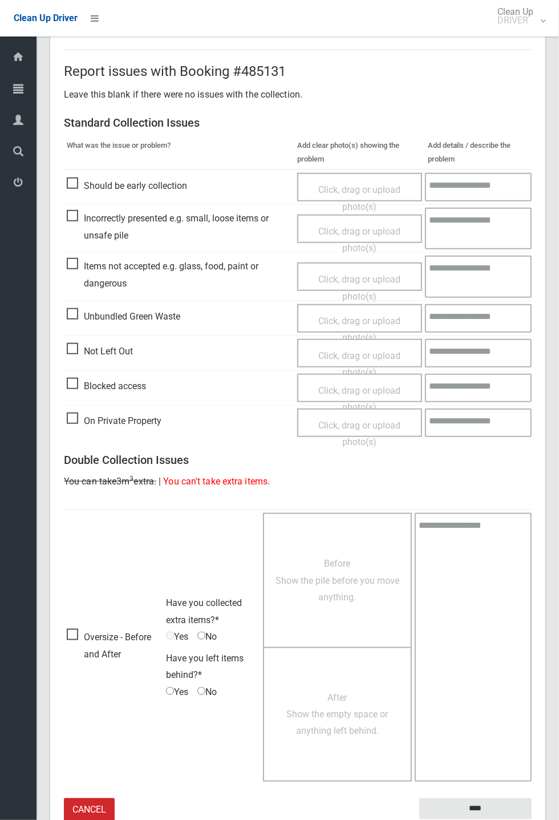
click at [487, 302] on small "The resident will be notified." at bounding box center [475, 827] width 112 height 17
click at [532, 302] on input "****" at bounding box center [475, 808] width 112 height 21
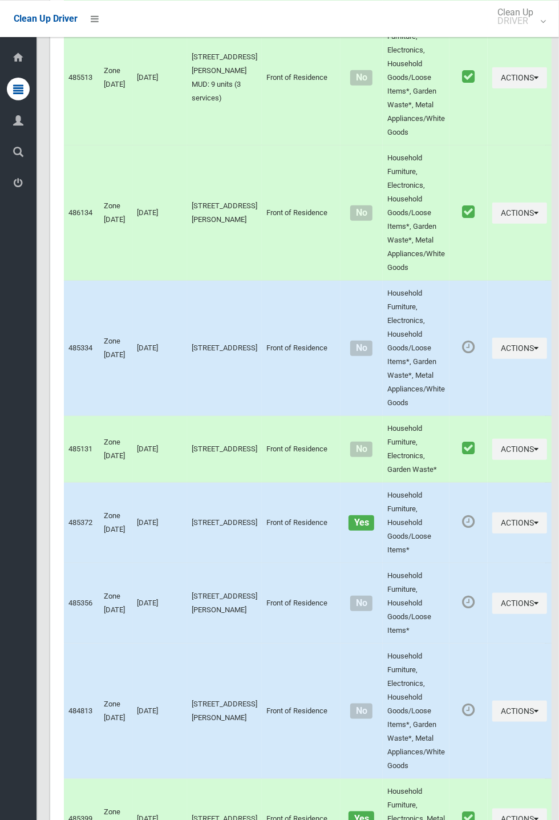
scroll to position [4688, 0]
click at [505, 338] on button "Actions" at bounding box center [519, 348] width 55 height 21
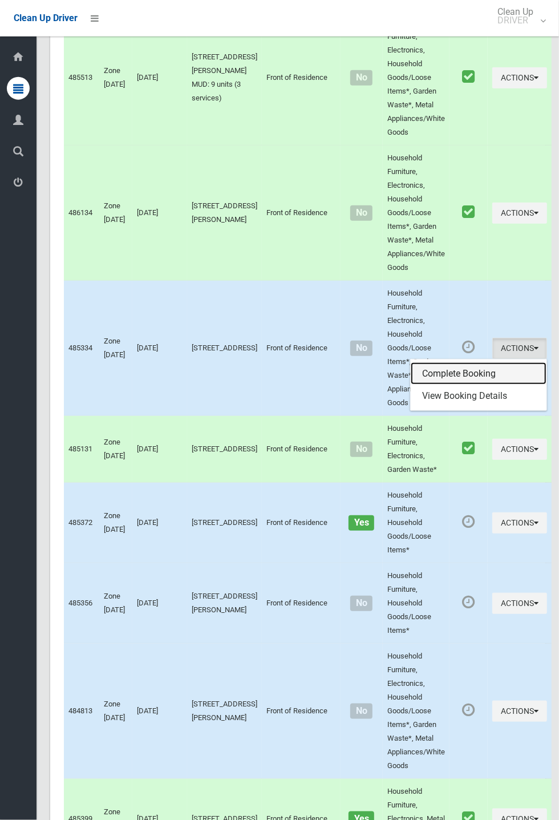
click at [475, 362] on link "Complete Booking" at bounding box center [479, 373] width 136 height 23
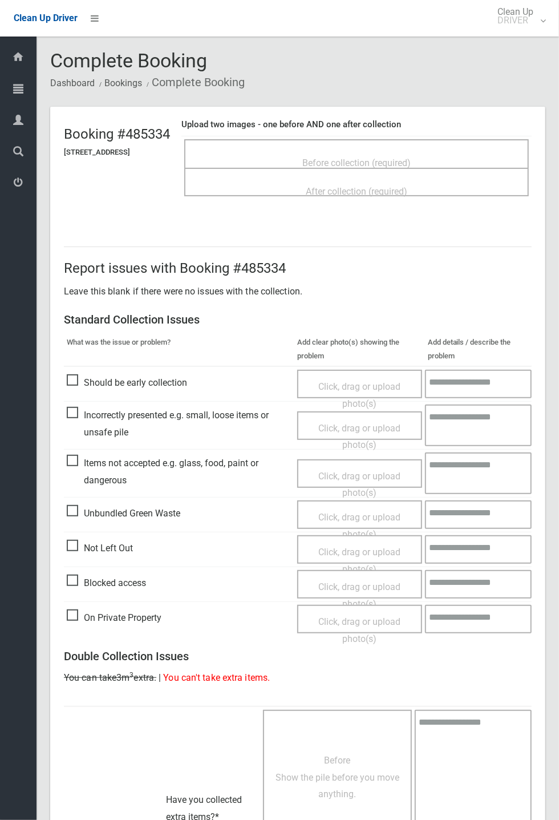
click at [403, 159] on span "Before collection (required)" at bounding box center [356, 162] width 108 height 11
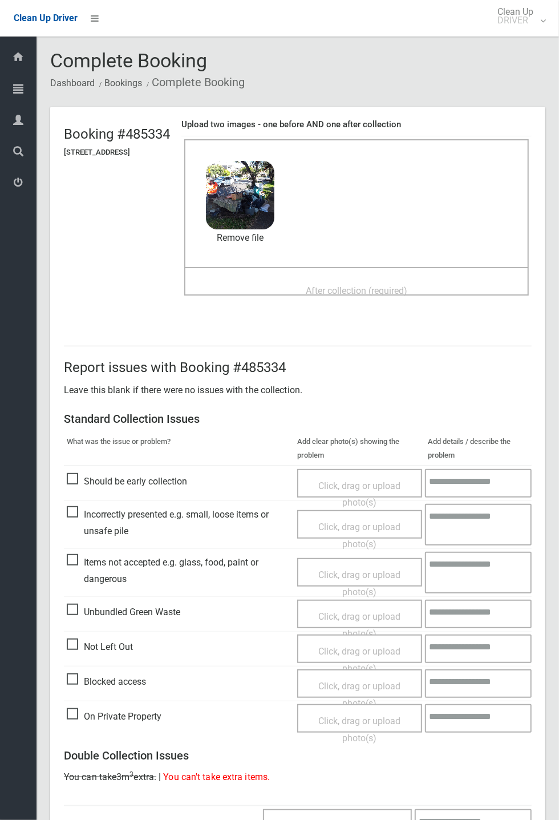
click at [399, 289] on span "After collection (required)" at bounding box center [357, 290] width 102 height 11
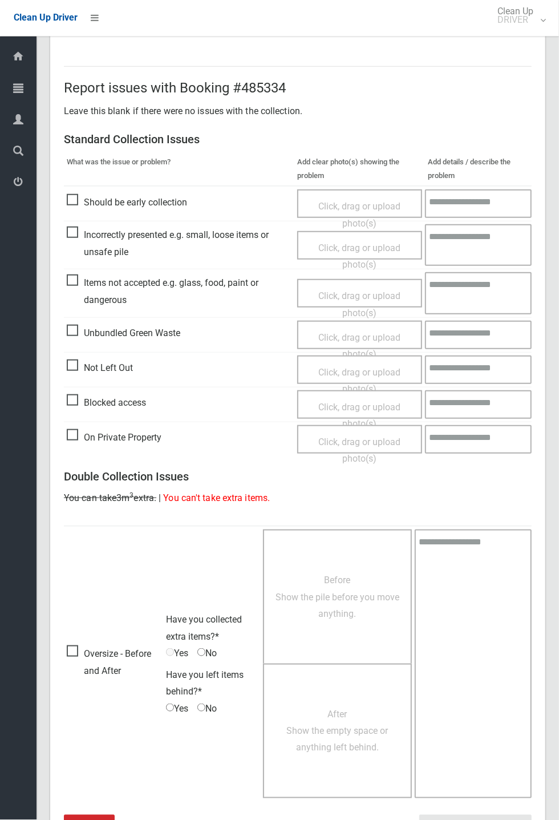
scroll to position [396, 0]
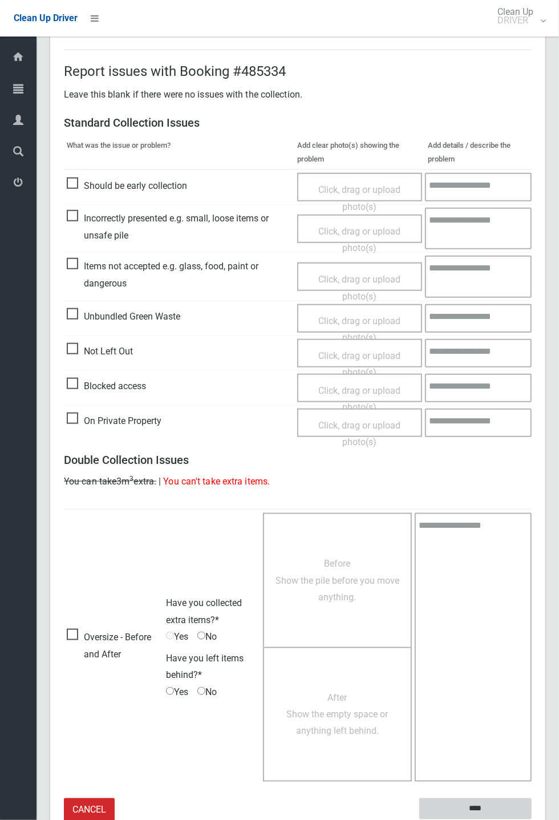
click at [477, 801] on input "****" at bounding box center [475, 808] width 112 height 21
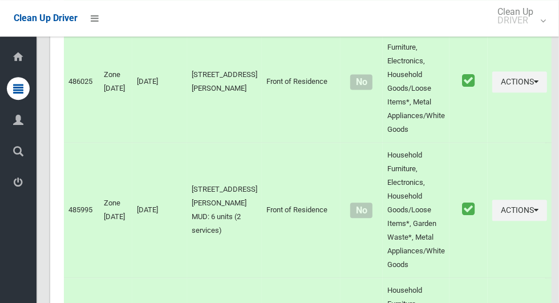
scroll to position [6243, 0]
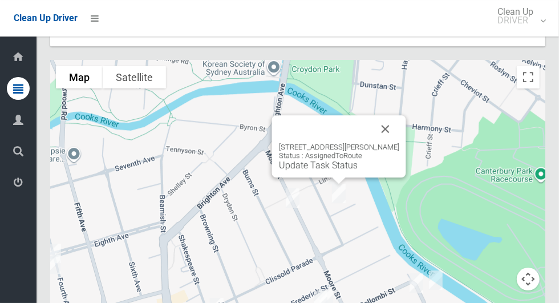
click at [385, 115] on button "Close" at bounding box center [385, 128] width 27 height 27
click at [390, 115] on button "Close" at bounding box center [385, 128] width 27 height 27
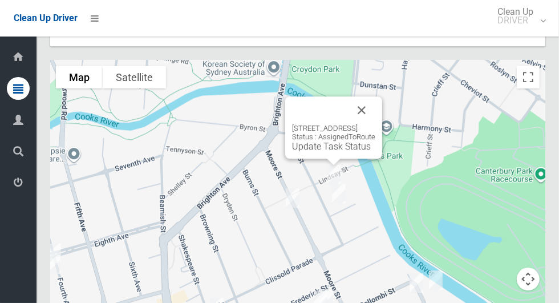
click at [375, 96] on button "Close" at bounding box center [361, 109] width 27 height 27
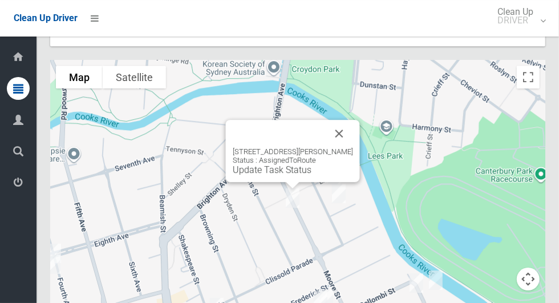
click at [347, 120] on button "Close" at bounding box center [339, 133] width 27 height 27
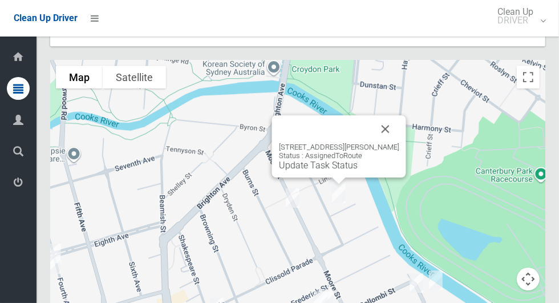
click at [382, 115] on button "Close" at bounding box center [385, 128] width 27 height 27
click at [333, 160] on link "Update Task Status" at bounding box center [318, 165] width 79 height 11
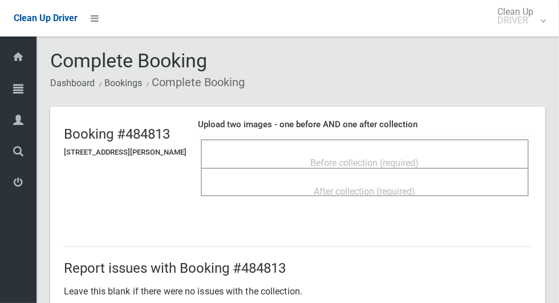
click at [419, 157] on span "Before collection (required)" at bounding box center [365, 162] width 108 height 11
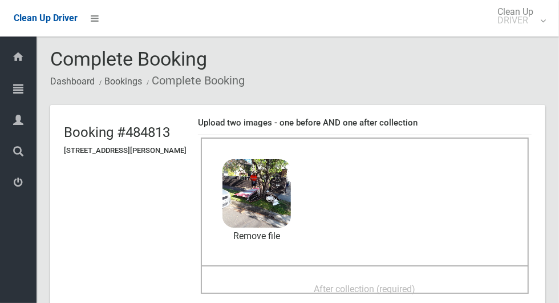
scroll to position [4, 0]
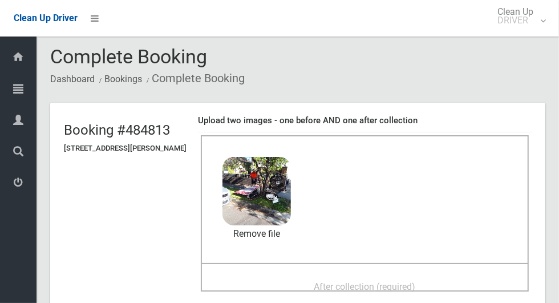
click at [415, 275] on div "After collection (required)" at bounding box center [364, 285] width 303 height 21
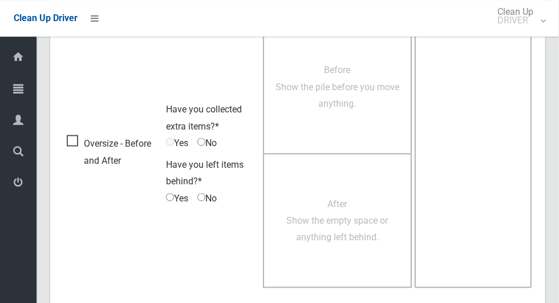
scroll to position [933, 0]
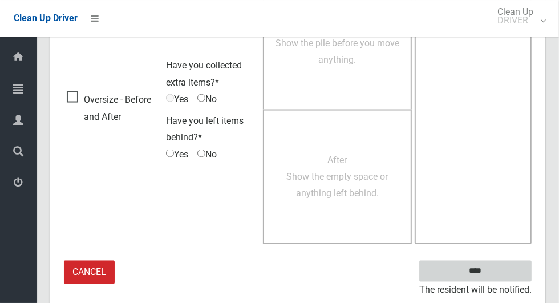
click at [446, 261] on input "****" at bounding box center [475, 271] width 112 height 21
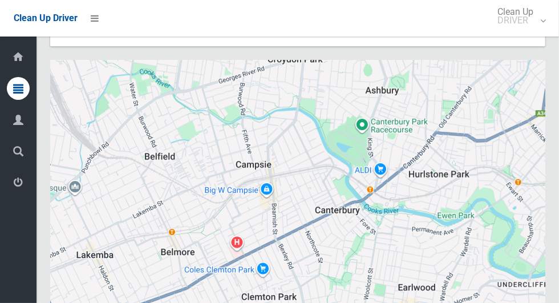
scroll to position [6243, 0]
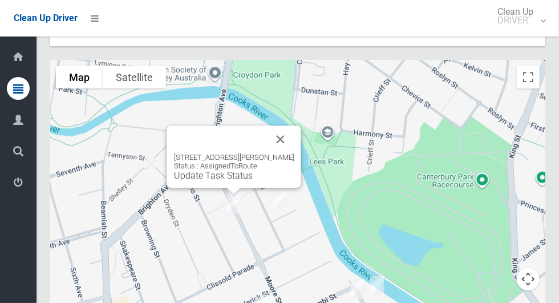
click at [273, 125] on button "Close" at bounding box center [280, 138] width 27 height 27
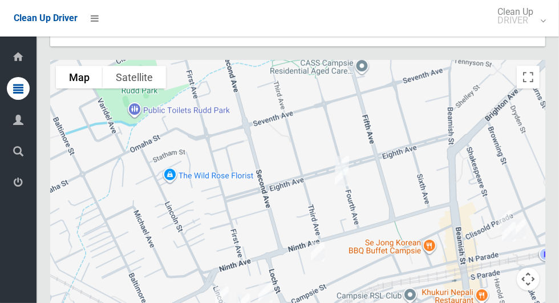
click at [337, 112] on div at bounding box center [297, 202] width 495 height 285
click at [330, 110] on div at bounding box center [297, 202] width 495 height 285
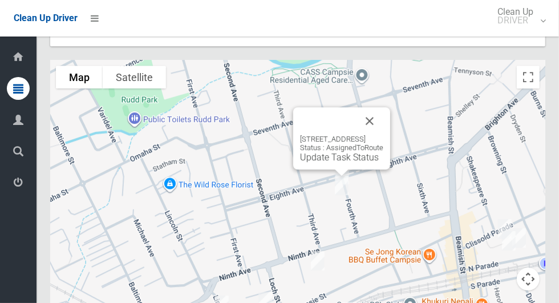
click at [383, 107] on button "Close" at bounding box center [369, 120] width 27 height 27
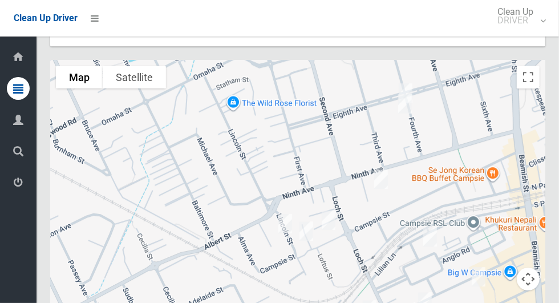
click at [355, 175] on div at bounding box center [297, 202] width 495 height 285
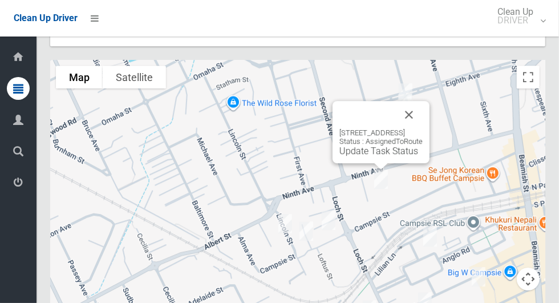
click at [423, 101] on button "Close" at bounding box center [408, 114] width 27 height 27
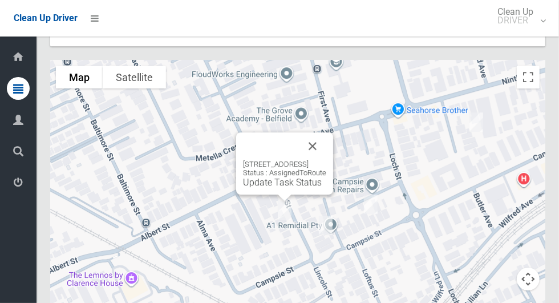
click at [326, 132] on button "Close" at bounding box center [312, 145] width 27 height 27
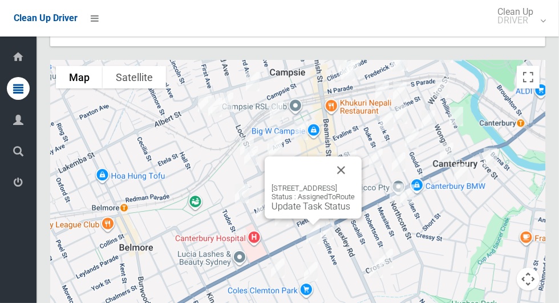
click at [355, 156] on button "Close" at bounding box center [340, 169] width 27 height 27
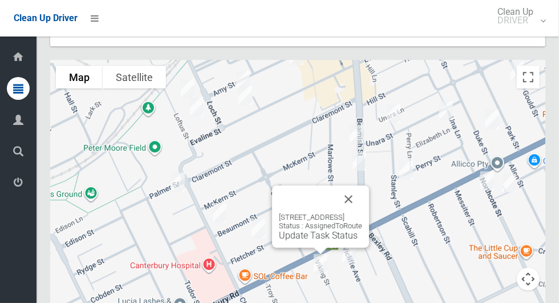
click at [362, 185] on button "Close" at bounding box center [348, 198] width 27 height 27
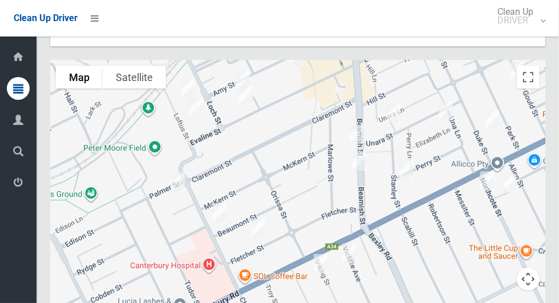
click at [368, 168] on div at bounding box center [297, 202] width 495 height 285
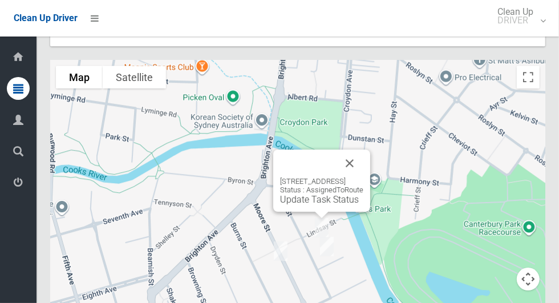
click at [319, 194] on link "Update Task Status" at bounding box center [319, 199] width 79 height 11
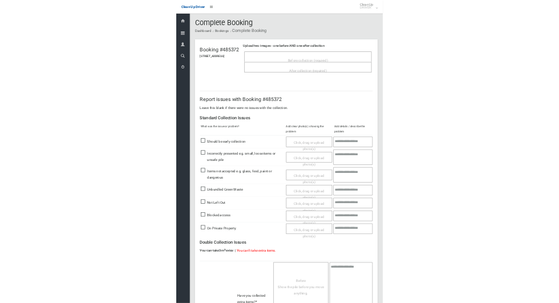
scroll to position [7, 0]
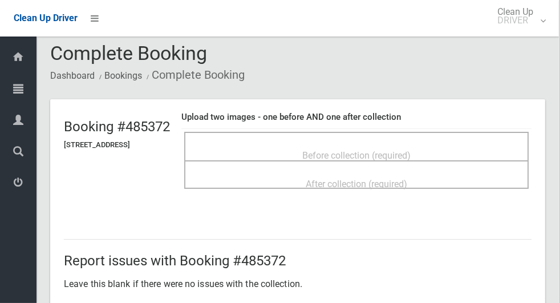
click at [411, 150] on span "Before collection (required)" at bounding box center [356, 155] width 108 height 11
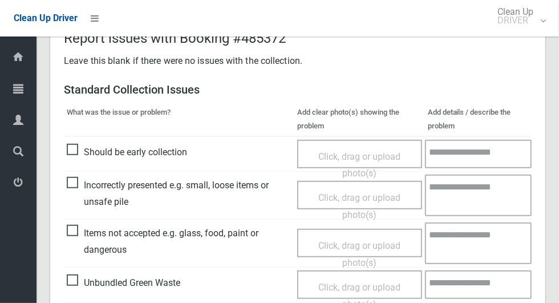
scroll to position [344, 0]
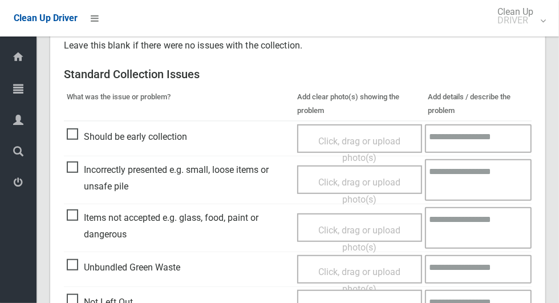
click at [78, 223] on span "Items not accepted e.g. glass, food, paint or dangerous" at bounding box center [179, 226] width 225 height 34
click at [354, 225] on span "Click, drag or upload photo(s)" at bounding box center [359, 239] width 82 height 28
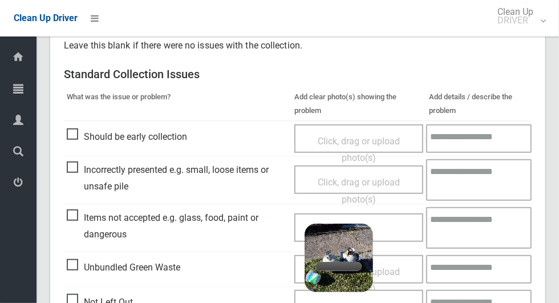
click at [481, 222] on textarea at bounding box center [479, 228] width 106 height 42
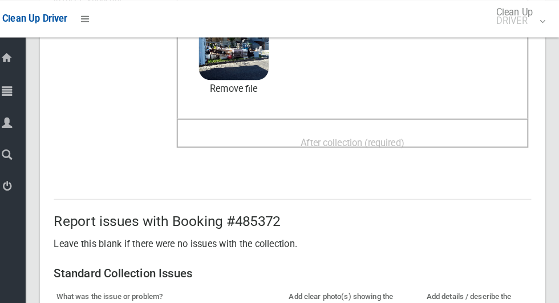
scroll to position [149, 0]
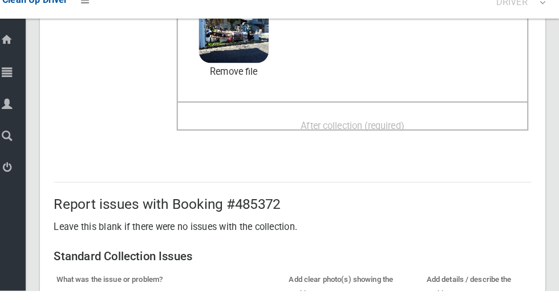
type textarea "**********"
click at [477, 136] on div "After collection (required)" at bounding box center [356, 140] width 319 height 21
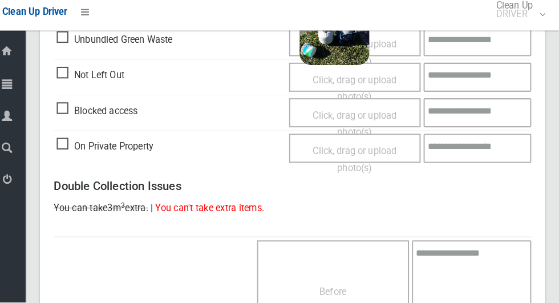
scroll to position [933, 0]
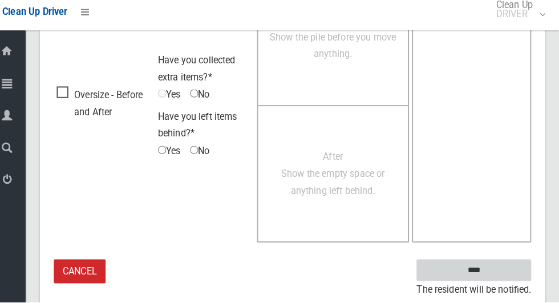
click at [503, 266] on input "****" at bounding box center [475, 271] width 112 height 21
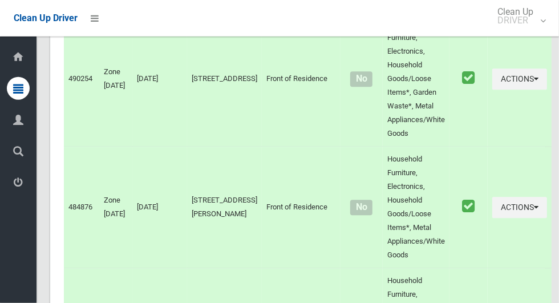
scroll to position [6243, 0]
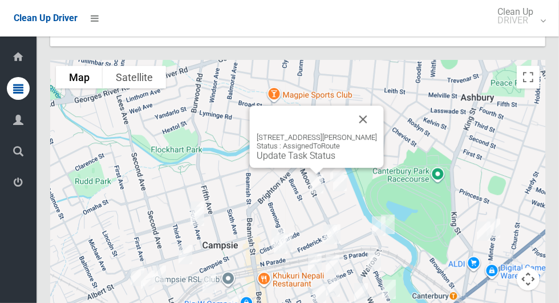
click at [314, 150] on link "Update Task Status" at bounding box center [296, 155] width 79 height 11
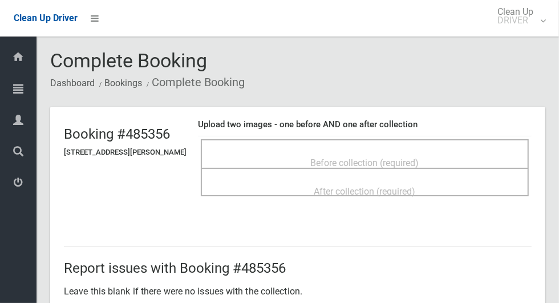
click at [445, 152] on div "Before collection (required)" at bounding box center [364, 162] width 303 height 21
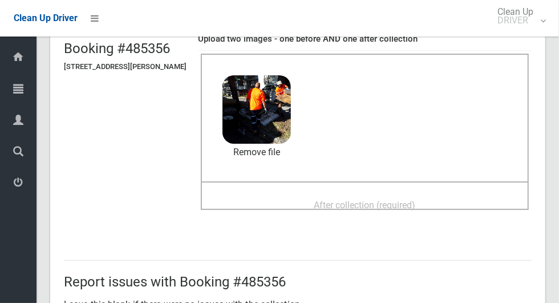
scroll to position [85, 0]
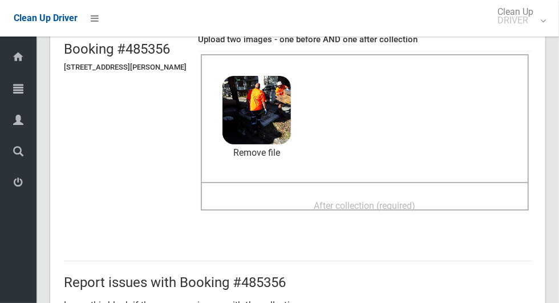
click at [411, 200] on span "After collection (required)" at bounding box center [365, 205] width 102 height 11
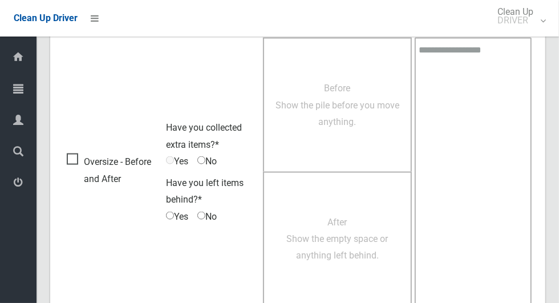
scroll to position [933, 0]
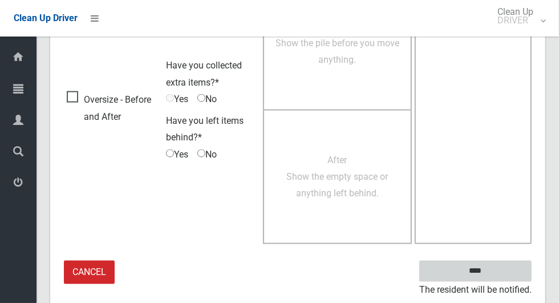
click at [510, 265] on input "****" at bounding box center [475, 271] width 112 height 21
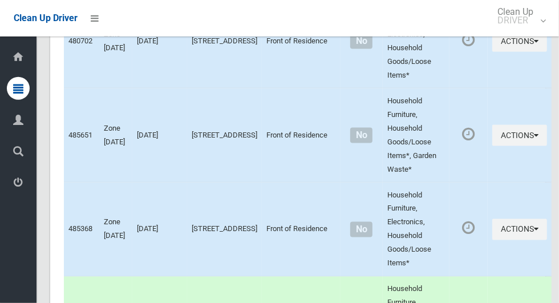
scroll to position [6243, 0]
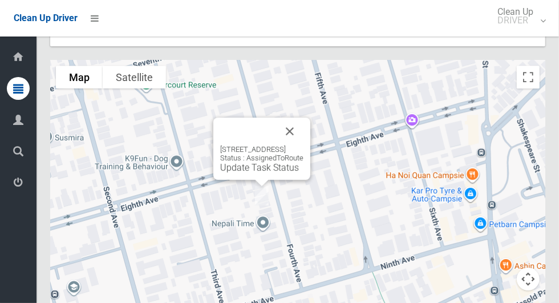
click at [303, 117] on button "Close" at bounding box center [289, 130] width 27 height 27
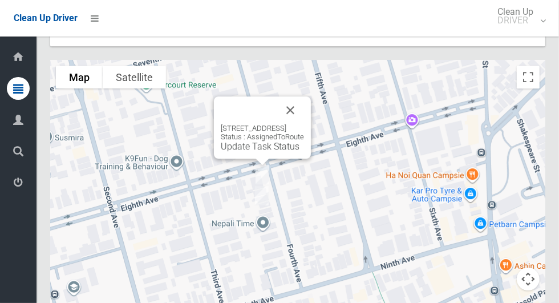
click at [304, 96] on button "Close" at bounding box center [290, 109] width 27 height 27
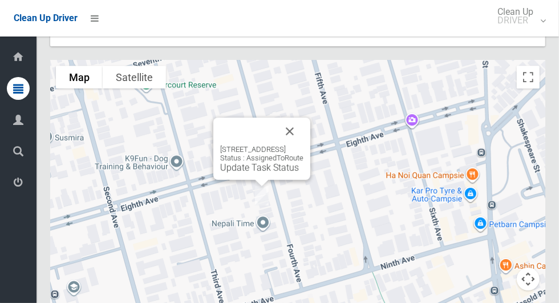
click at [258, 162] on link "Update Task Status" at bounding box center [259, 167] width 79 height 11
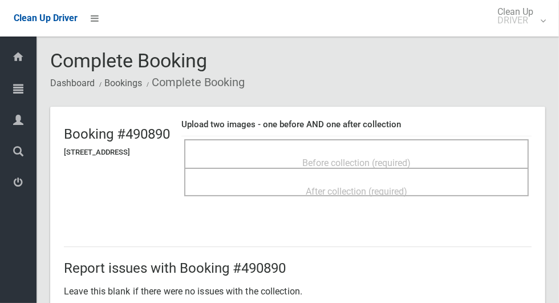
click at [455, 152] on div "Before collection (required)" at bounding box center [356, 162] width 319 height 21
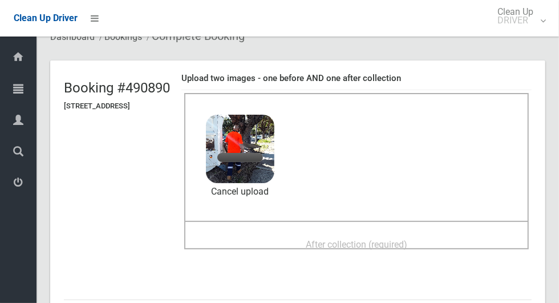
scroll to position [46, 0]
click at [432, 234] on div "After collection (required)" at bounding box center [356, 244] width 319 height 21
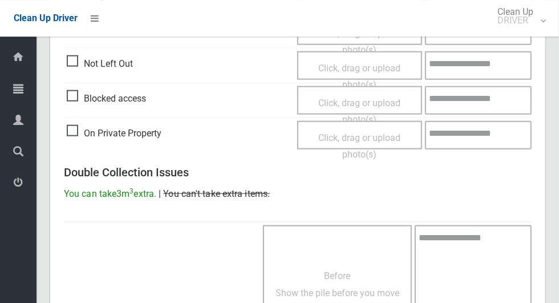
scroll to position [933, 0]
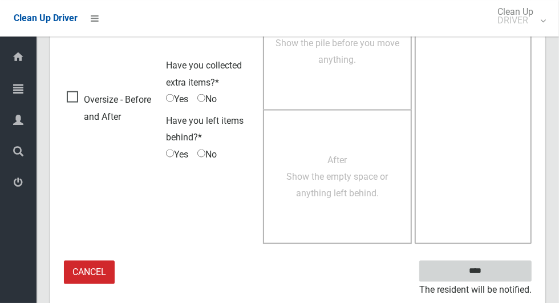
click at [509, 271] on input "****" at bounding box center [475, 271] width 112 height 21
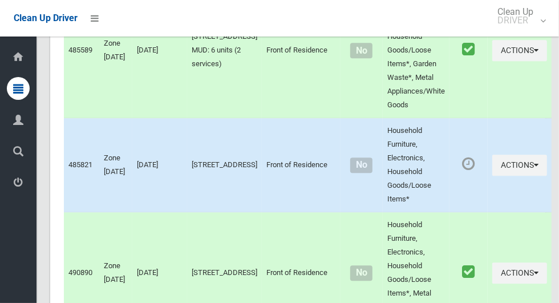
scroll to position [5929, 0]
click at [517, 155] on button "Actions" at bounding box center [519, 165] width 55 height 21
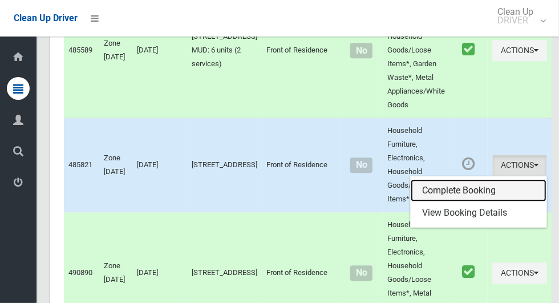
click at [472, 179] on link "Complete Booking" at bounding box center [479, 190] width 136 height 23
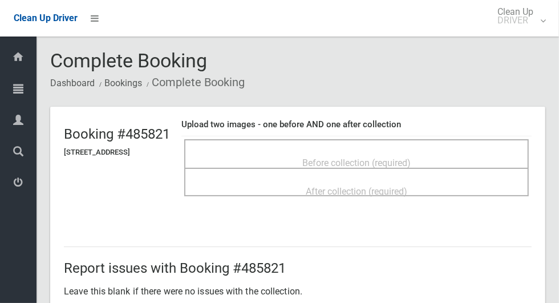
click at [430, 152] on div "Before collection (required)" at bounding box center [356, 162] width 319 height 21
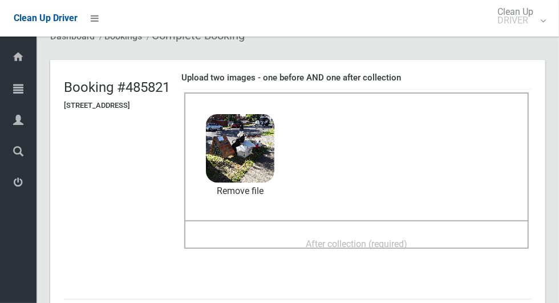
scroll to position [47, 0]
click at [407, 238] on span "After collection (required)" at bounding box center [357, 243] width 102 height 11
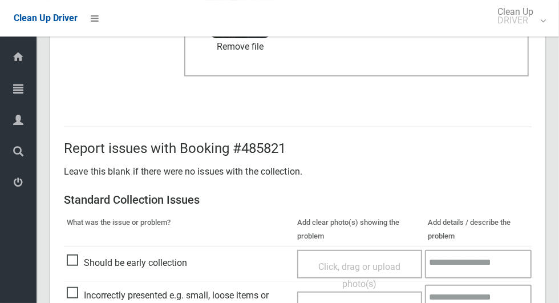
scroll to position [933, 0]
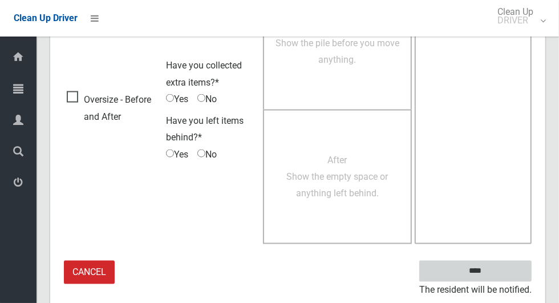
click at [508, 266] on input "****" at bounding box center [475, 271] width 112 height 21
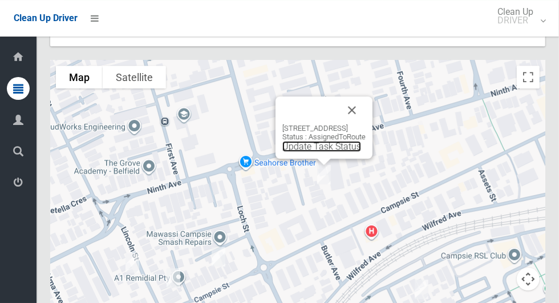
scroll to position [6243, 0]
click at [320, 141] on link "Update Task Status" at bounding box center [321, 146] width 79 height 11
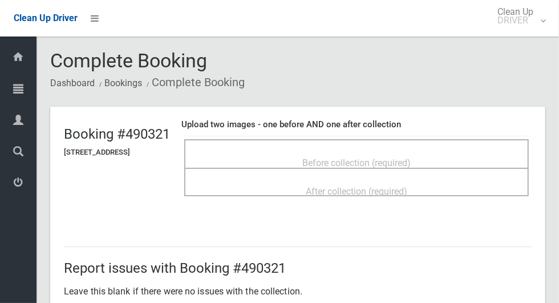
click at [382, 157] on span "Before collection (required)" at bounding box center [356, 162] width 108 height 11
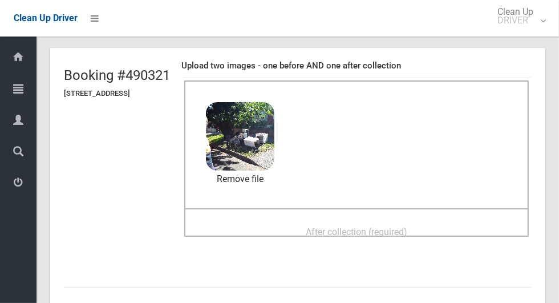
scroll to position [67, 0]
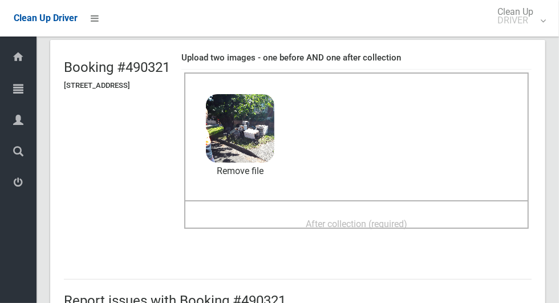
click at [407, 218] on span "After collection (required)" at bounding box center [357, 223] width 102 height 11
click at [436, 213] on div "After collection (required)" at bounding box center [356, 223] width 319 height 21
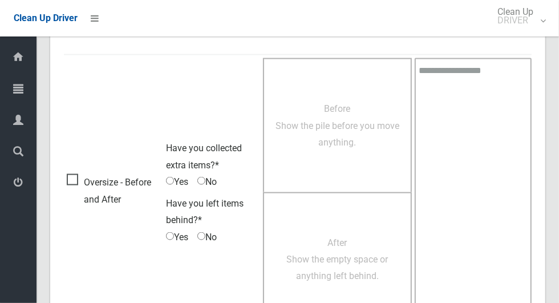
scroll to position [933, 0]
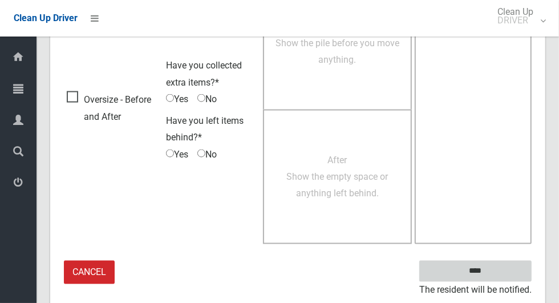
click at [501, 269] on input "****" at bounding box center [475, 271] width 112 height 21
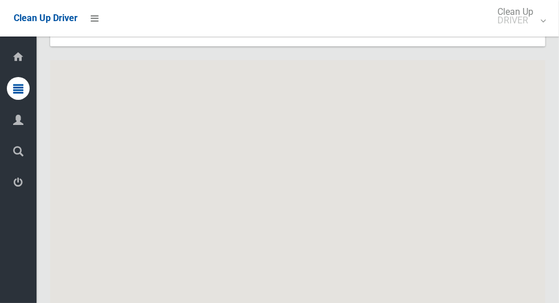
scroll to position [6243, 0]
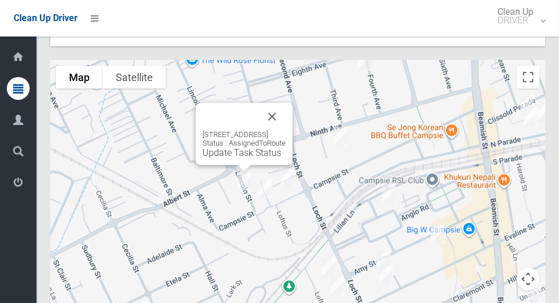
click at [283, 103] on button "Close" at bounding box center [271, 116] width 27 height 27
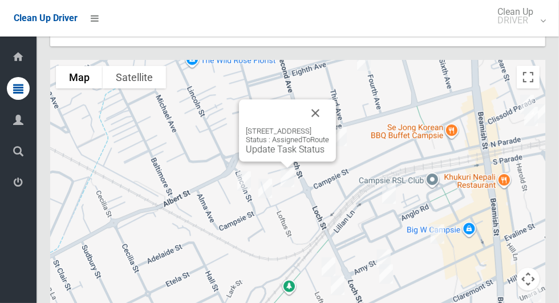
click at [329, 99] on button "Close" at bounding box center [315, 112] width 27 height 27
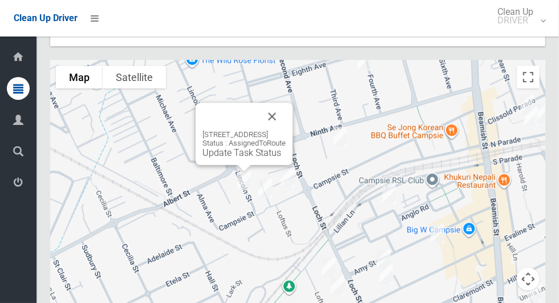
click at [286, 103] on button "Close" at bounding box center [271, 116] width 27 height 27
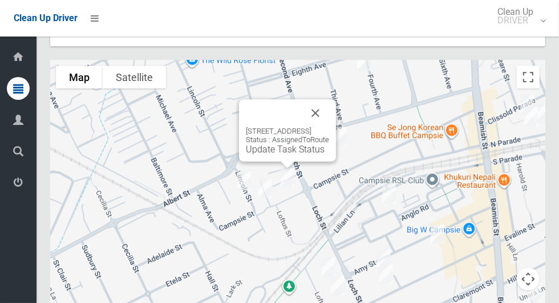
click at [284, 144] on link "Update Task Status" at bounding box center [285, 149] width 79 height 11
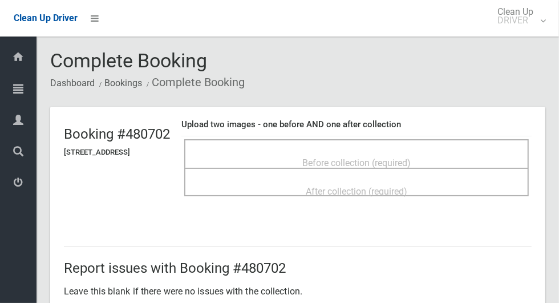
click at [365, 152] on div "Before collection (required)" at bounding box center [356, 162] width 319 height 21
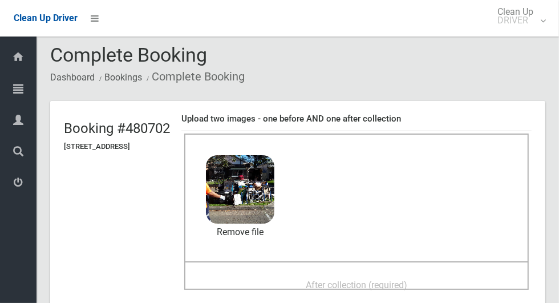
scroll to position [6, 0]
click at [399, 279] on span "After collection (required)" at bounding box center [357, 284] width 102 height 11
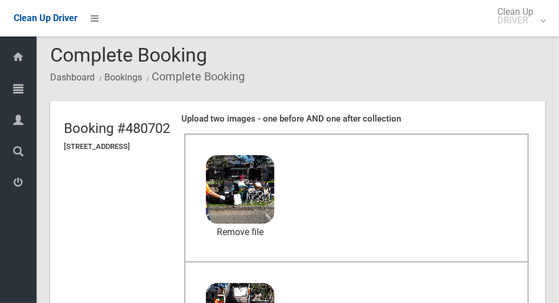
scroll to position [421, 0]
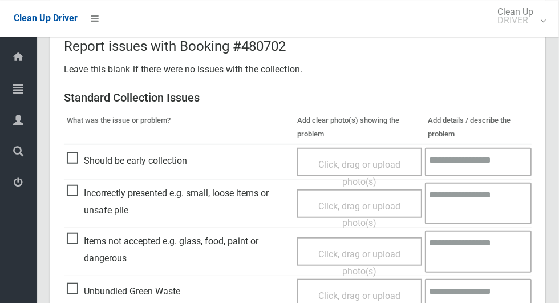
click at [86, 234] on span "Items not accepted e.g. glass, food, paint or dangerous" at bounding box center [179, 250] width 225 height 34
click at [80, 241] on span "Items not accepted e.g. glass, food, paint or dangerous" at bounding box center [179, 250] width 225 height 34
click at [351, 254] on span "Click, drag or upload photo(s)" at bounding box center [359, 263] width 82 height 28
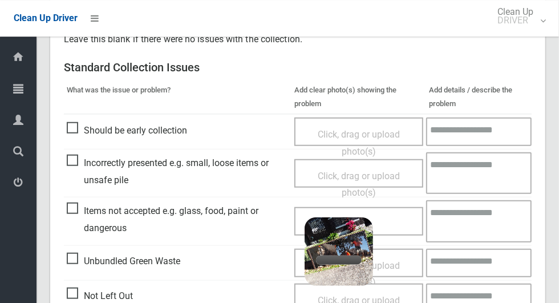
scroll to position [470, 0]
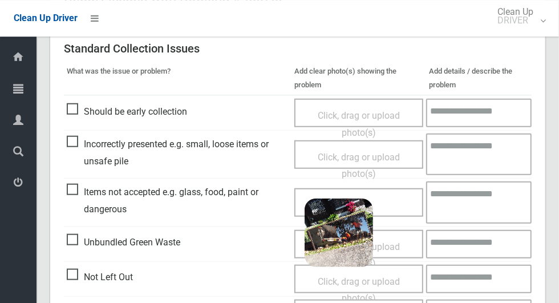
click at [484, 202] on textarea at bounding box center [479, 202] width 106 height 42
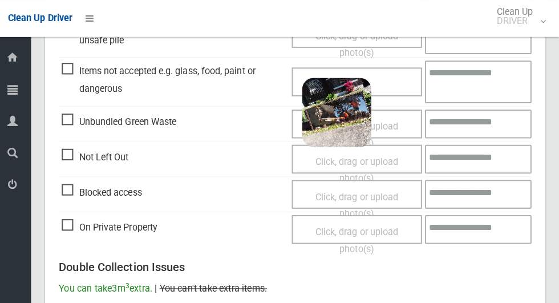
scroll to position [589, 0]
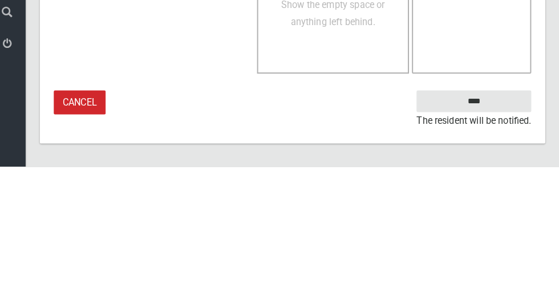
type textarea "******"
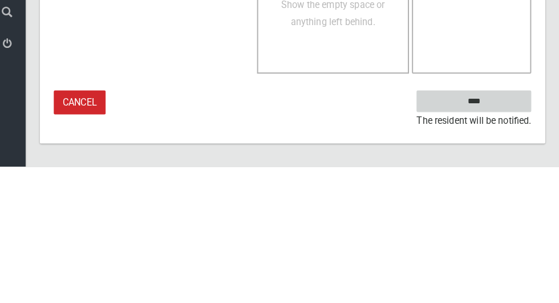
click at [497, 237] on input "****" at bounding box center [475, 238] width 112 height 21
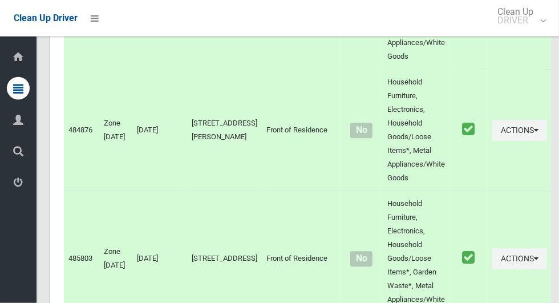
scroll to position [6243, 0]
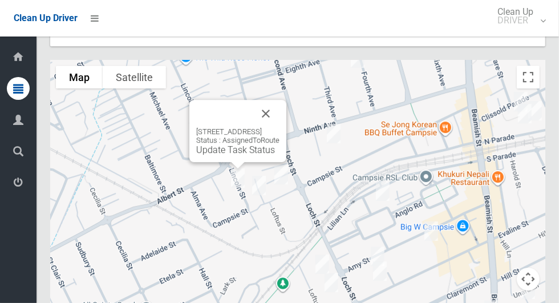
click at [279, 100] on button "Close" at bounding box center [265, 113] width 27 height 27
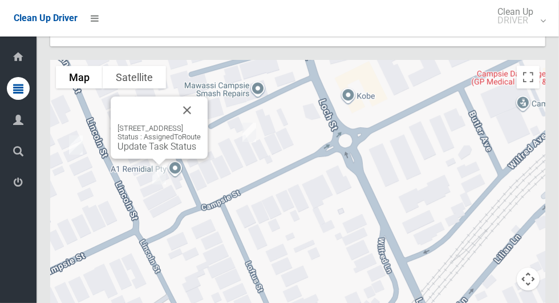
click at [161, 128] on div "15 Lincoln Street, CAMPSIE NSW 2194 Status : AssignedToRoute Update Task Status" at bounding box center [159, 127] width 97 height 62
click at [152, 141] on link "Update Task Status" at bounding box center [156, 146] width 79 height 11
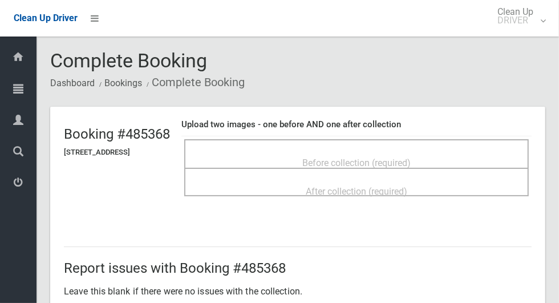
click at [448, 152] on div "Before collection (required)" at bounding box center [356, 162] width 319 height 21
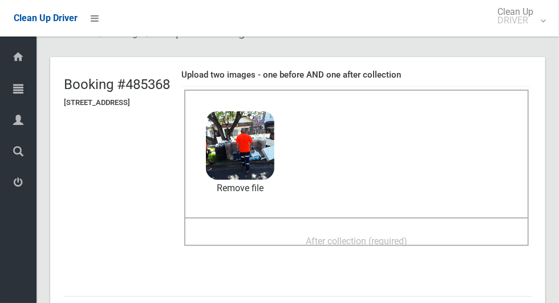
scroll to position [51, 0]
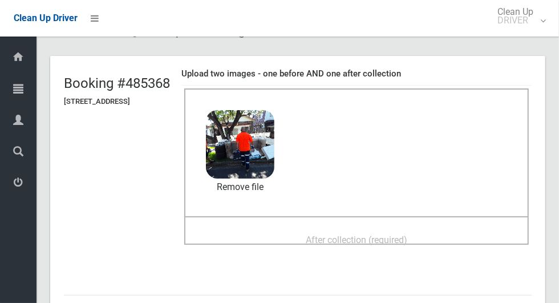
click at [406, 238] on span "After collection (required)" at bounding box center [357, 239] width 102 height 11
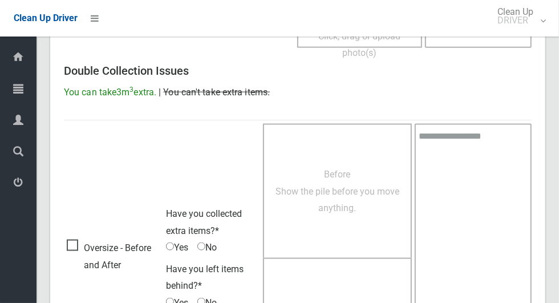
scroll to position [933, 0]
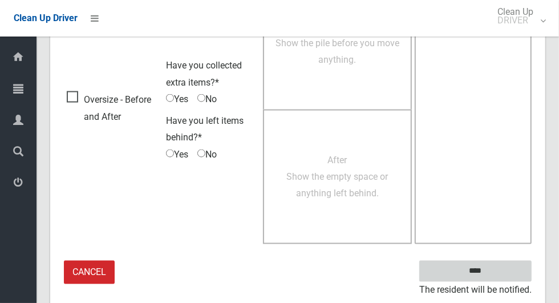
click at [505, 264] on input "****" at bounding box center [475, 271] width 112 height 21
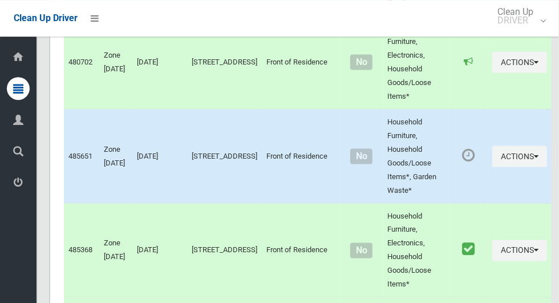
scroll to position [3131, 0]
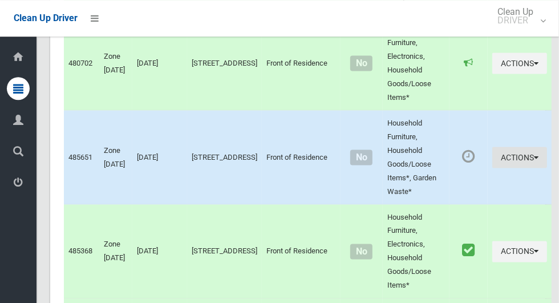
click at [506, 147] on button "Actions" at bounding box center [519, 157] width 55 height 21
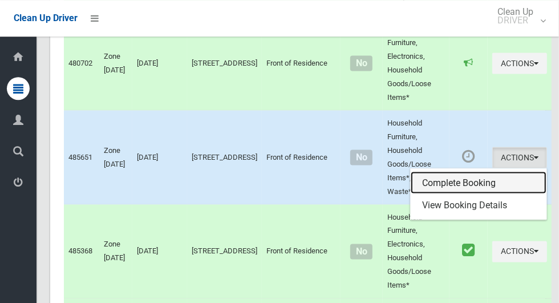
click at [447, 171] on link "Complete Booking" at bounding box center [479, 182] width 136 height 23
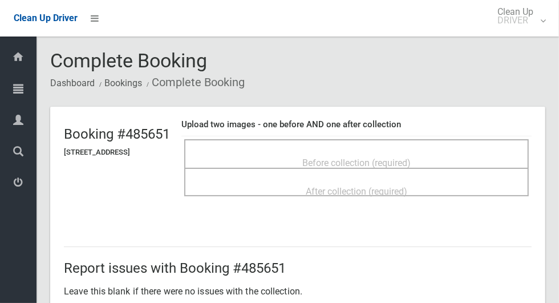
click at [475, 153] on div "Before collection (required)" at bounding box center [356, 162] width 319 height 21
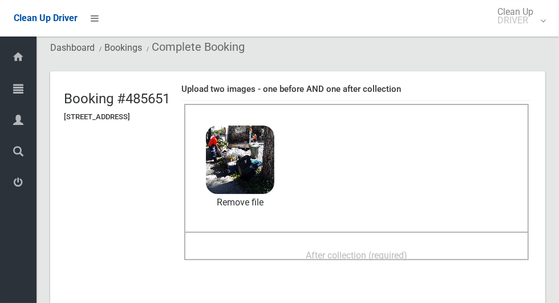
scroll to position [39, 0]
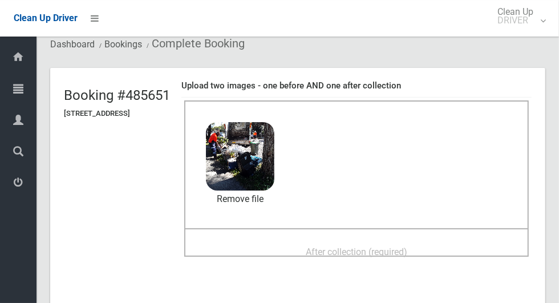
click at [326, 251] on span "After collection (required)" at bounding box center [357, 251] width 102 height 11
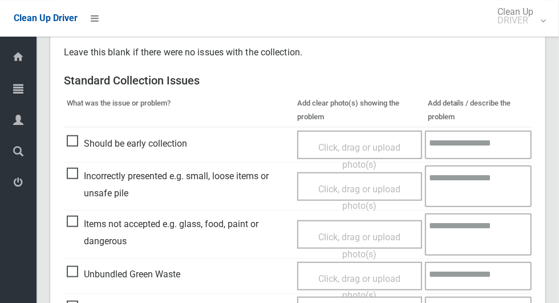
scroll to position [933, 0]
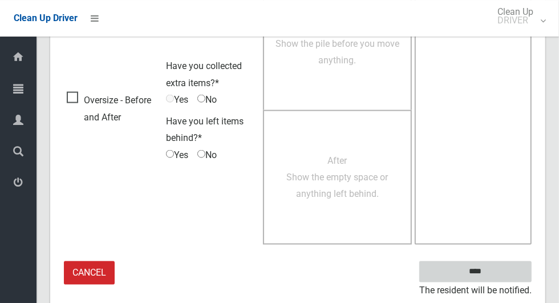
click at [505, 266] on input "****" at bounding box center [475, 271] width 112 height 21
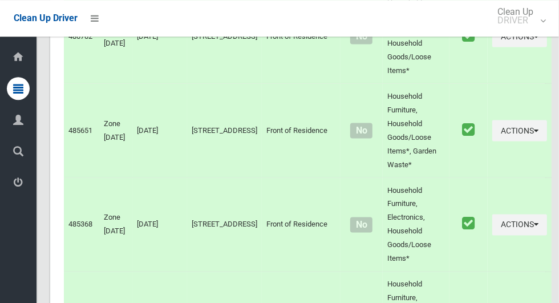
scroll to position [6243, 0]
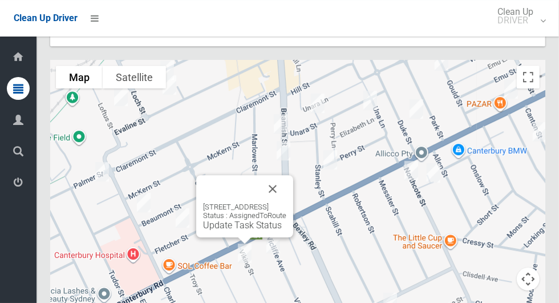
click at [286, 175] on button "Close" at bounding box center [272, 188] width 27 height 27
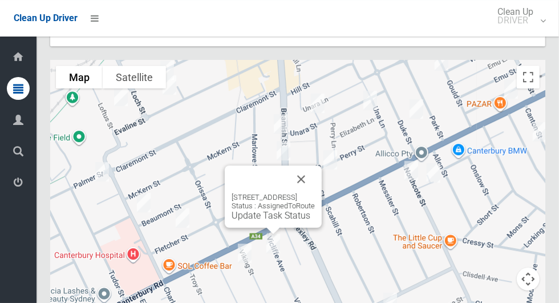
click at [266, 210] on link "Update Task Status" at bounding box center [271, 215] width 79 height 11
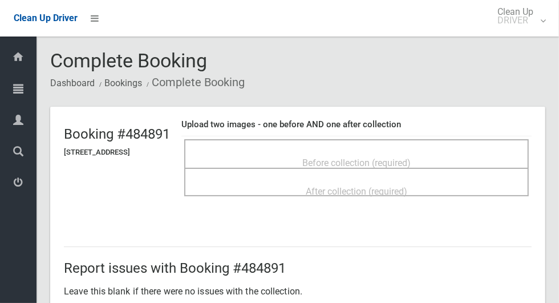
click at [401, 152] on div "Before collection (required)" at bounding box center [356, 162] width 319 height 21
click at [411, 163] on span "Before collection (required)" at bounding box center [356, 162] width 108 height 11
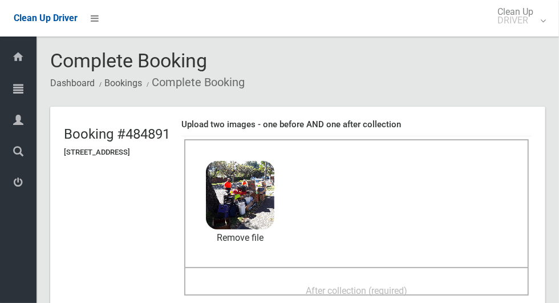
click at [397, 279] on div "After collection (required)" at bounding box center [356, 289] width 319 height 21
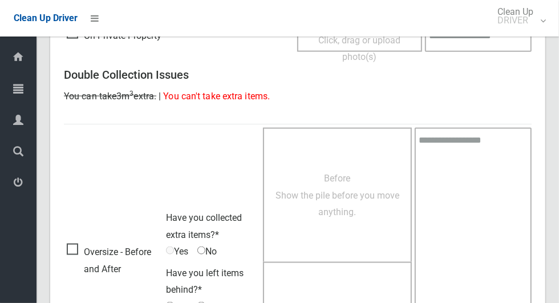
scroll to position [933, 0]
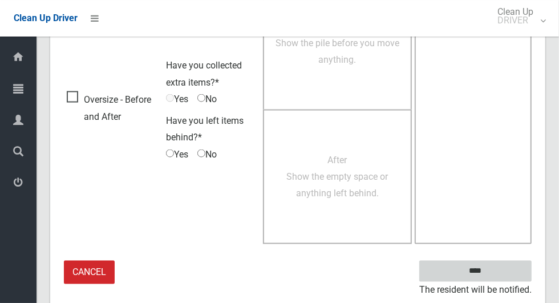
click at [508, 269] on input "****" at bounding box center [475, 271] width 112 height 21
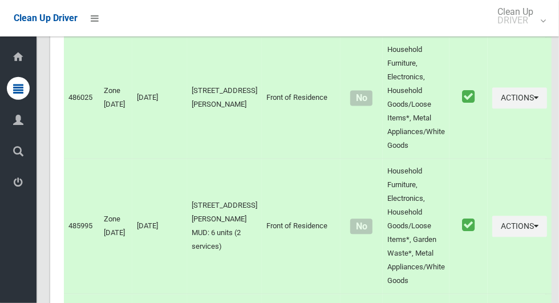
scroll to position [6243, 0]
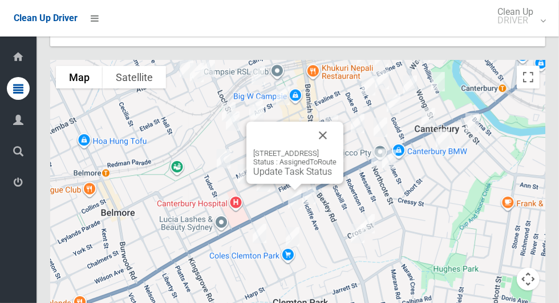
click at [293, 166] on link "Update Task Status" at bounding box center [292, 171] width 79 height 11
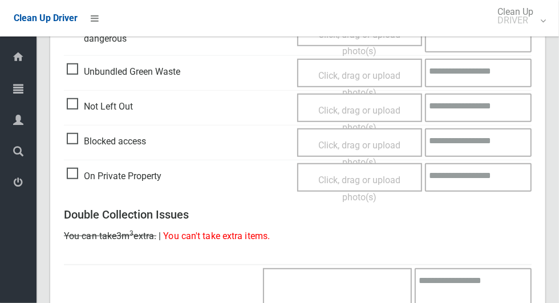
scroll to position [441, 0]
click at [70, 139] on span "Blocked access" at bounding box center [106, 141] width 79 height 17
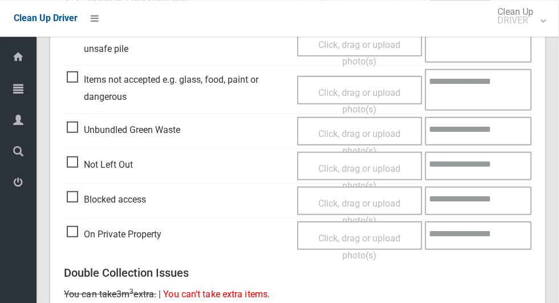
scroll to position [386, 0]
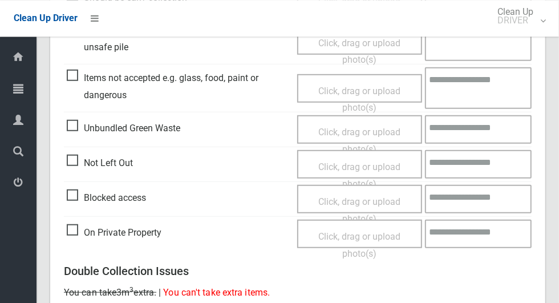
click at [386, 203] on span "Click, drag or upload photo(s)" at bounding box center [359, 210] width 82 height 28
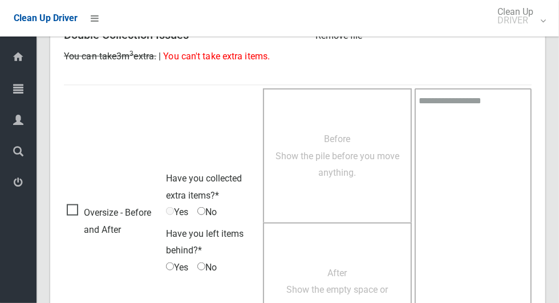
scroll to position [735, 0]
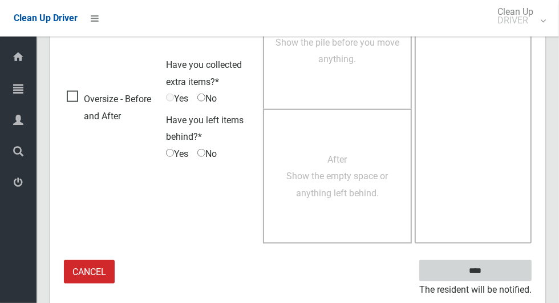
click at [505, 269] on input "****" at bounding box center [475, 270] width 112 height 21
